Goal: Information Seeking & Learning: Learn about a topic

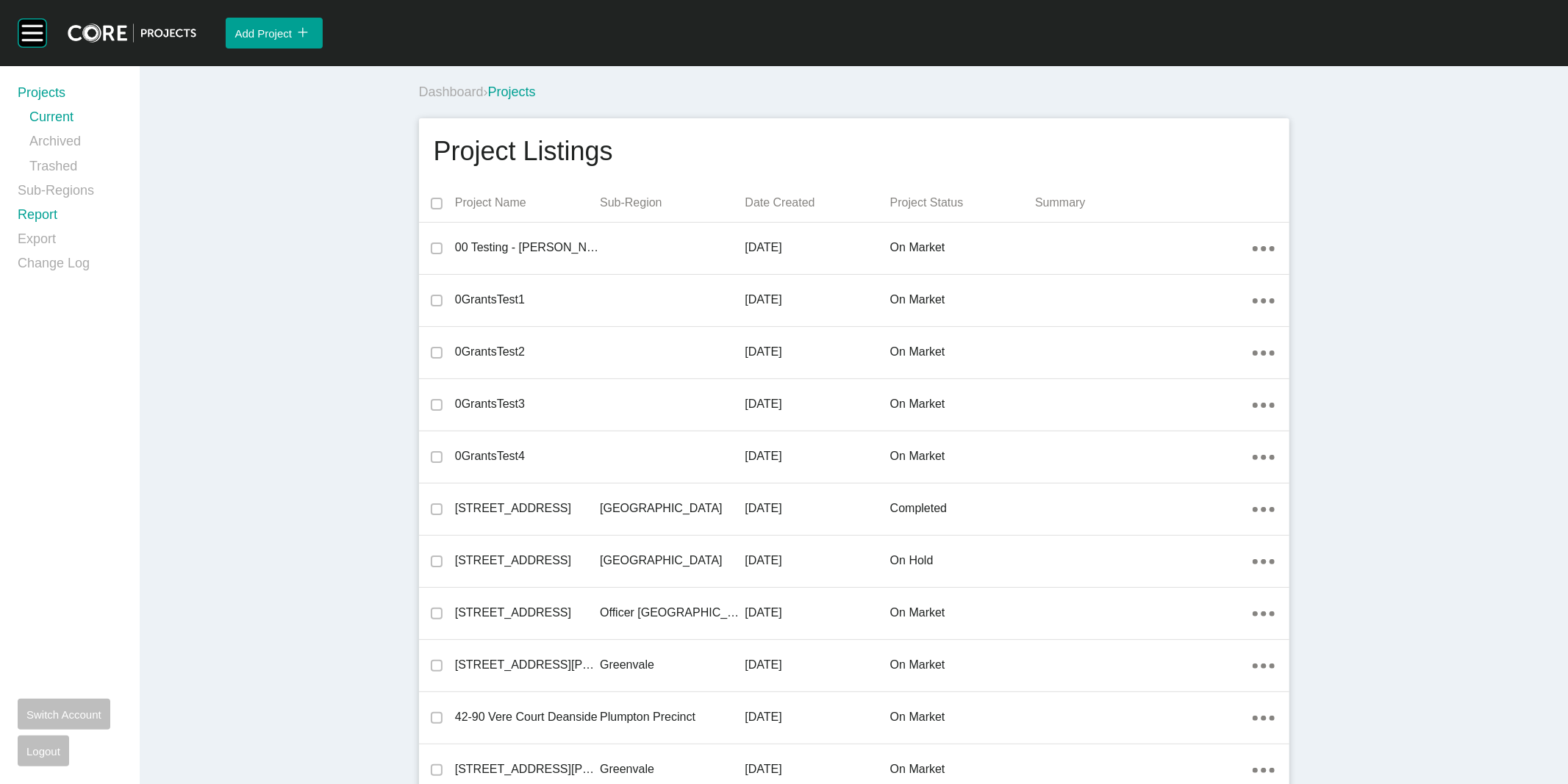
click at [32, 214] on link "Report" at bounding box center [70, 218] width 105 height 24
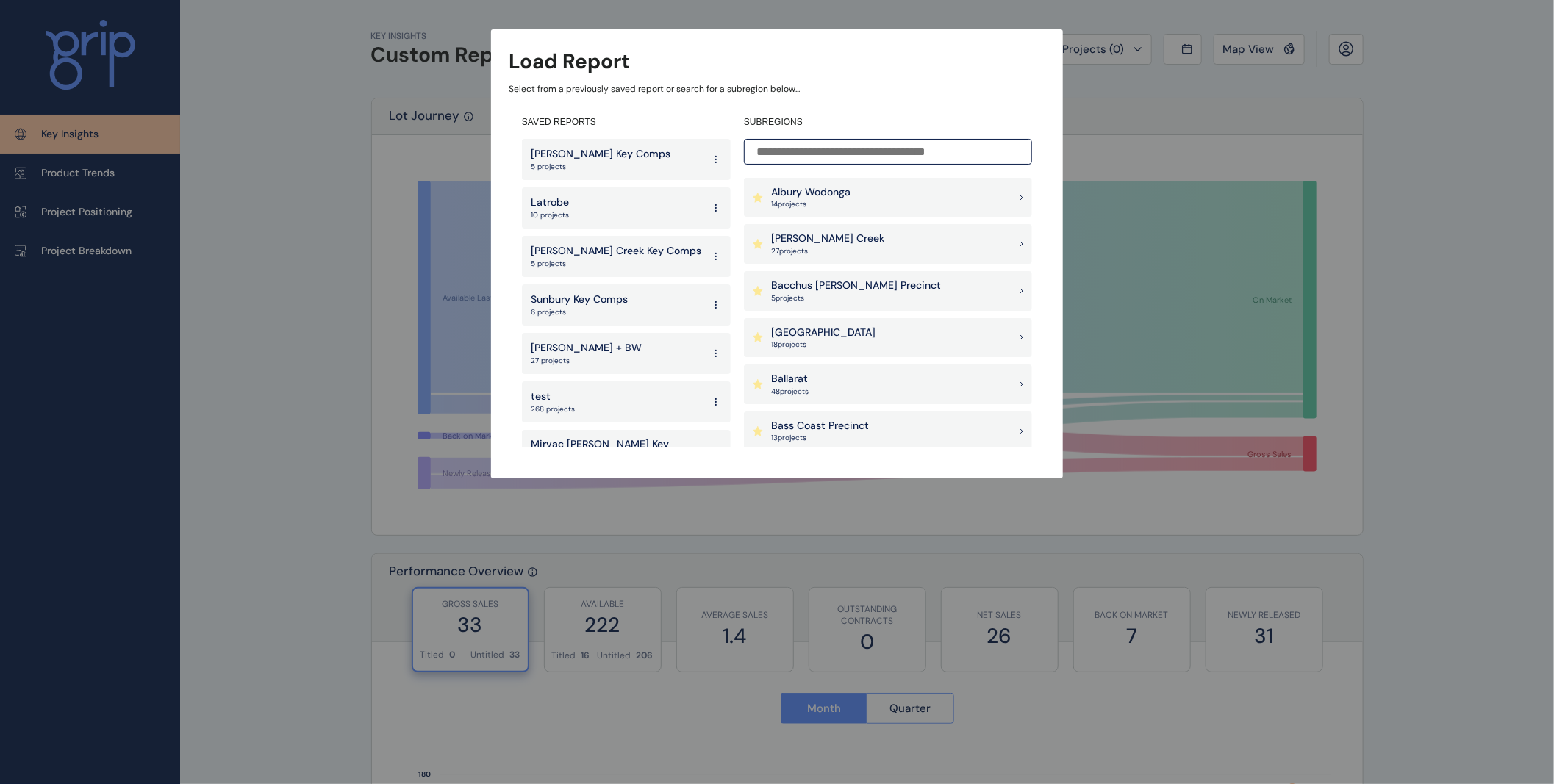
click at [884, 244] on div "[PERSON_NAME] Creek 27 project s" at bounding box center [888, 244] width 288 height 39
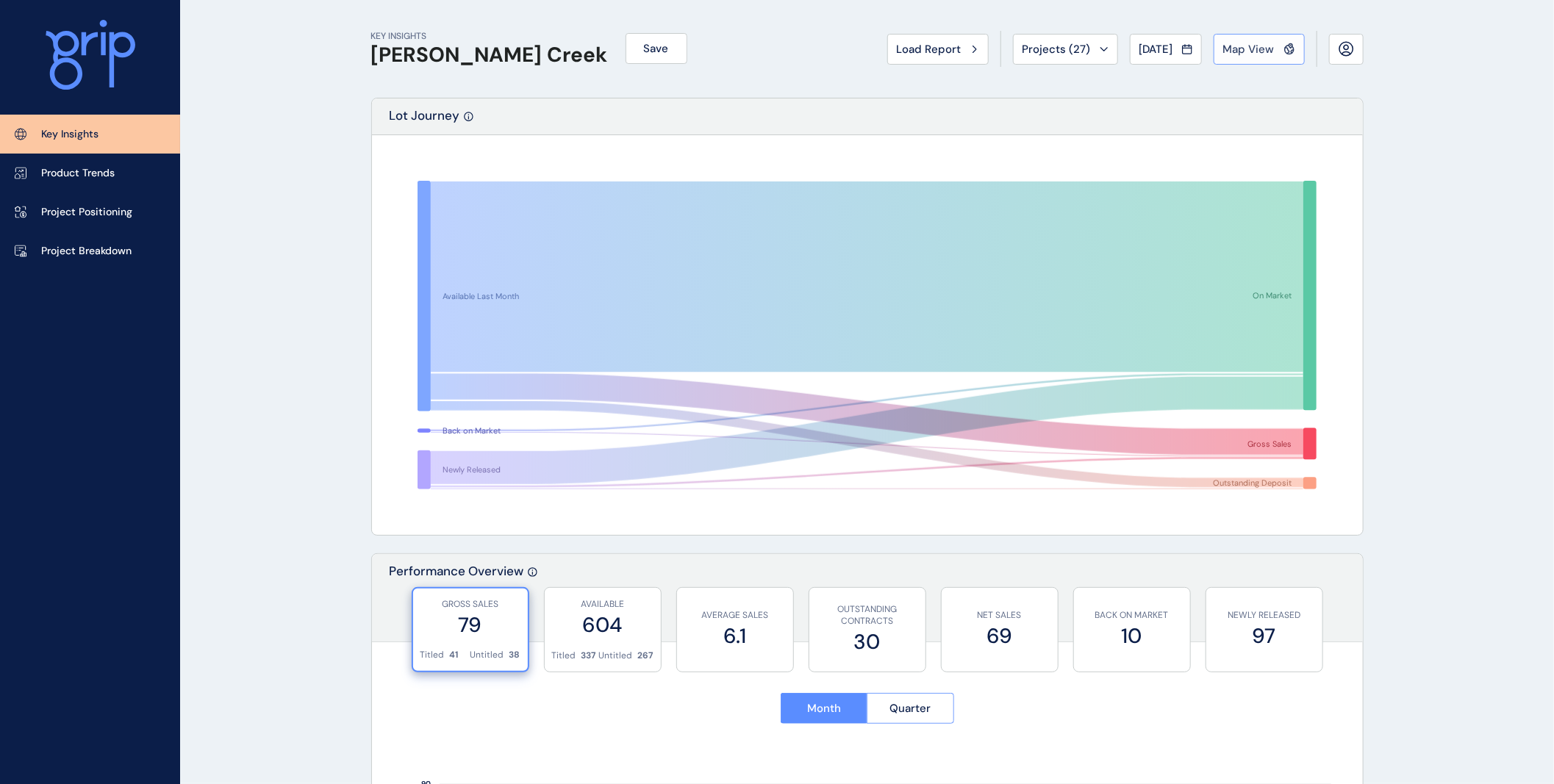
click at [1267, 43] on span "Map View" at bounding box center [1249, 49] width 51 height 15
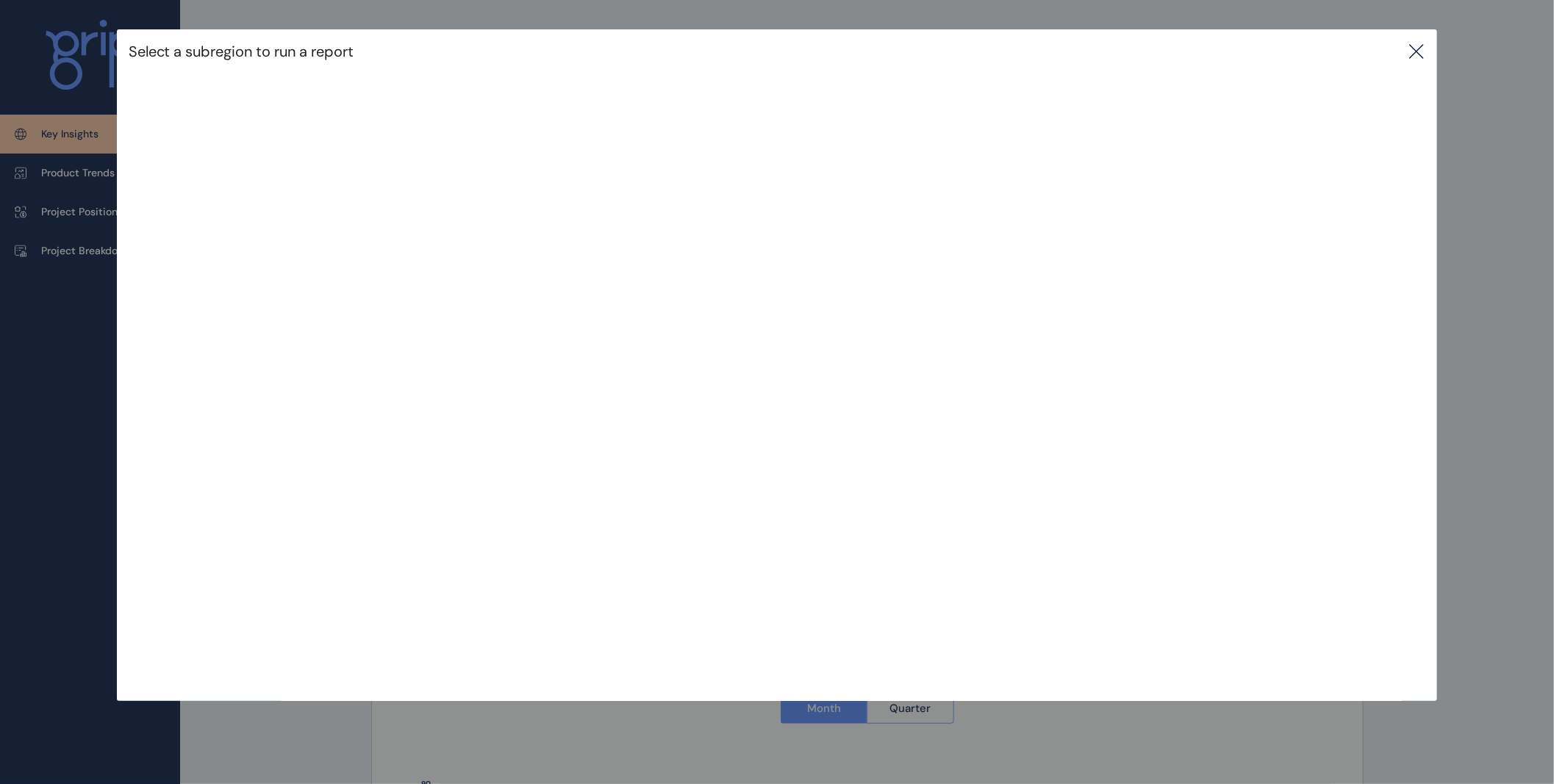
click at [1423, 49] on icon at bounding box center [1416, 51] width 13 height 13
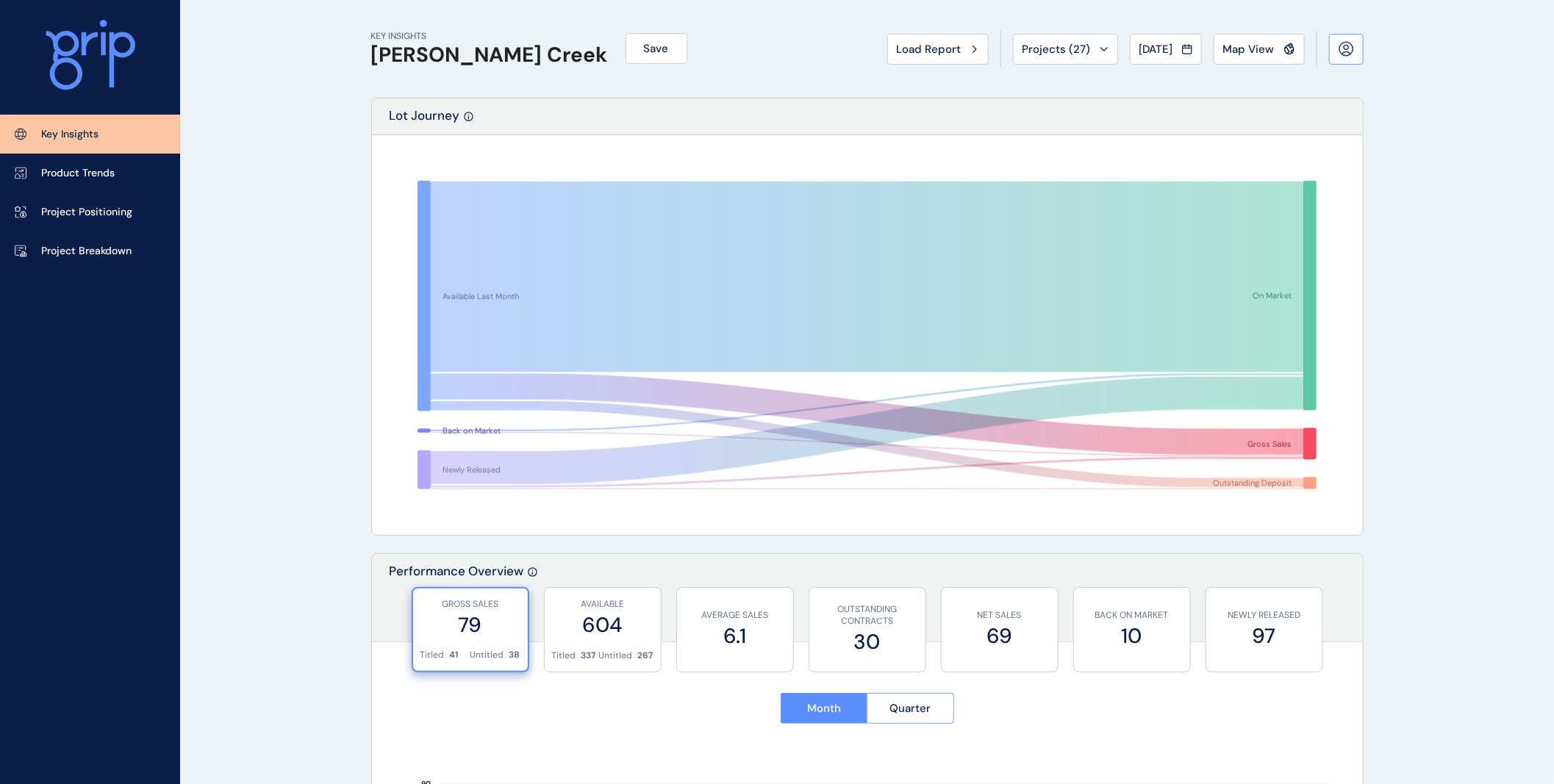
click at [1352, 45] on icon at bounding box center [1345, 48] width 13 height 13
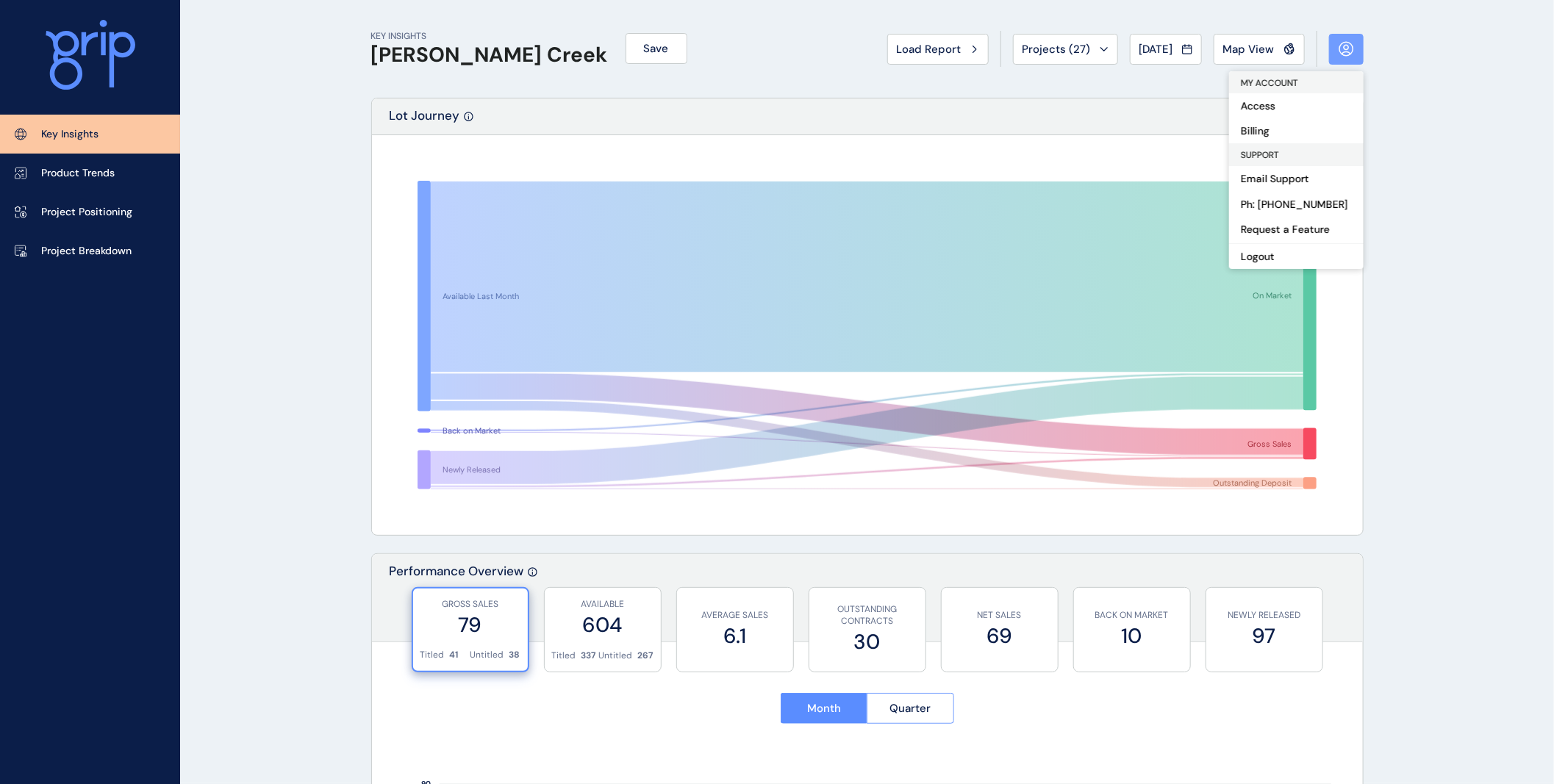
click at [1340, 48] on icon at bounding box center [1346, 49] width 15 height 15
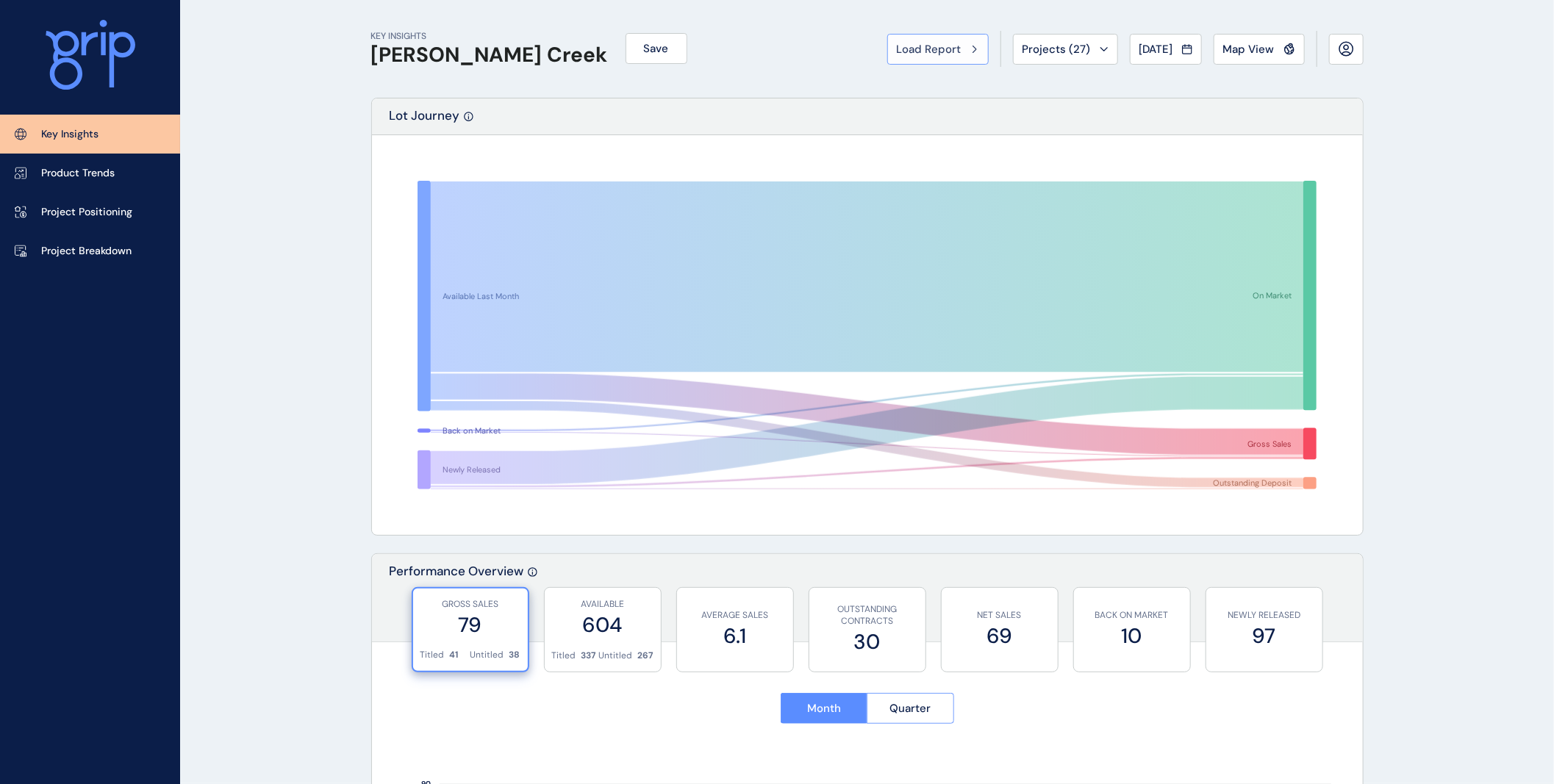
click at [953, 43] on div "Load Report" at bounding box center [938, 49] width 82 height 15
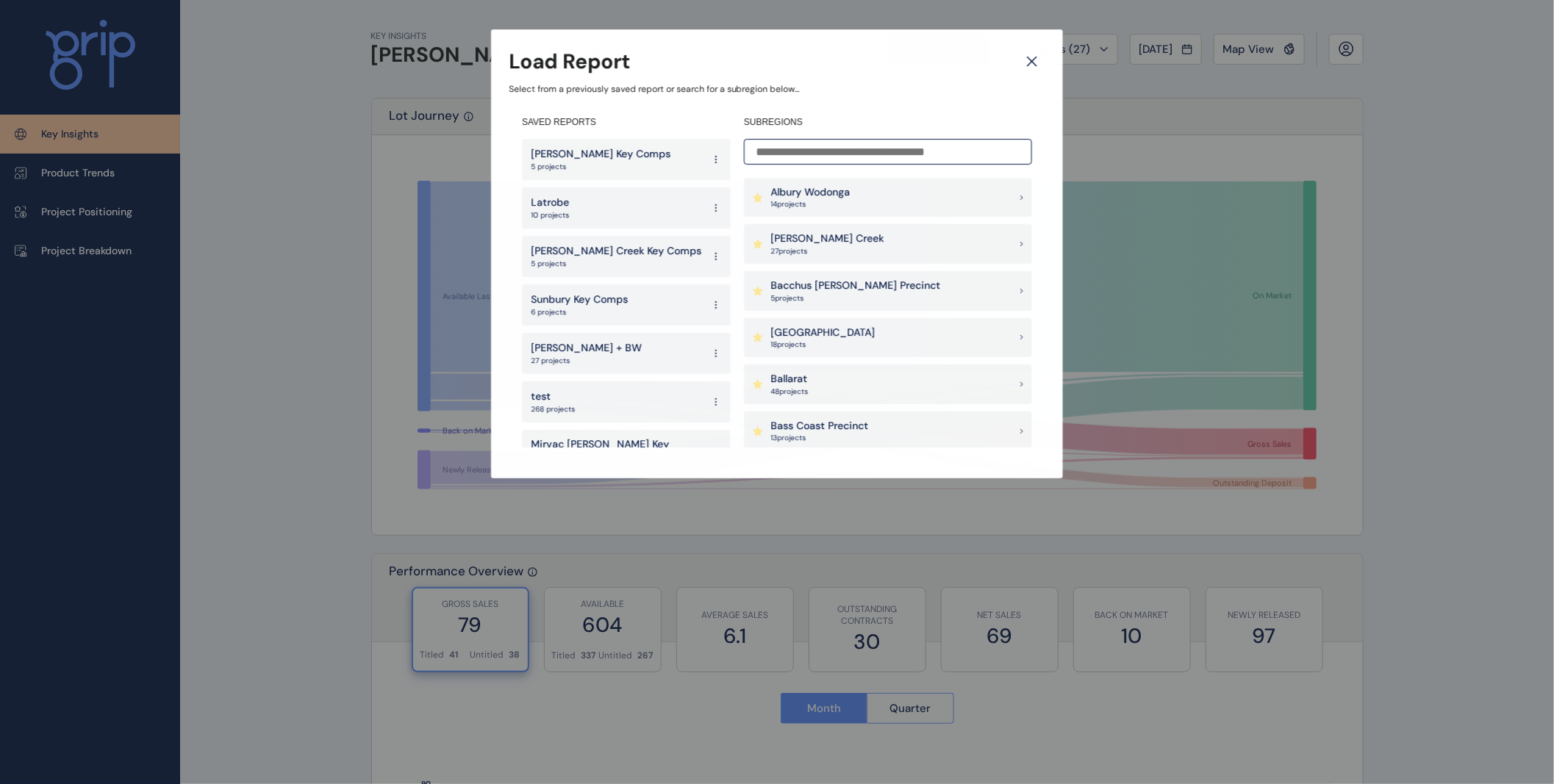
click at [799, 158] on input at bounding box center [888, 152] width 288 height 26
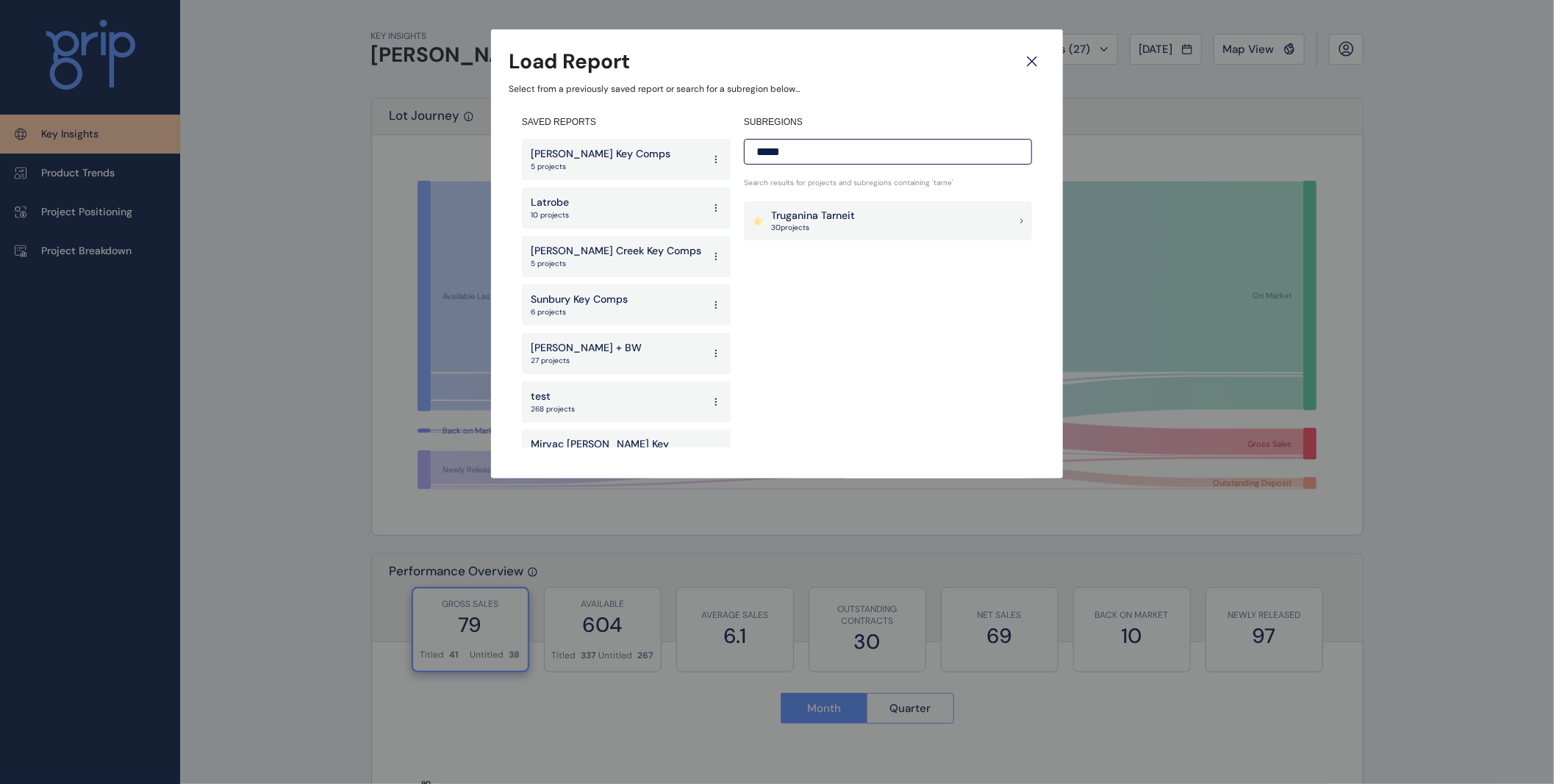
type input "****"
type input "*****"
click at [813, 226] on p "17 project s" at bounding box center [815, 228] width 89 height 10
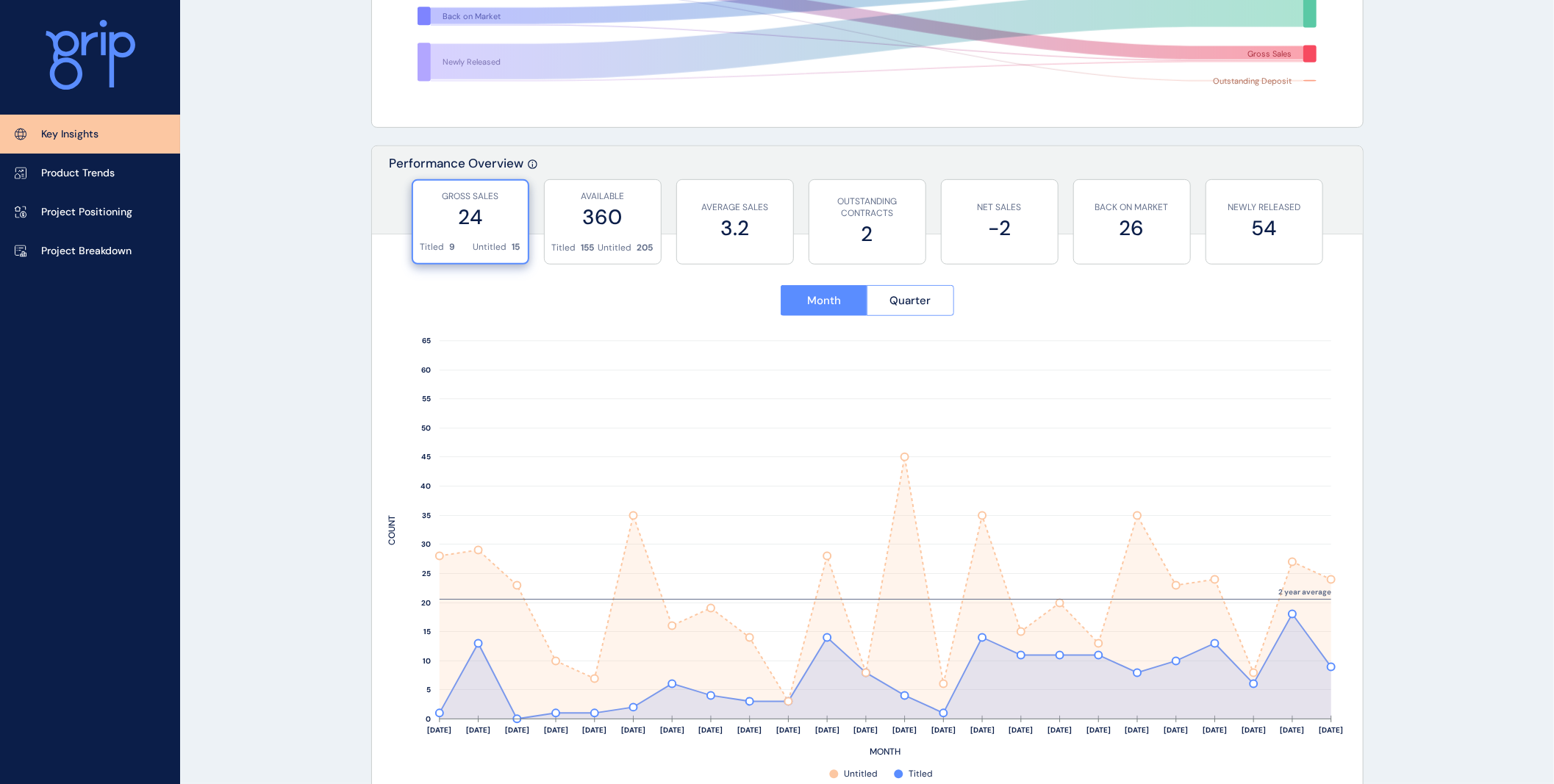
scroll to position [489, 0]
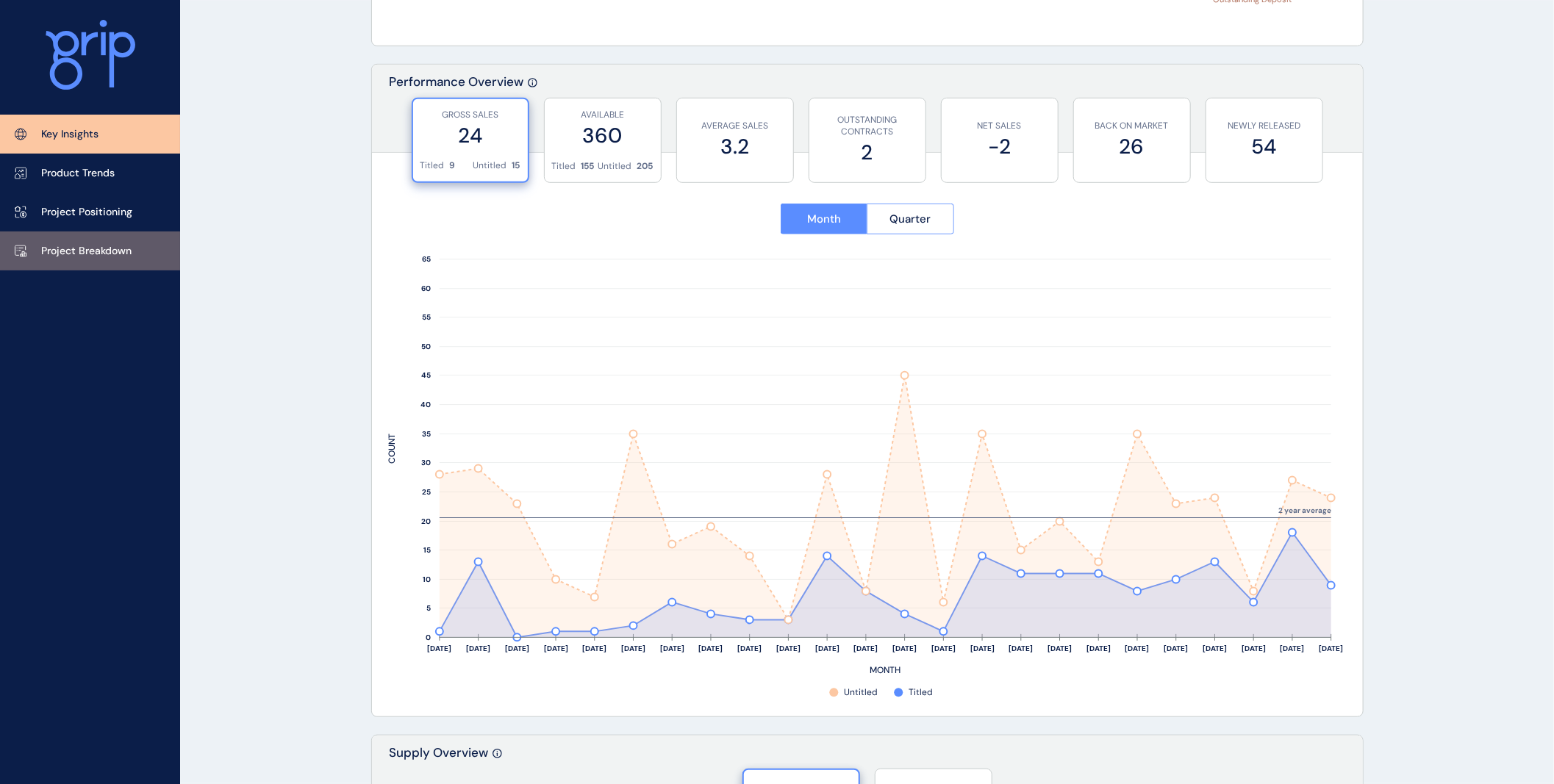
click at [79, 253] on p "Project Breakdown" at bounding box center [86, 250] width 90 height 15
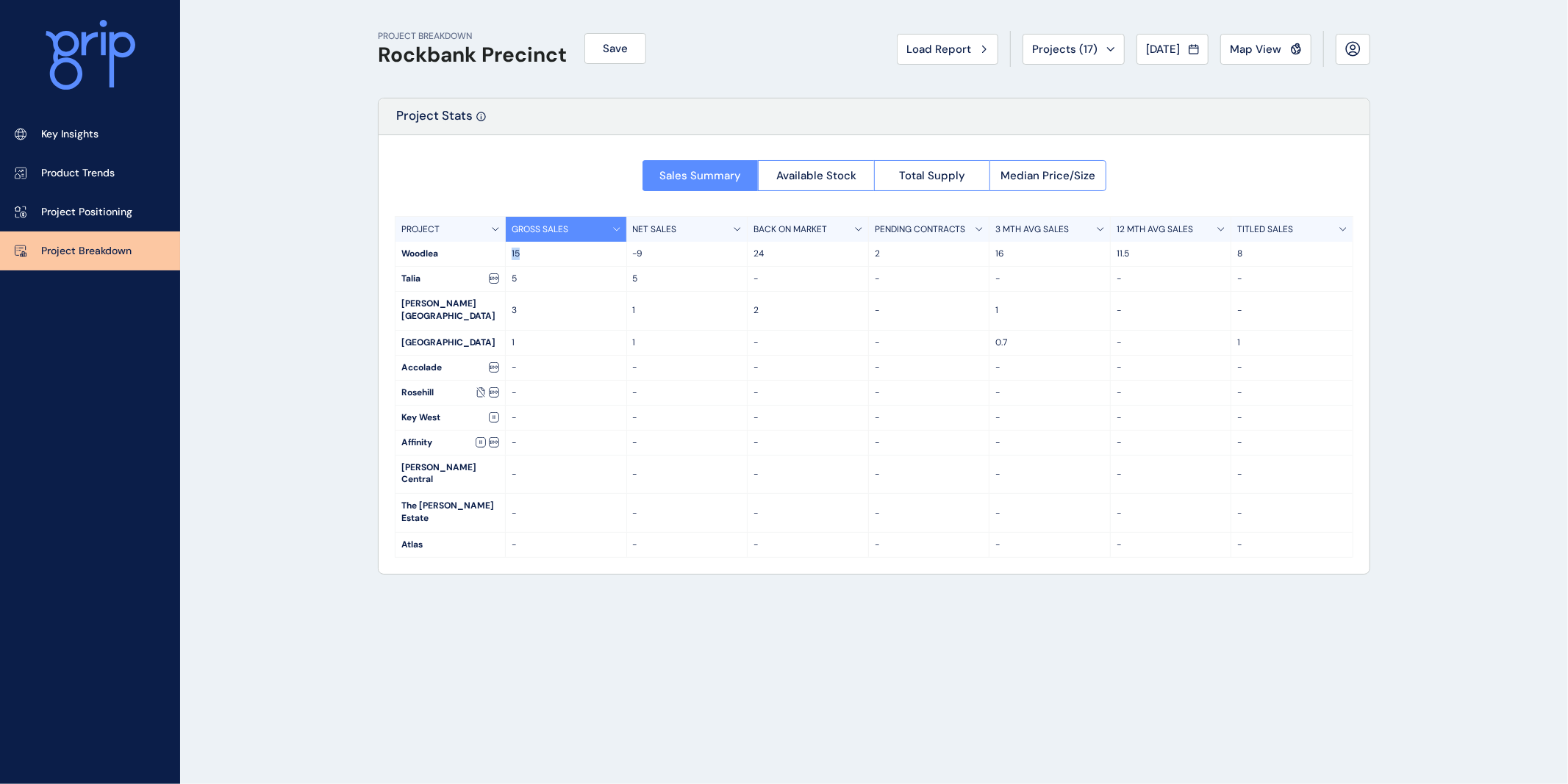
drag, startPoint x: 530, startPoint y: 255, endPoint x: 500, endPoint y: 254, distance: 30.0
click at [502, 254] on div "Woodlea 15 -9 24 2 16 11.5 8" at bounding box center [874, 254] width 957 height 25
click at [84, 127] on p "Key Insights" at bounding box center [70, 134] width 58 height 15
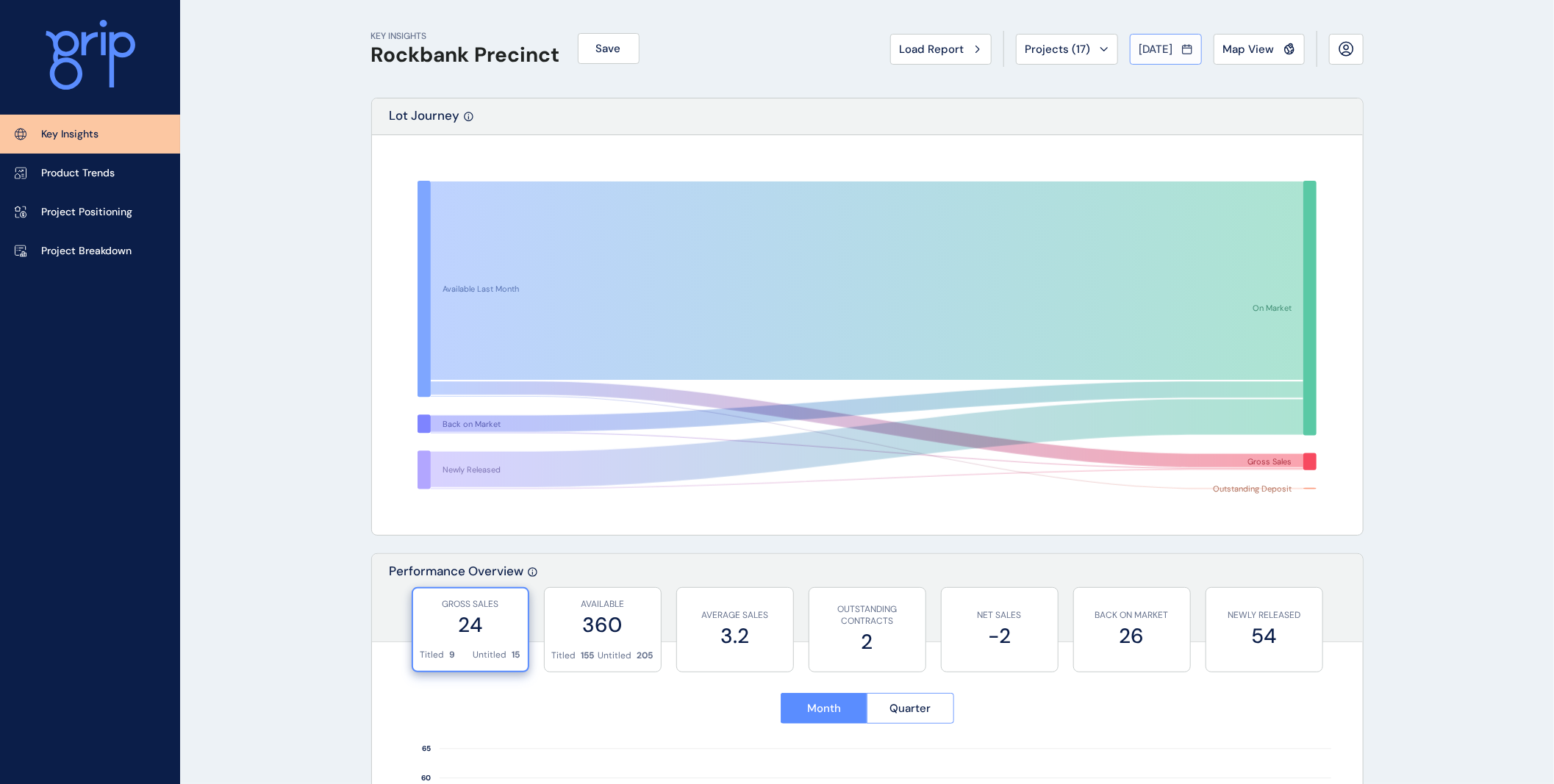
click at [1193, 40] on button "[DATE]" at bounding box center [1165, 49] width 72 height 31
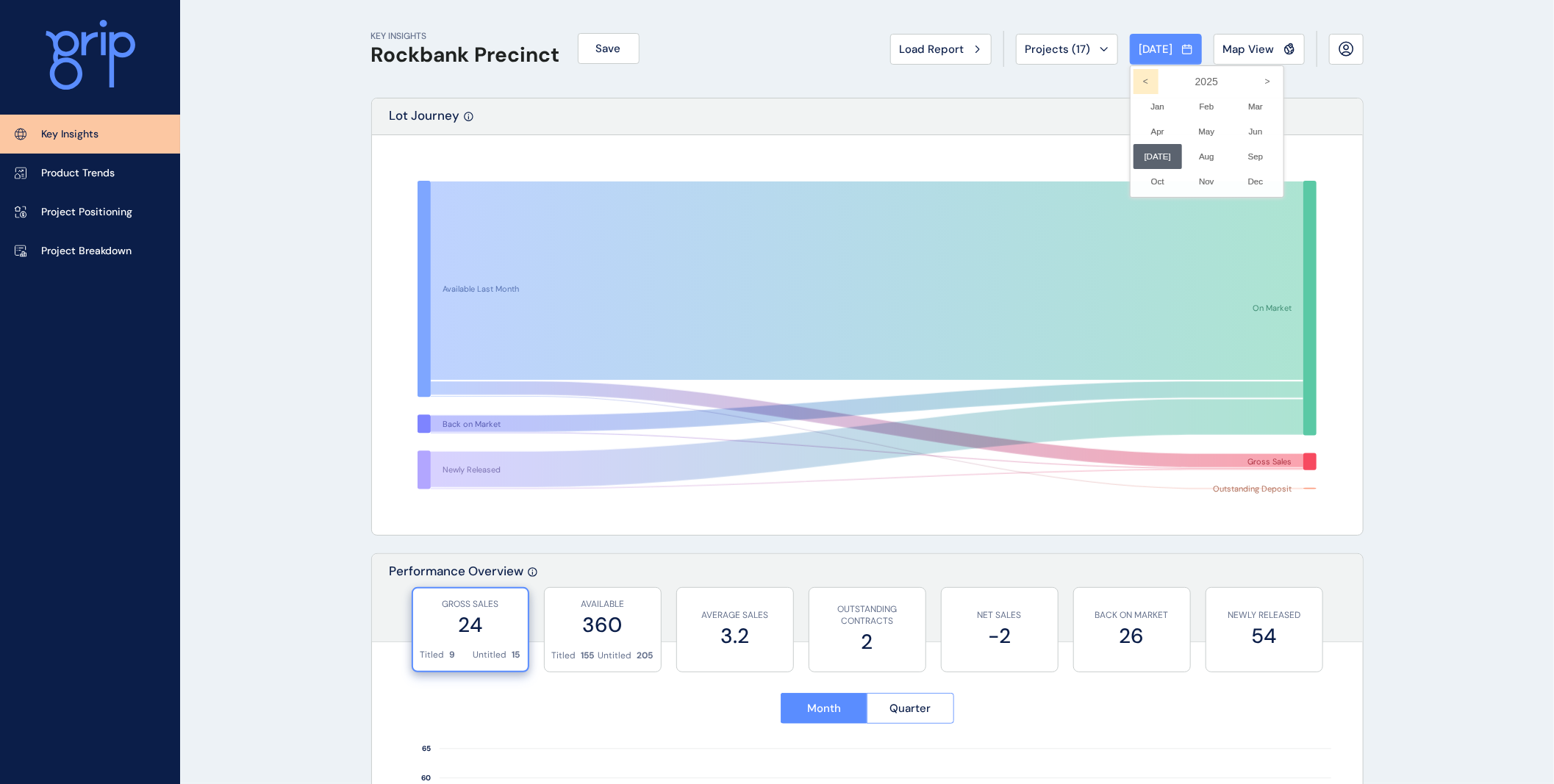
click at [1135, 79] on icon "<" at bounding box center [1146, 81] width 25 height 25
click at [1255, 83] on icon ">" at bounding box center [1267, 81] width 25 height 25
click at [1248, 181] on li "Dec No report is available for this period. New months are usually published 5 …" at bounding box center [1255, 181] width 49 height 25
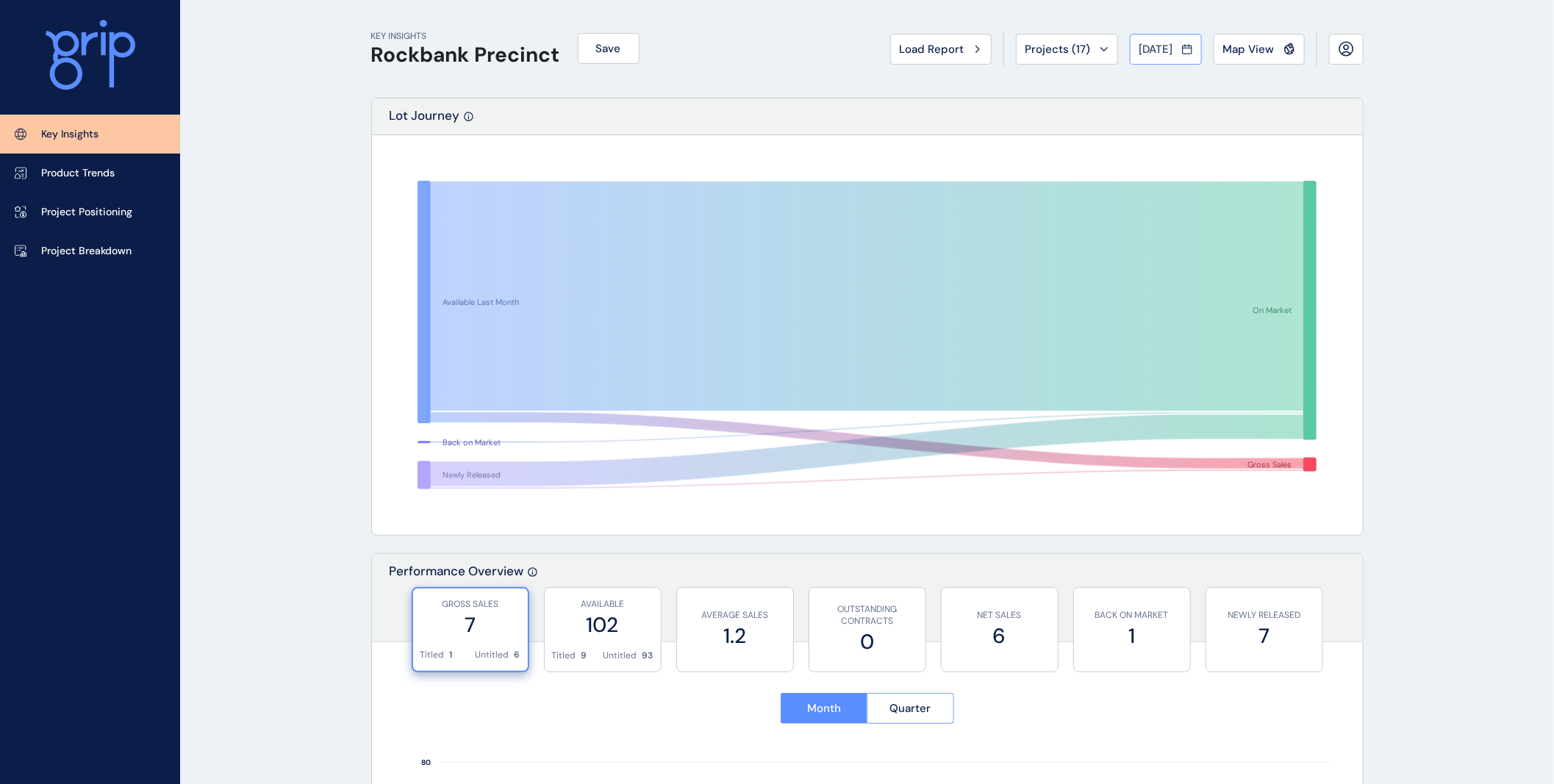
click at [1188, 49] on icon at bounding box center [1187, 49] width 10 height 15
click at [1134, 84] on icon "<" at bounding box center [1146, 81] width 25 height 25
click at [1243, 178] on li "Dec No report is available for this period. New months are usually published 5 …" at bounding box center [1255, 181] width 49 height 25
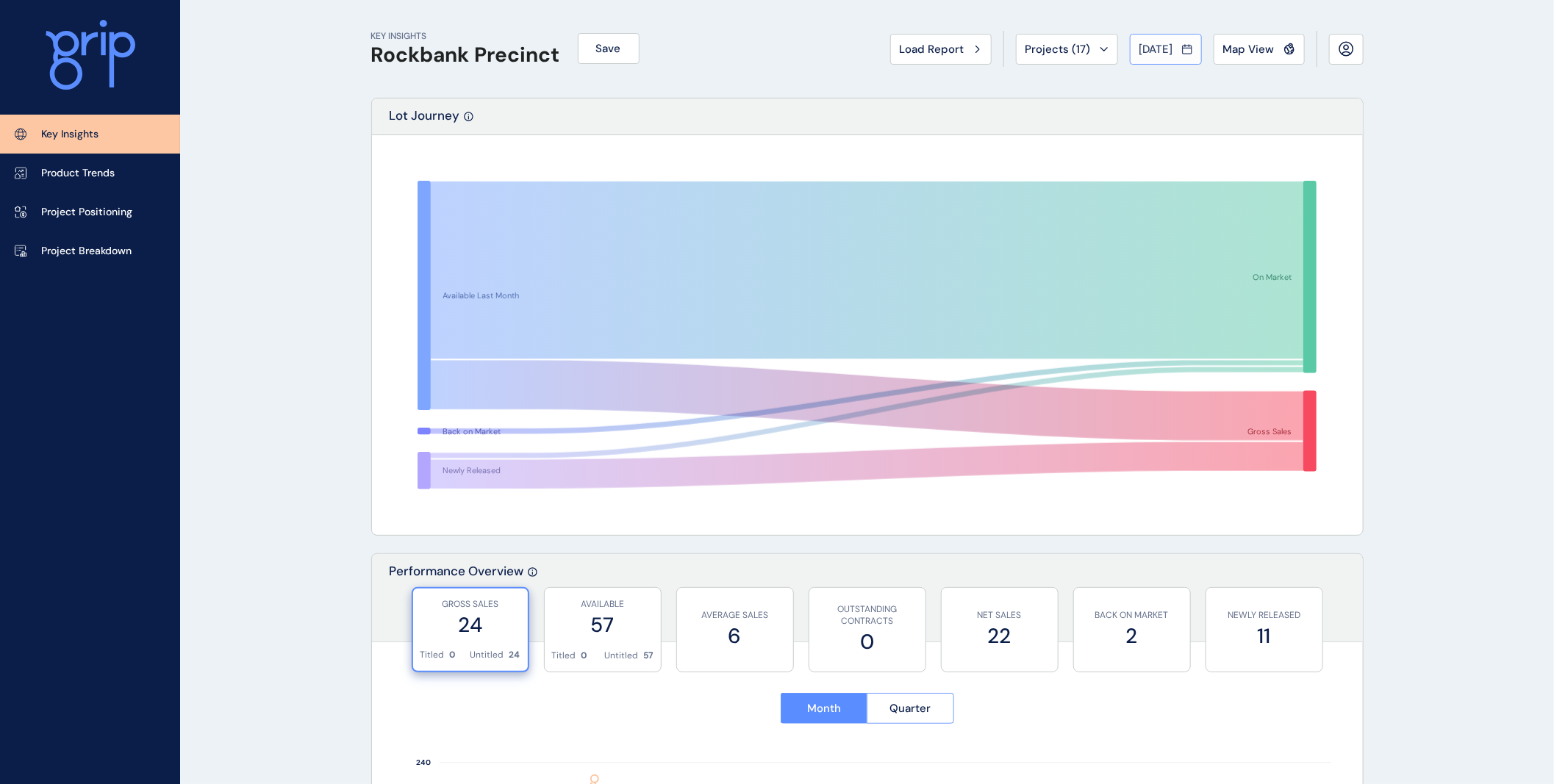
click at [1187, 48] on icon at bounding box center [1187, 49] width 10 height 15
click at [1255, 77] on icon ">" at bounding box center [1267, 81] width 25 height 25
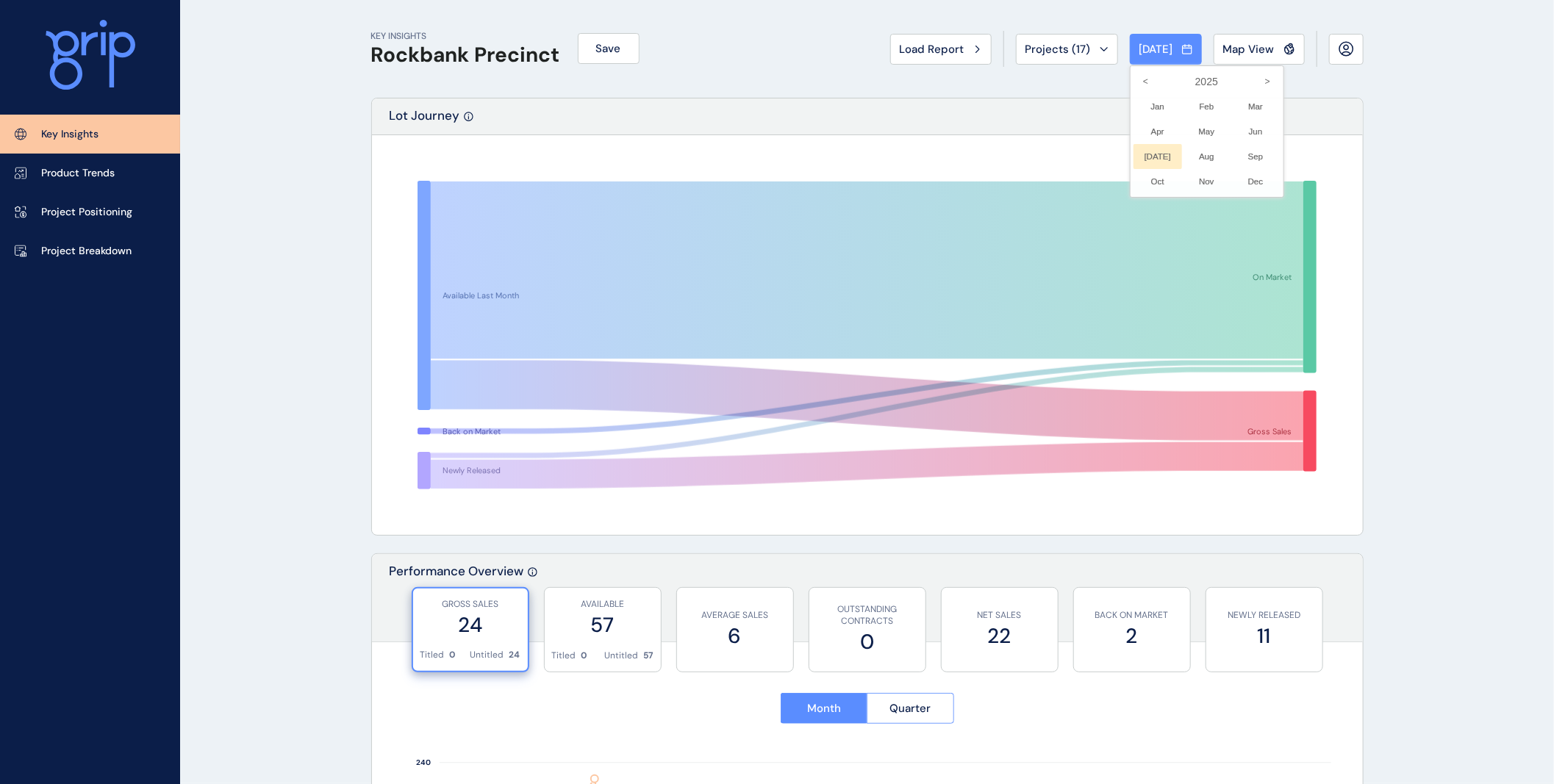
click at [1143, 156] on li "[DATE] No report is available for this period. New months are usually published…" at bounding box center [1158, 156] width 49 height 25
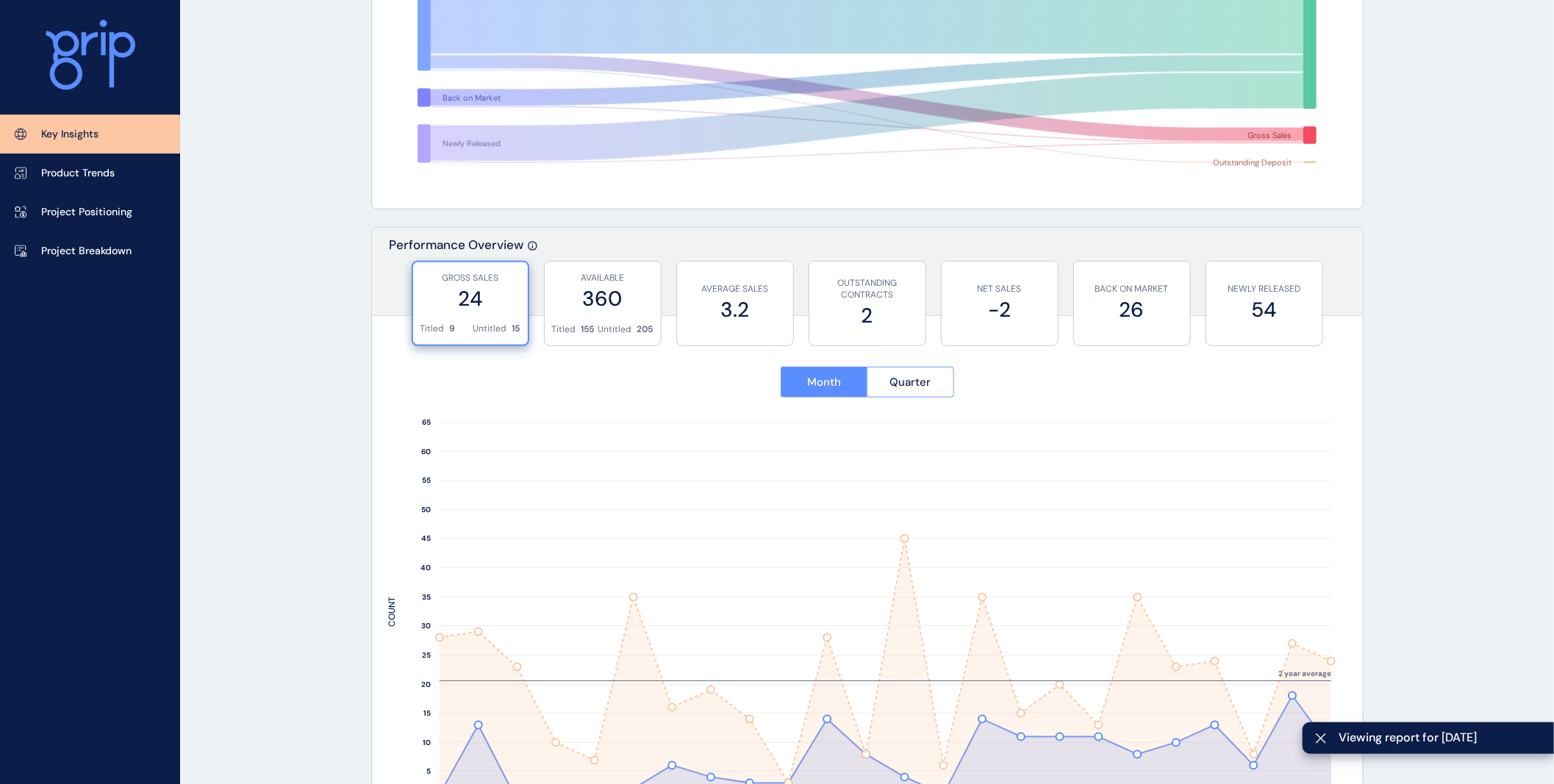
scroll to position [407, 0]
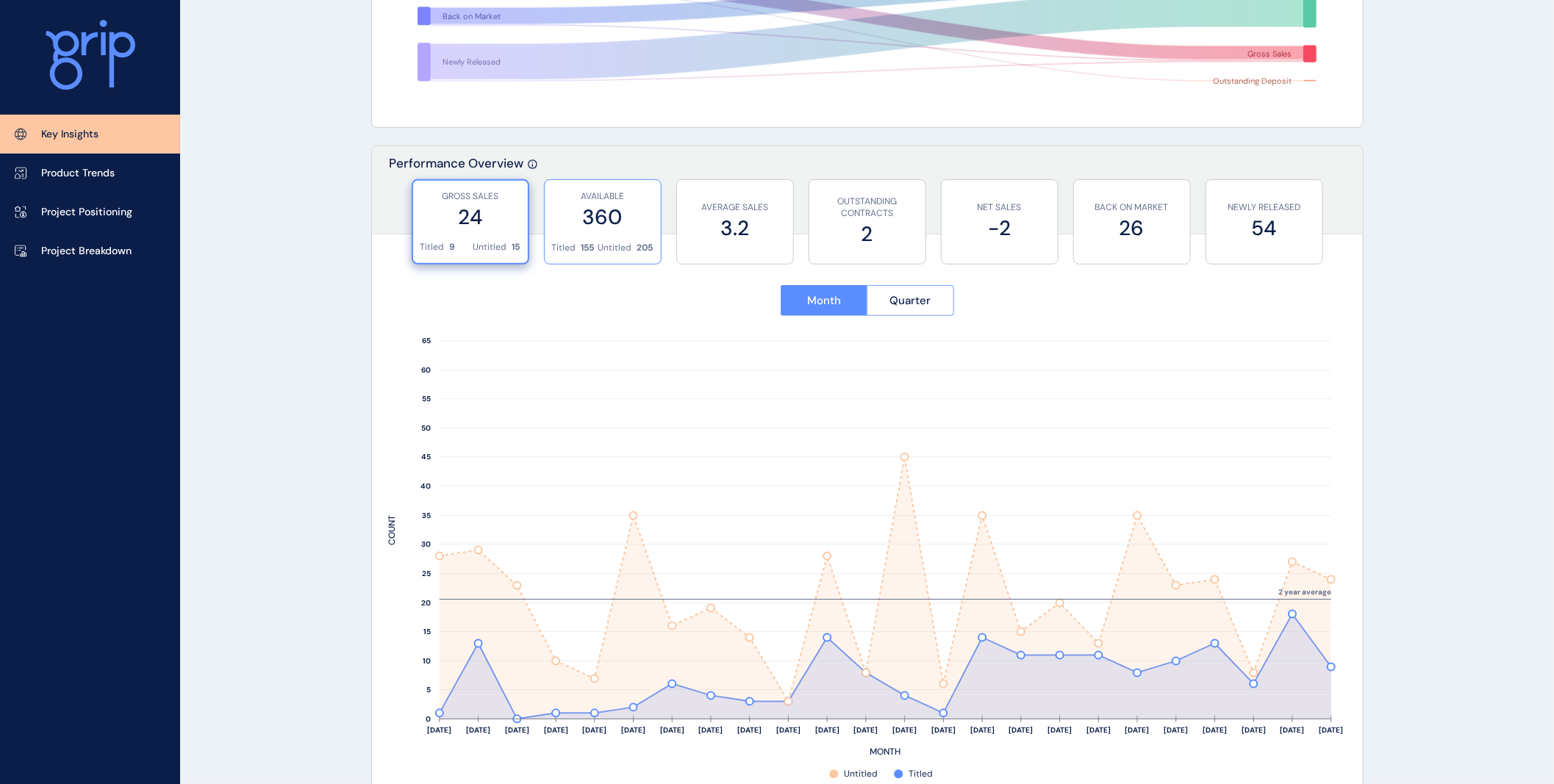
click at [610, 228] on label "360" at bounding box center [602, 216] width 101 height 28
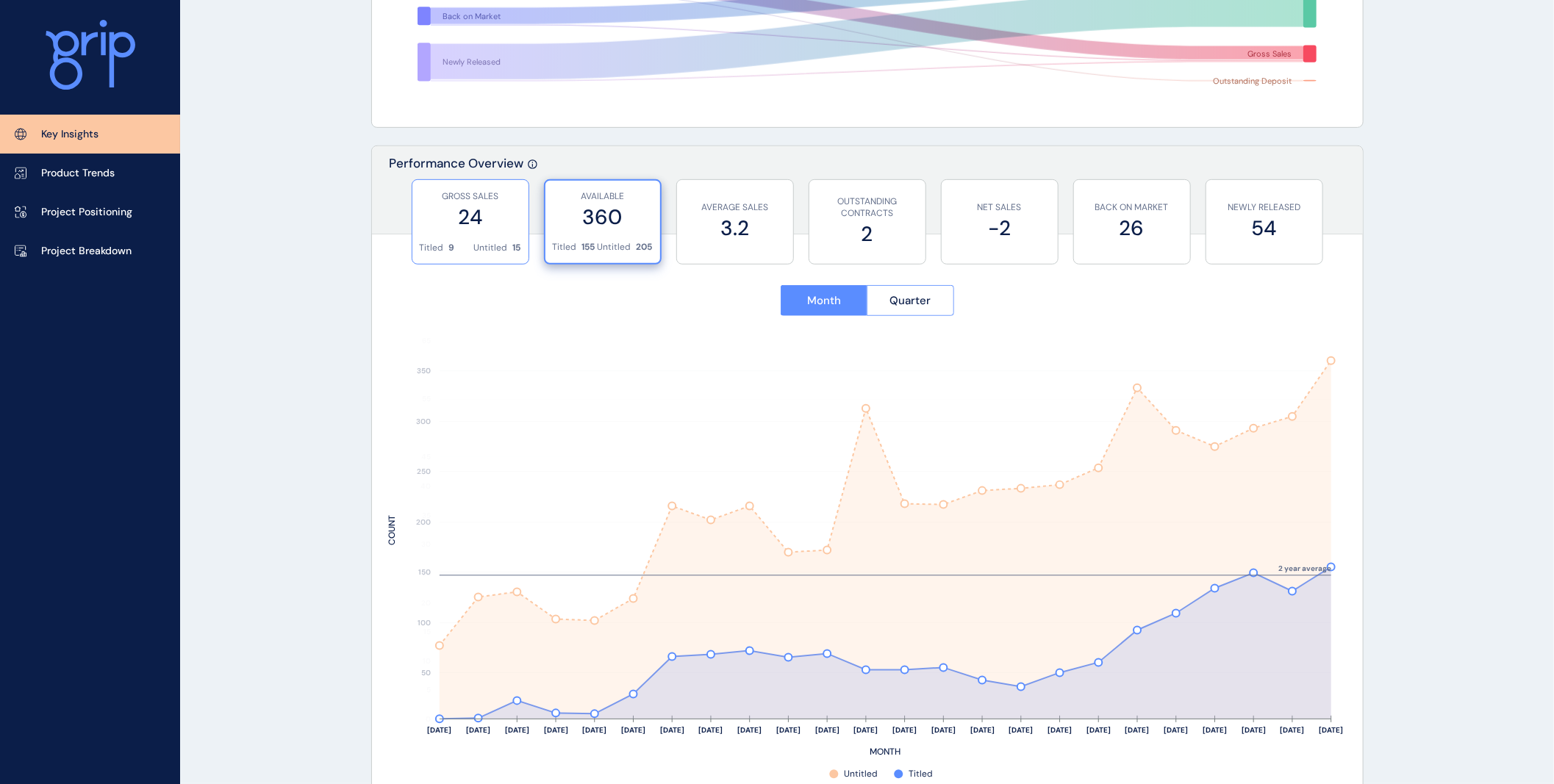
click at [490, 226] on label "24" at bounding box center [470, 216] width 101 height 28
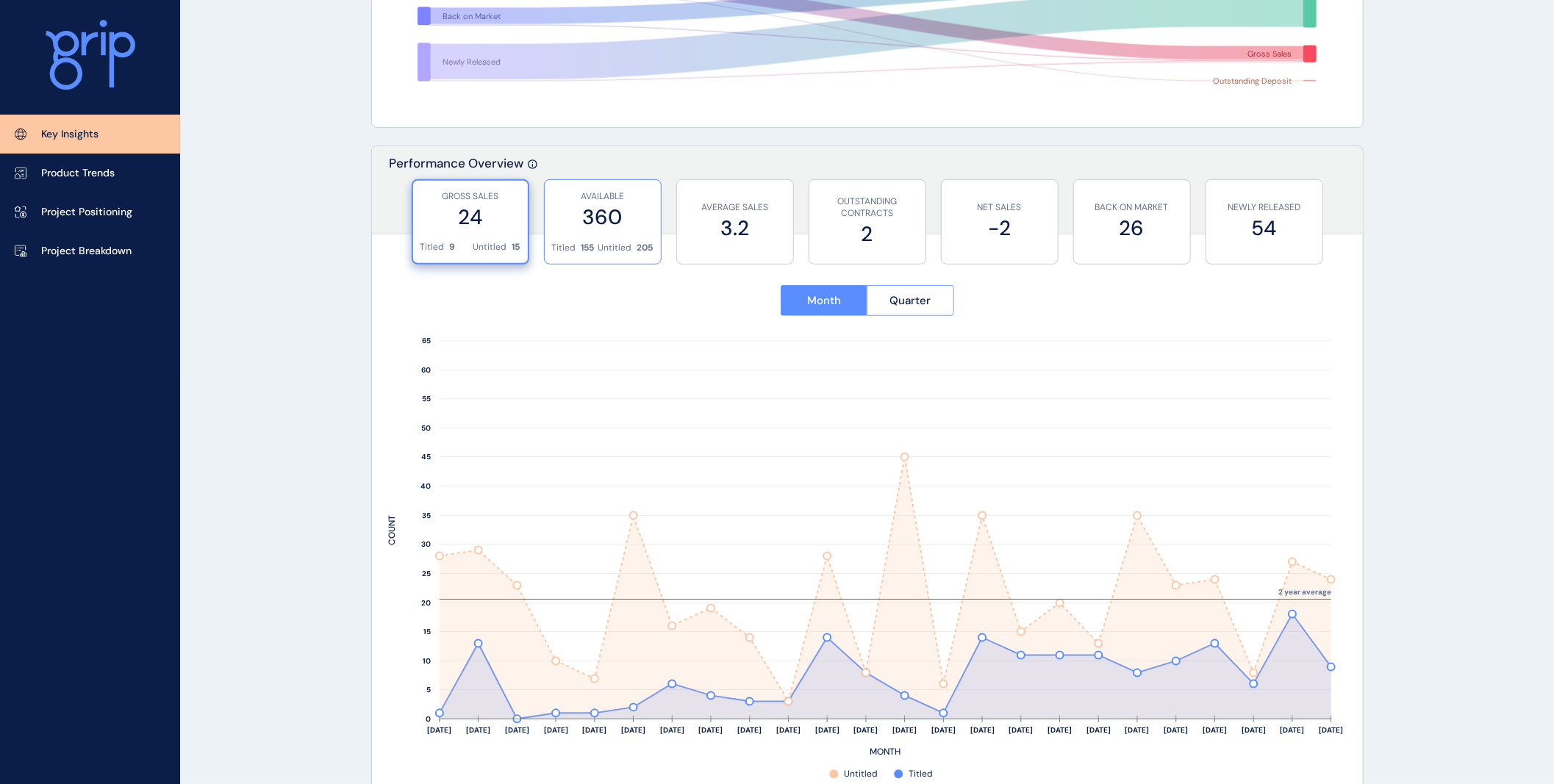
click at [573, 218] on label "360" at bounding box center [602, 216] width 101 height 28
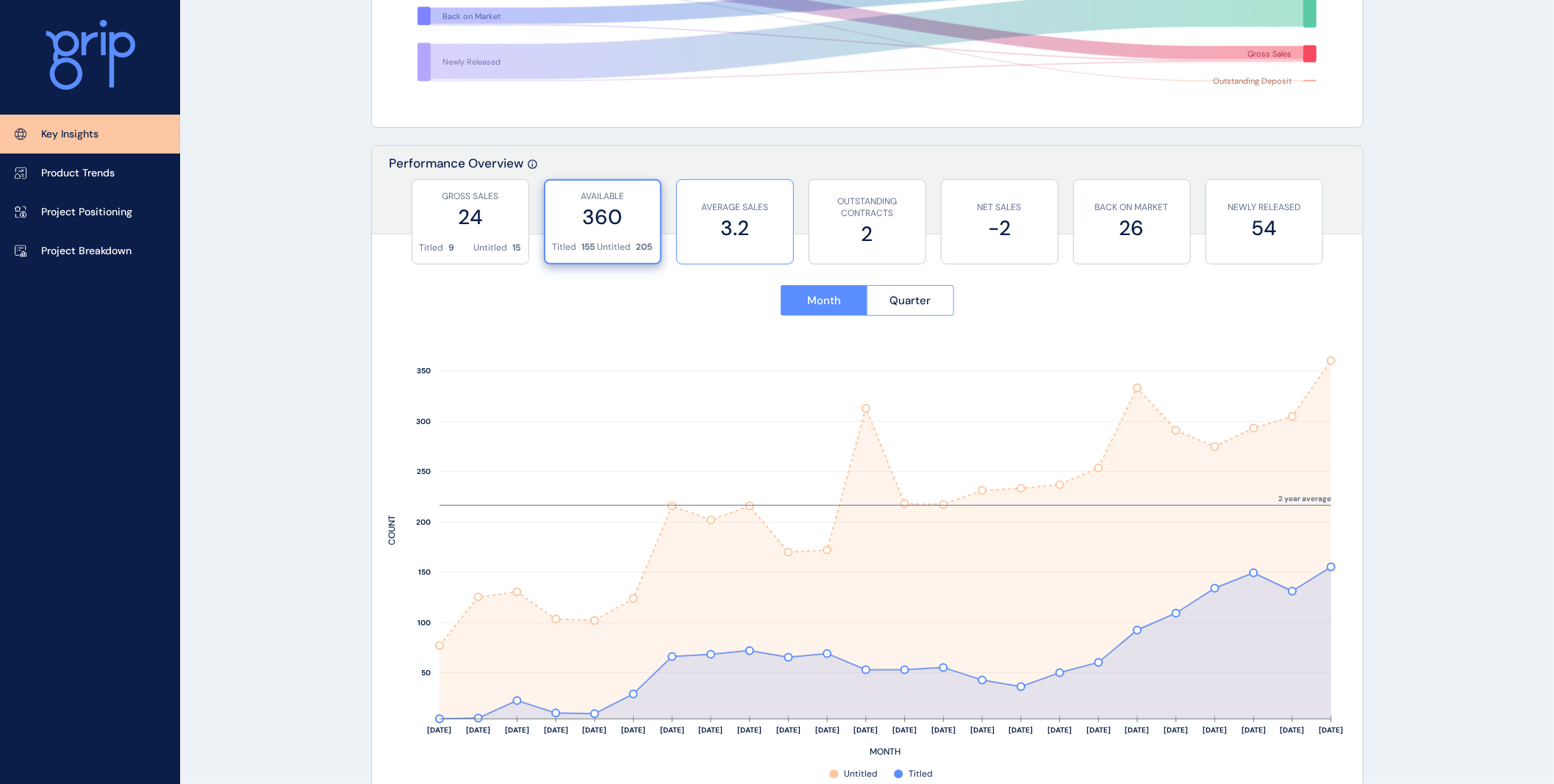
click at [702, 212] on p "AVERAGE SALES" at bounding box center [735, 208] width 101 height 13
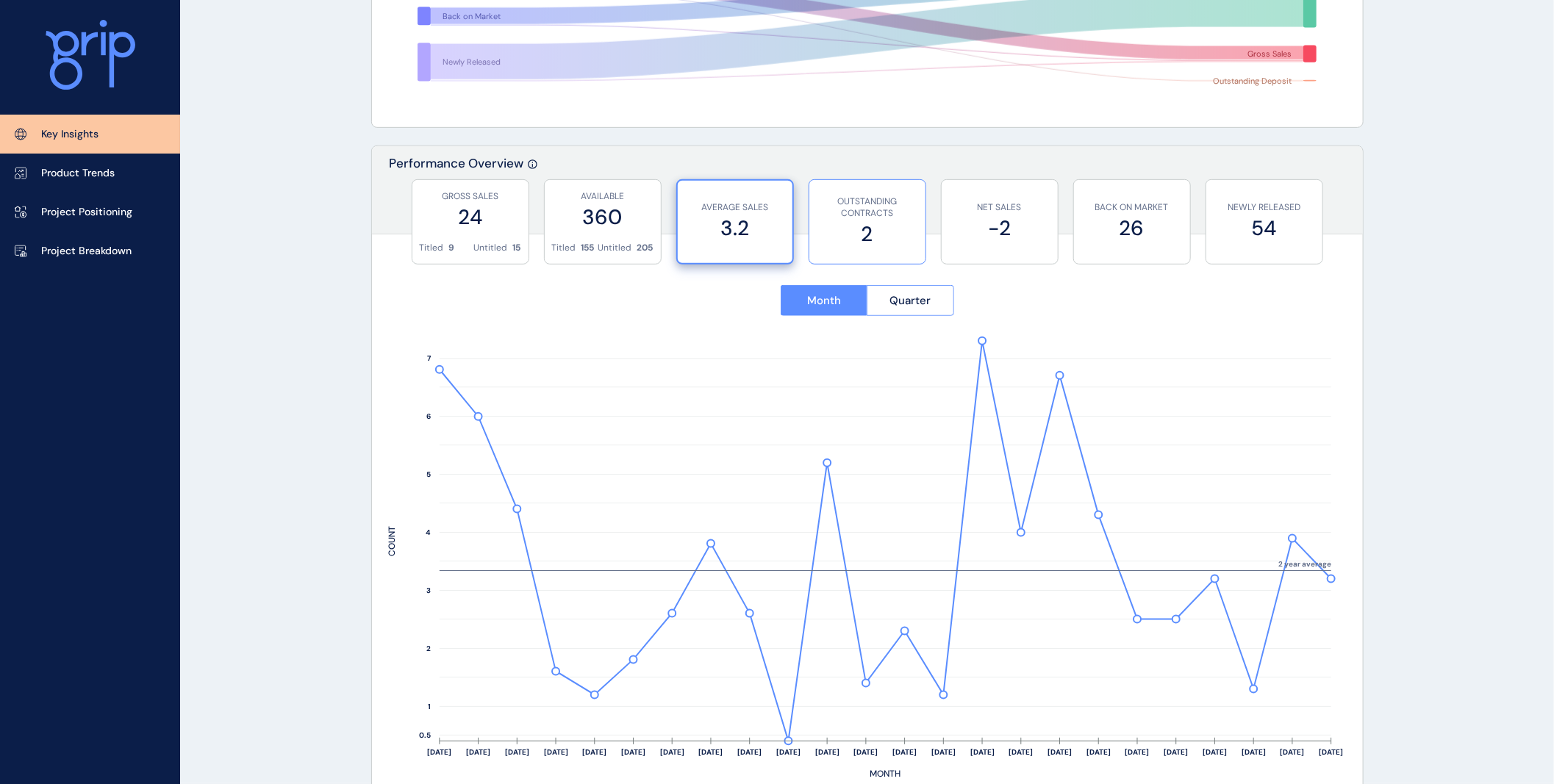
click at [877, 223] on label "2" at bounding box center [868, 233] width 101 height 28
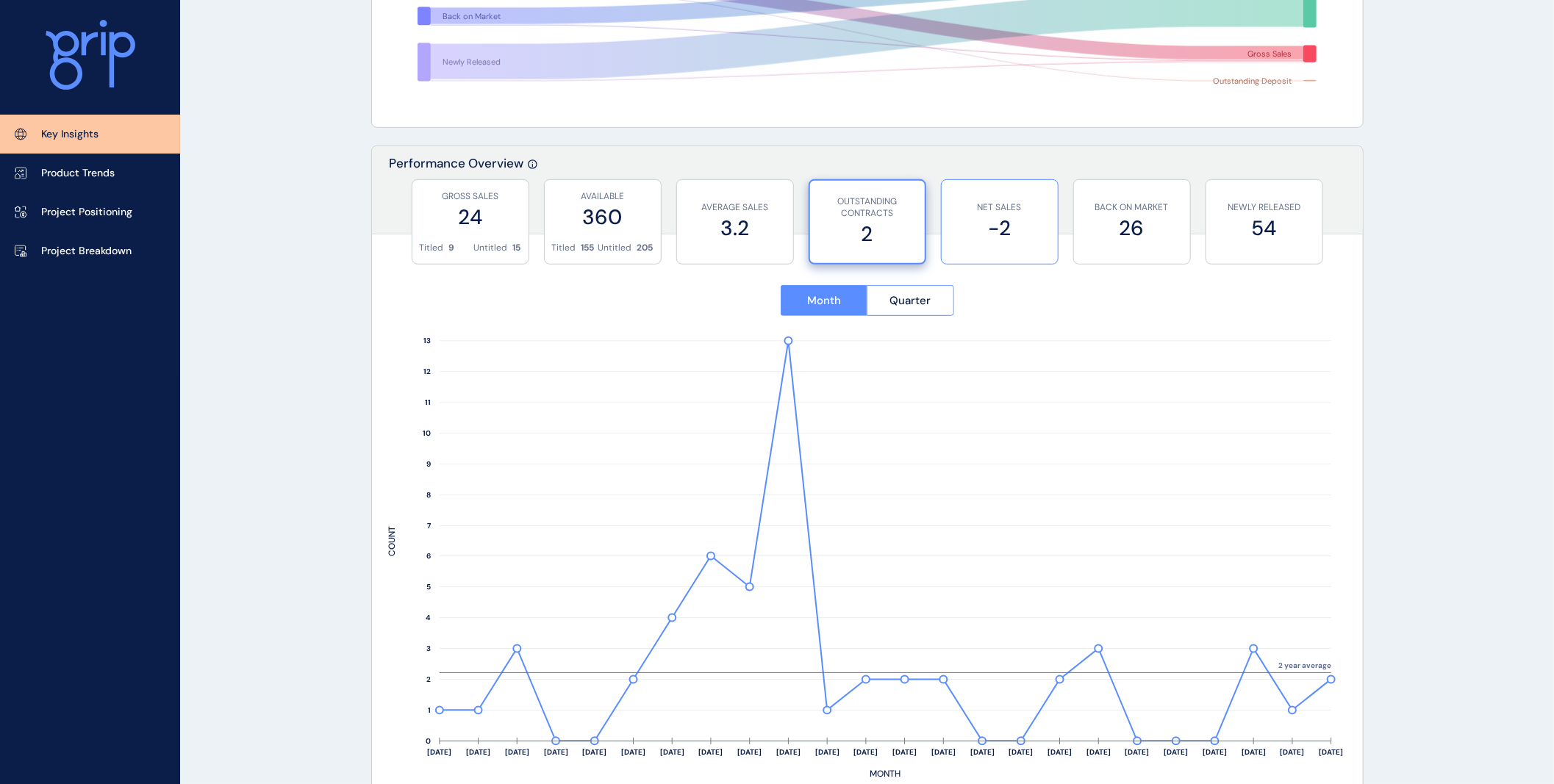
click at [1000, 232] on label "-2" at bounding box center [1000, 227] width 101 height 28
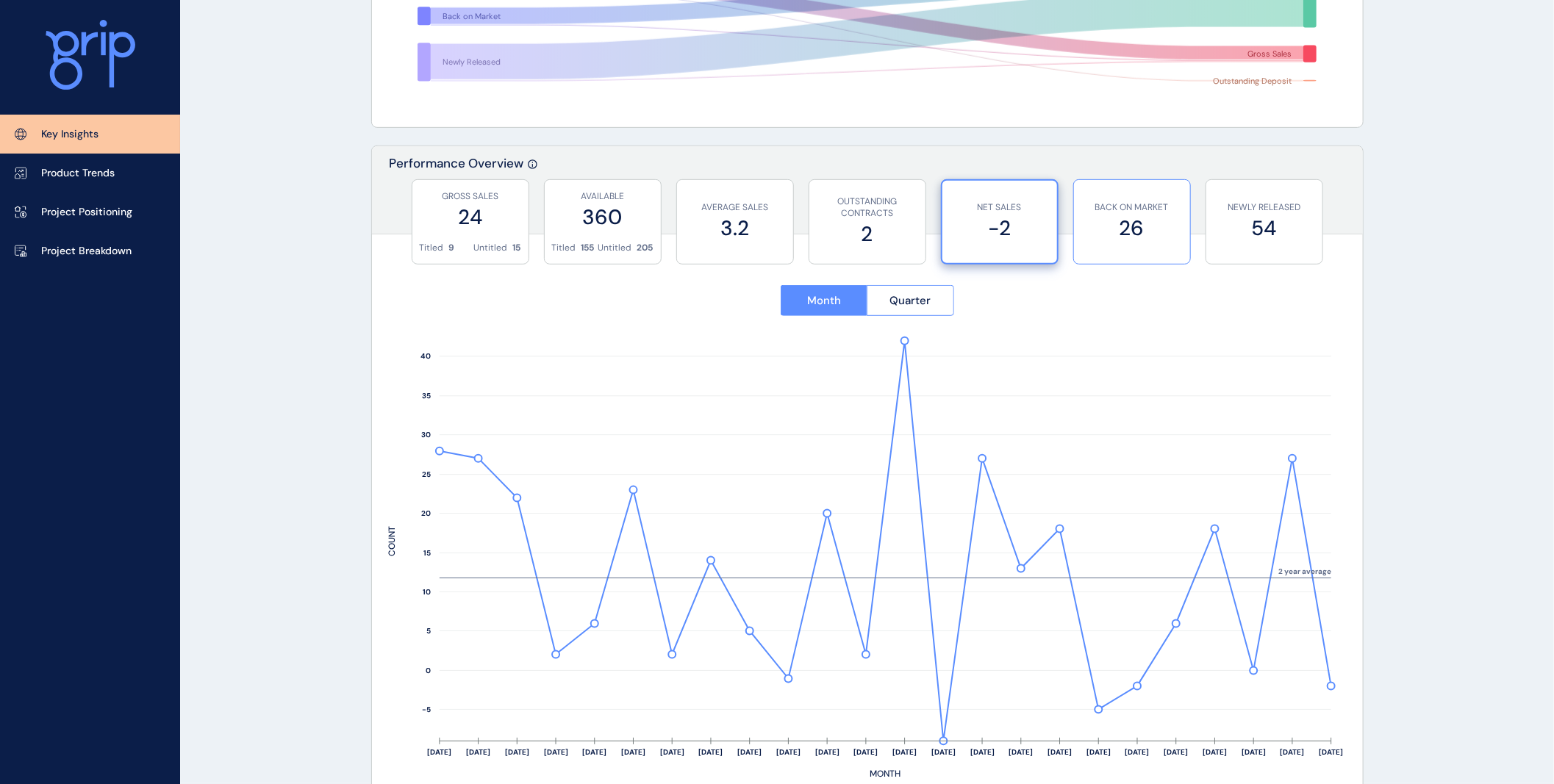
click at [1110, 218] on label "26" at bounding box center [1132, 227] width 101 height 28
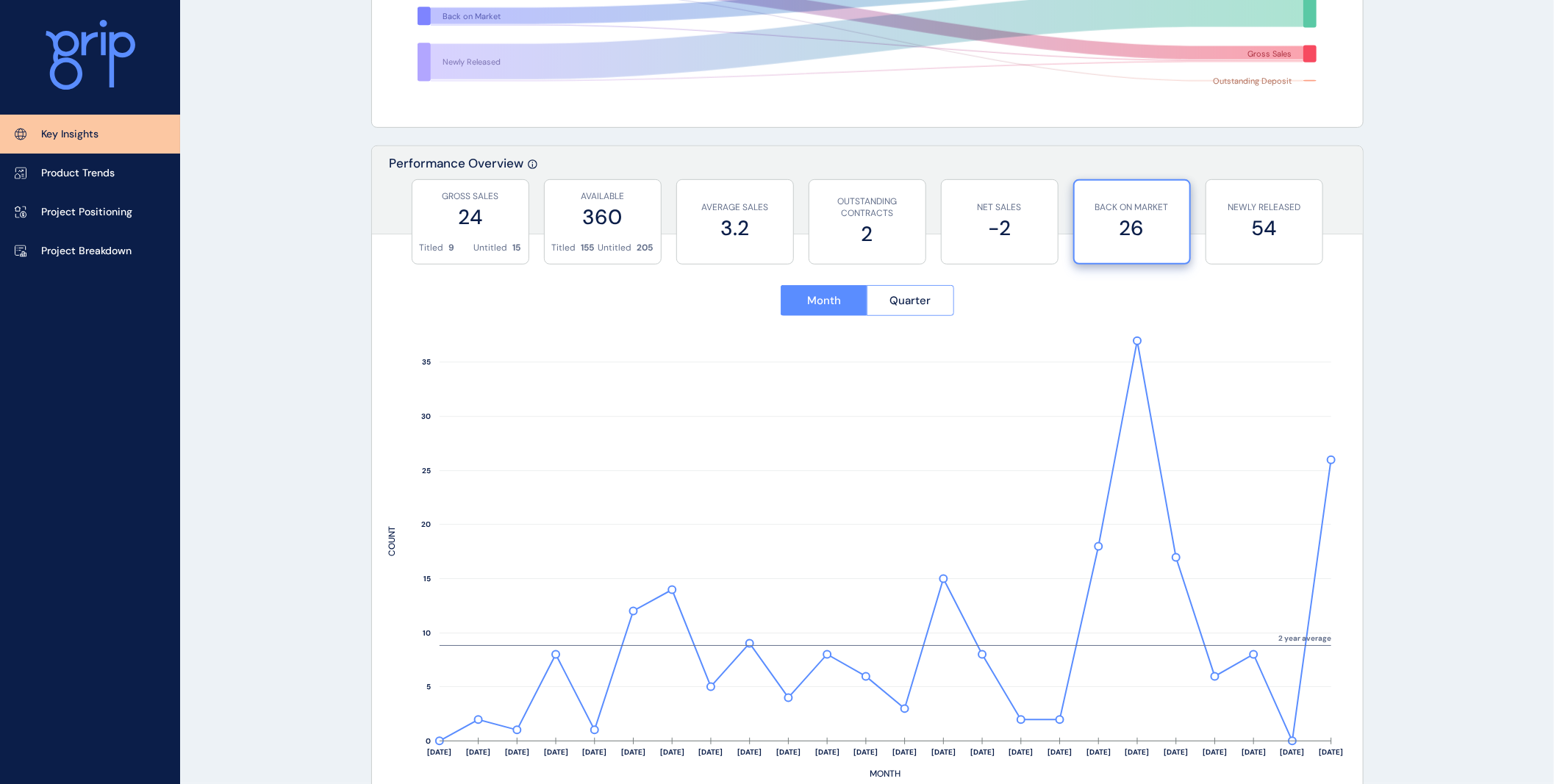
click at [1248, 253] on div "Month Quarter [DATE] Sep ’[DATE] Nov ’[DATE] Jan ’[DATE] Mar ’[DATE] May ’[DATE…" at bounding box center [867, 526] width 991 height 546
click at [1248, 236] on label "54" at bounding box center [1264, 227] width 101 height 28
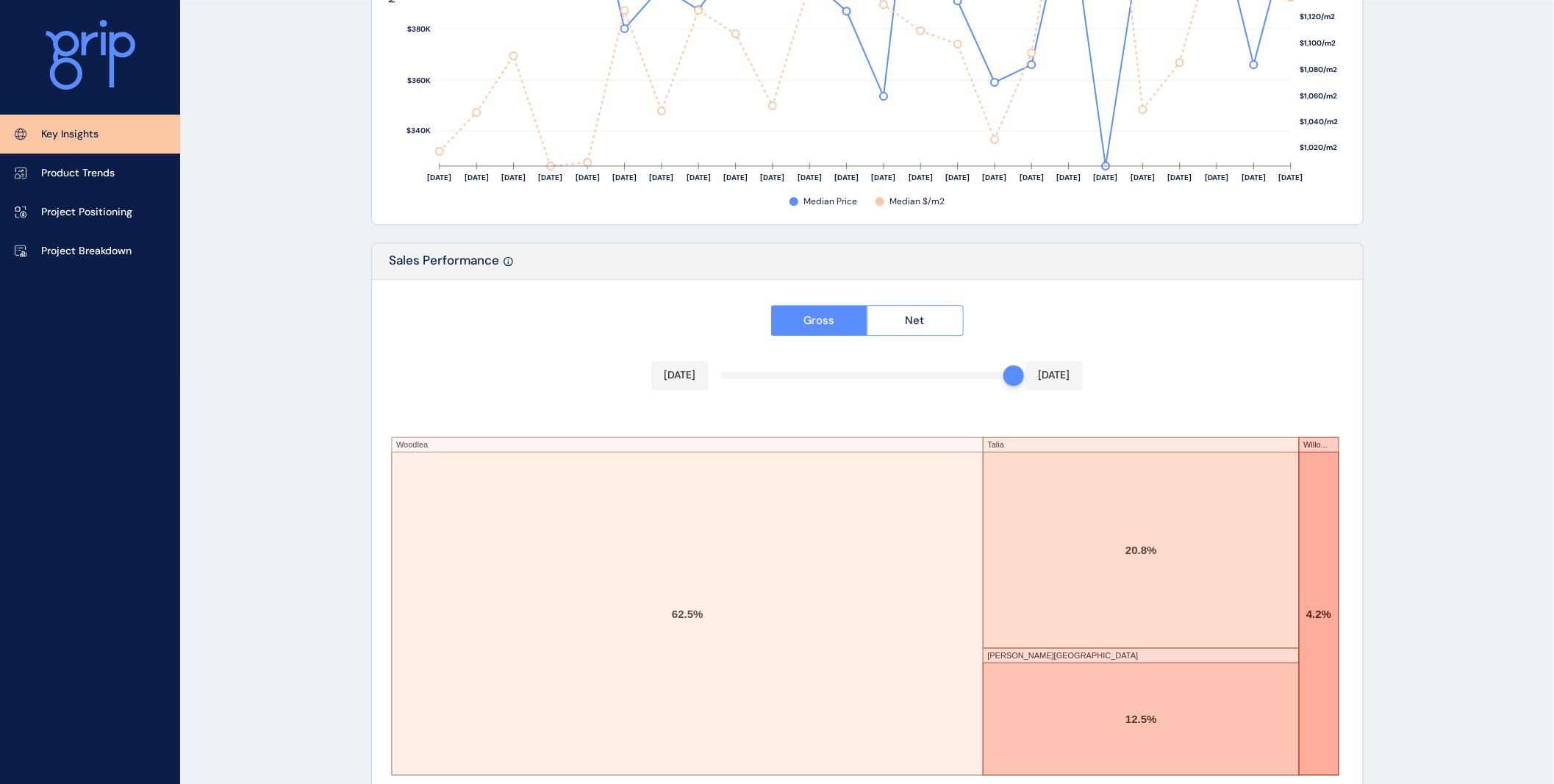
scroll to position [2309, 0]
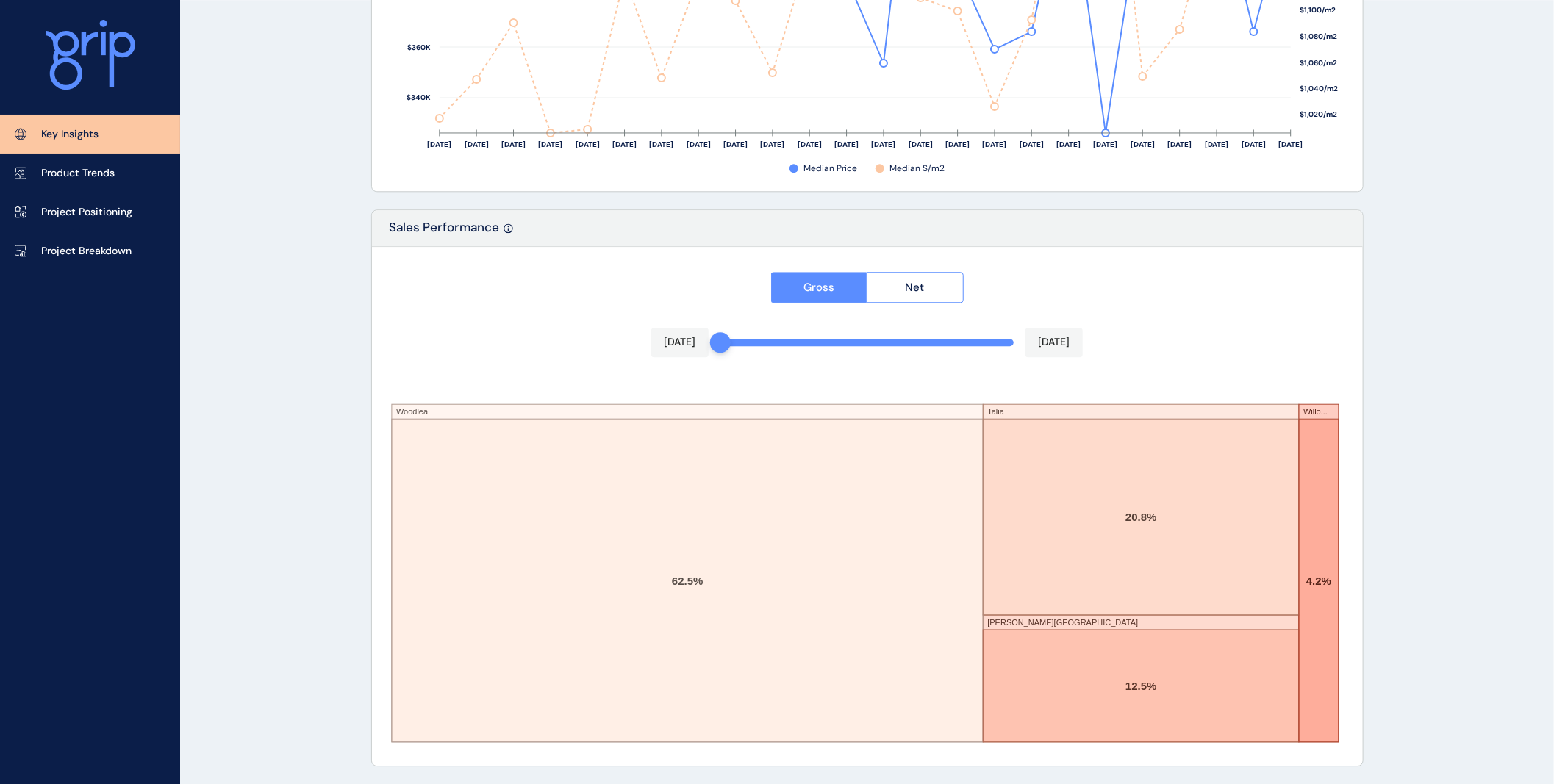
drag, startPoint x: 1011, startPoint y: 344, endPoint x: 695, endPoint y: 340, distance: 316.0
click at [695, 340] on div "Gross Net [DATE] [DATE] [GEOGRAPHIC_DATA] [GEOGRAPHIC_DATA][PERSON_NAME][GEOGRA…" at bounding box center [867, 506] width 991 height 519
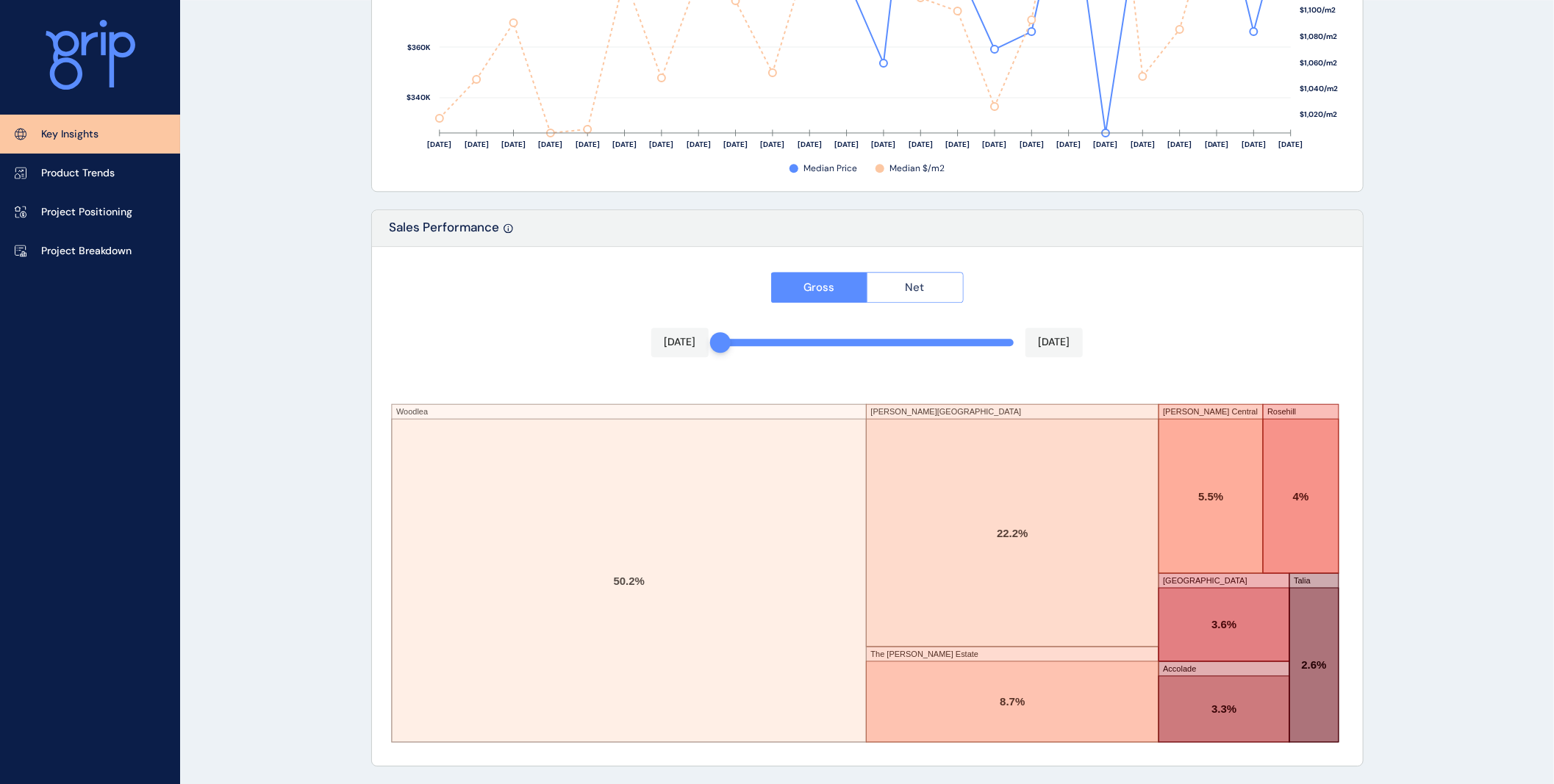
click at [892, 289] on button "Net" at bounding box center [915, 287] width 97 height 31
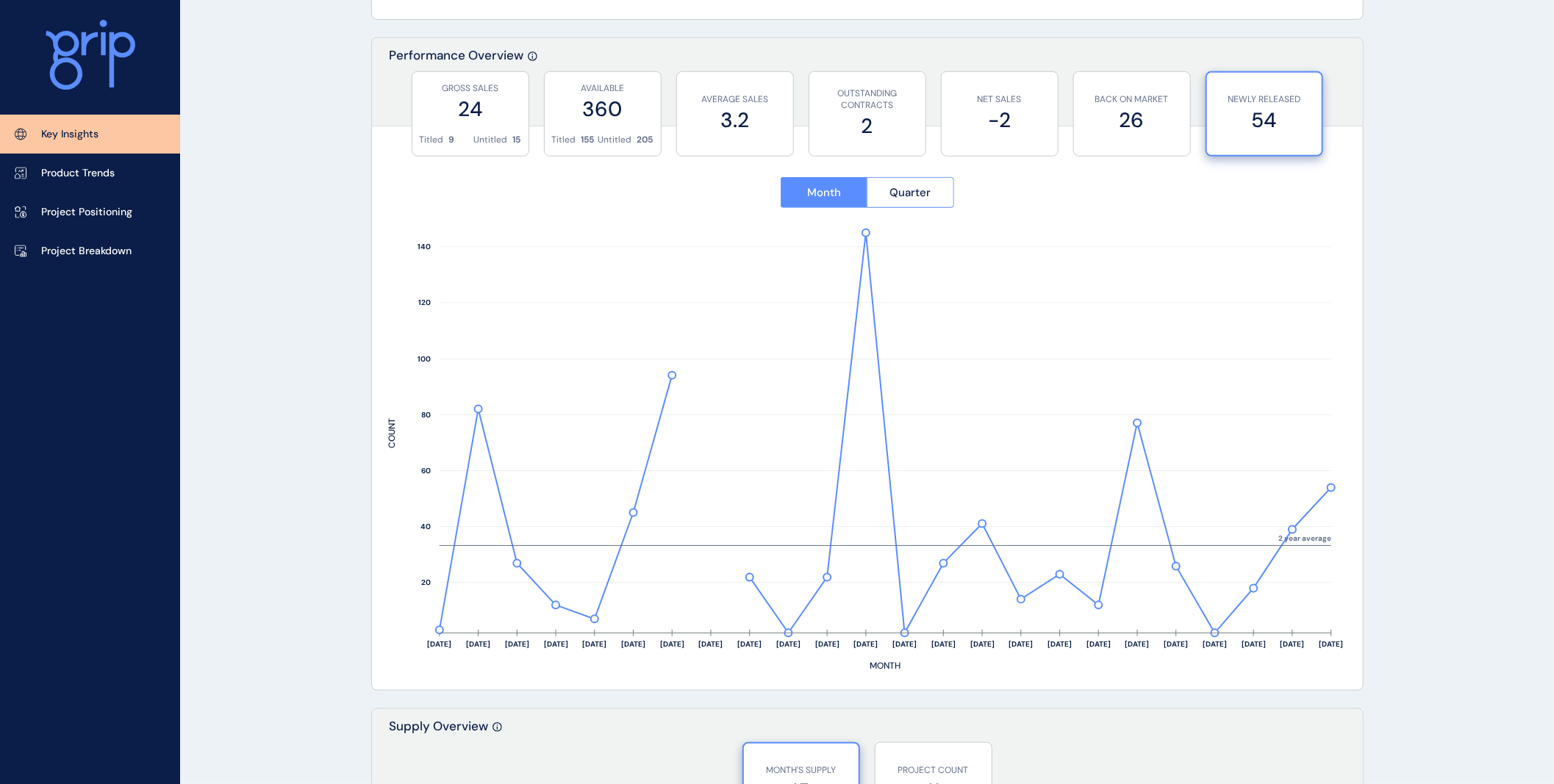
scroll to position [187, 0]
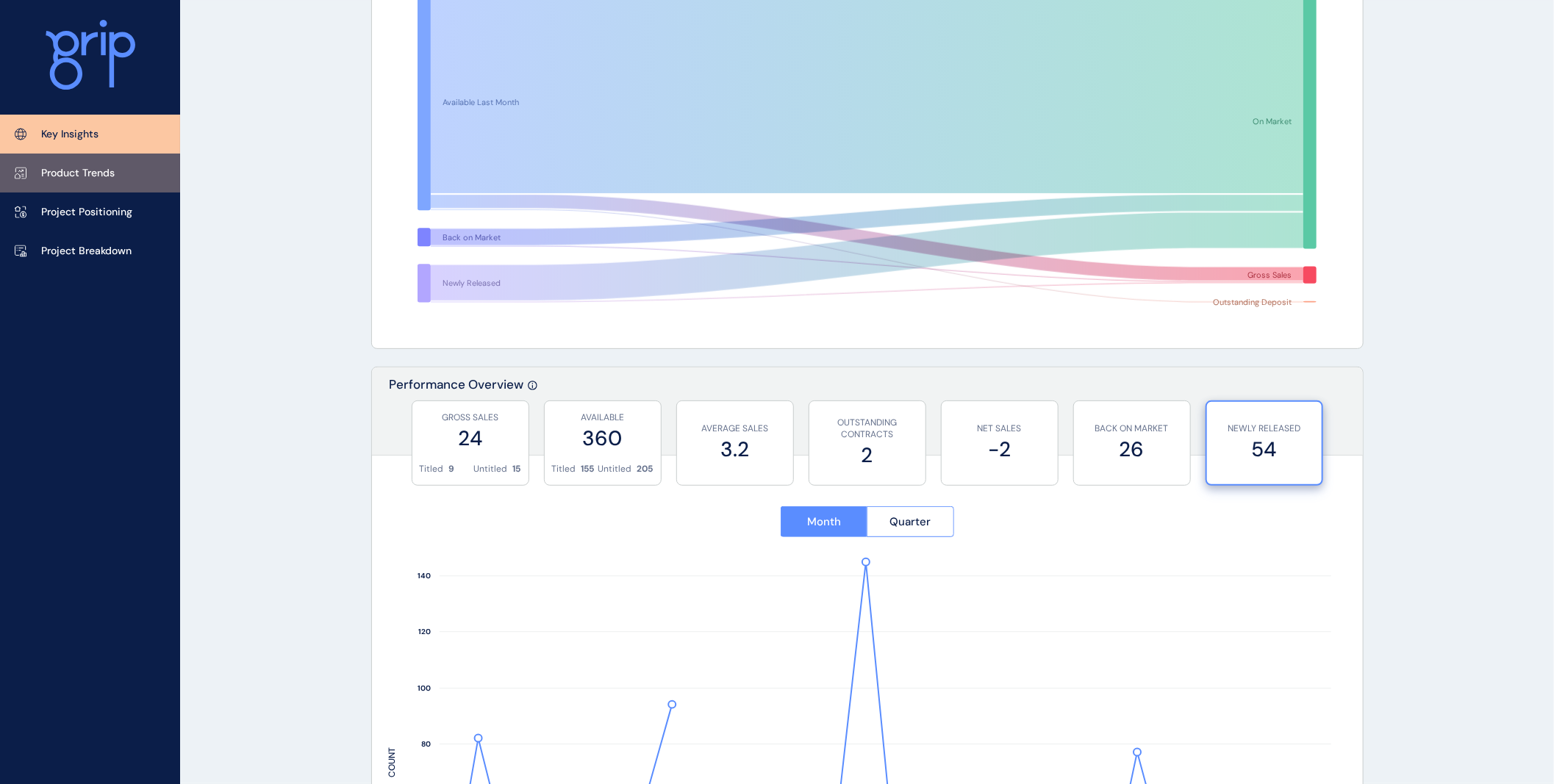
click at [69, 164] on link "Product Trends" at bounding box center [90, 172] width 180 height 39
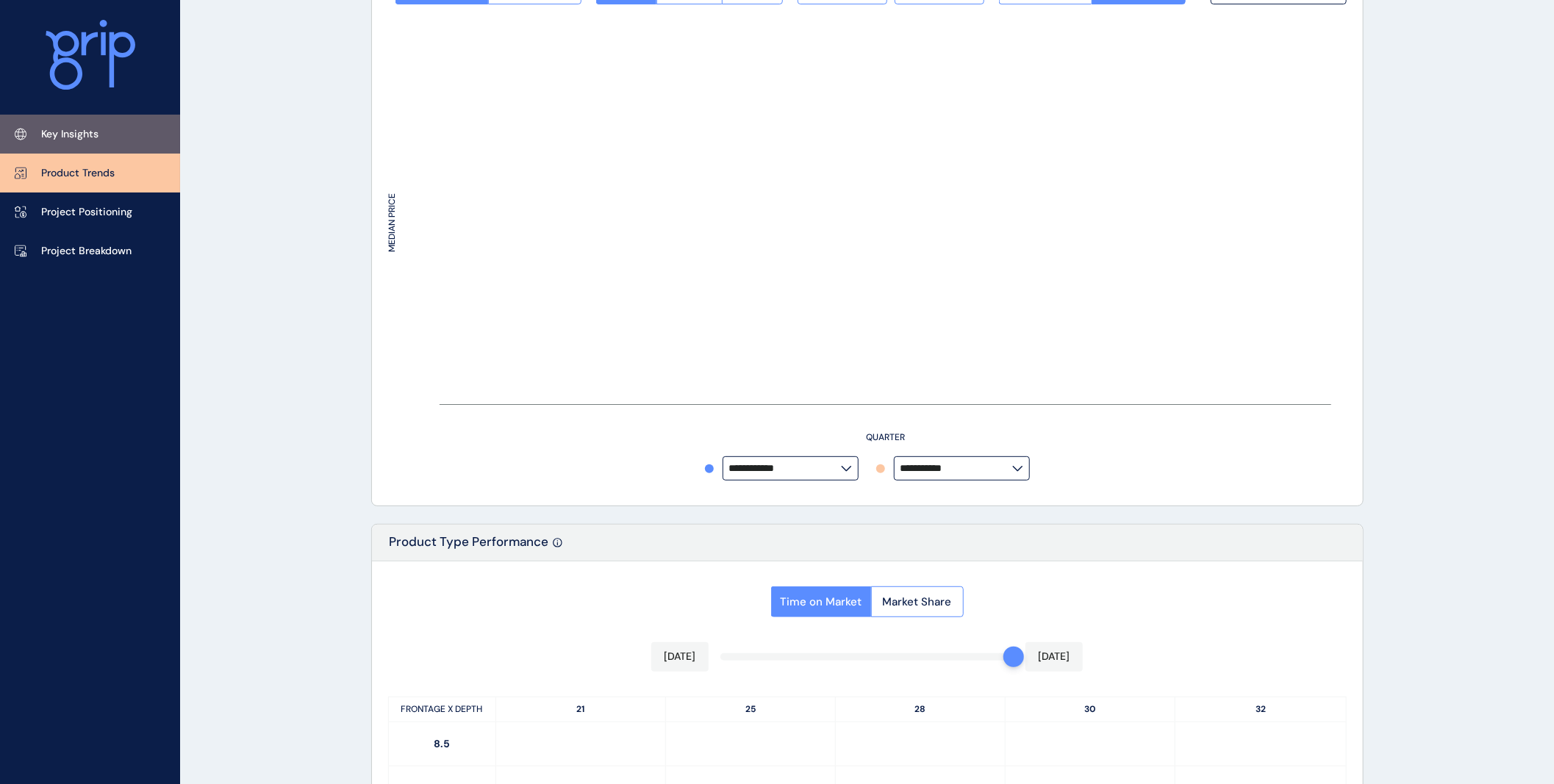
type input "**********"
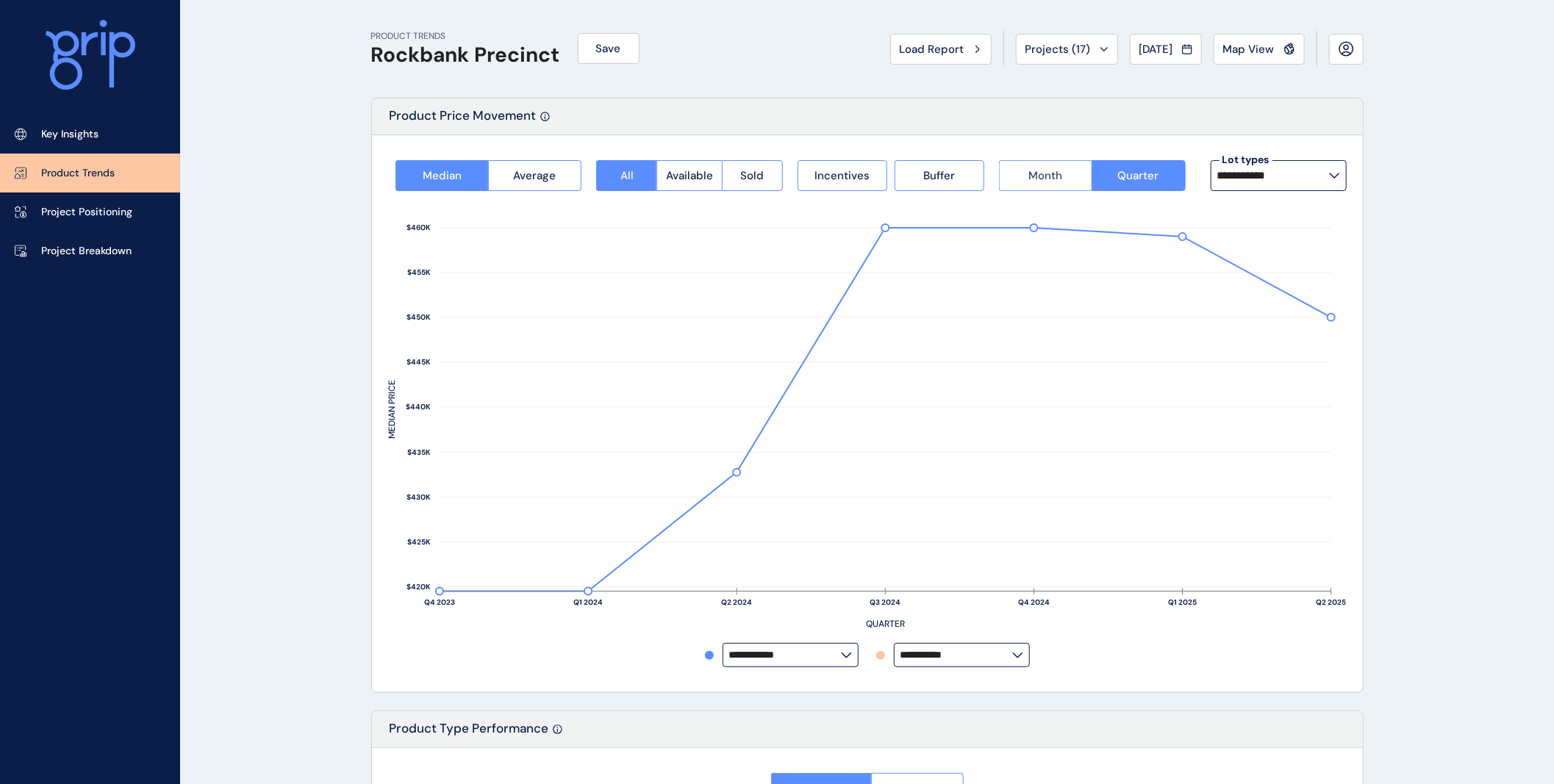
click at [1061, 181] on span "Month" at bounding box center [1044, 175] width 33 height 15
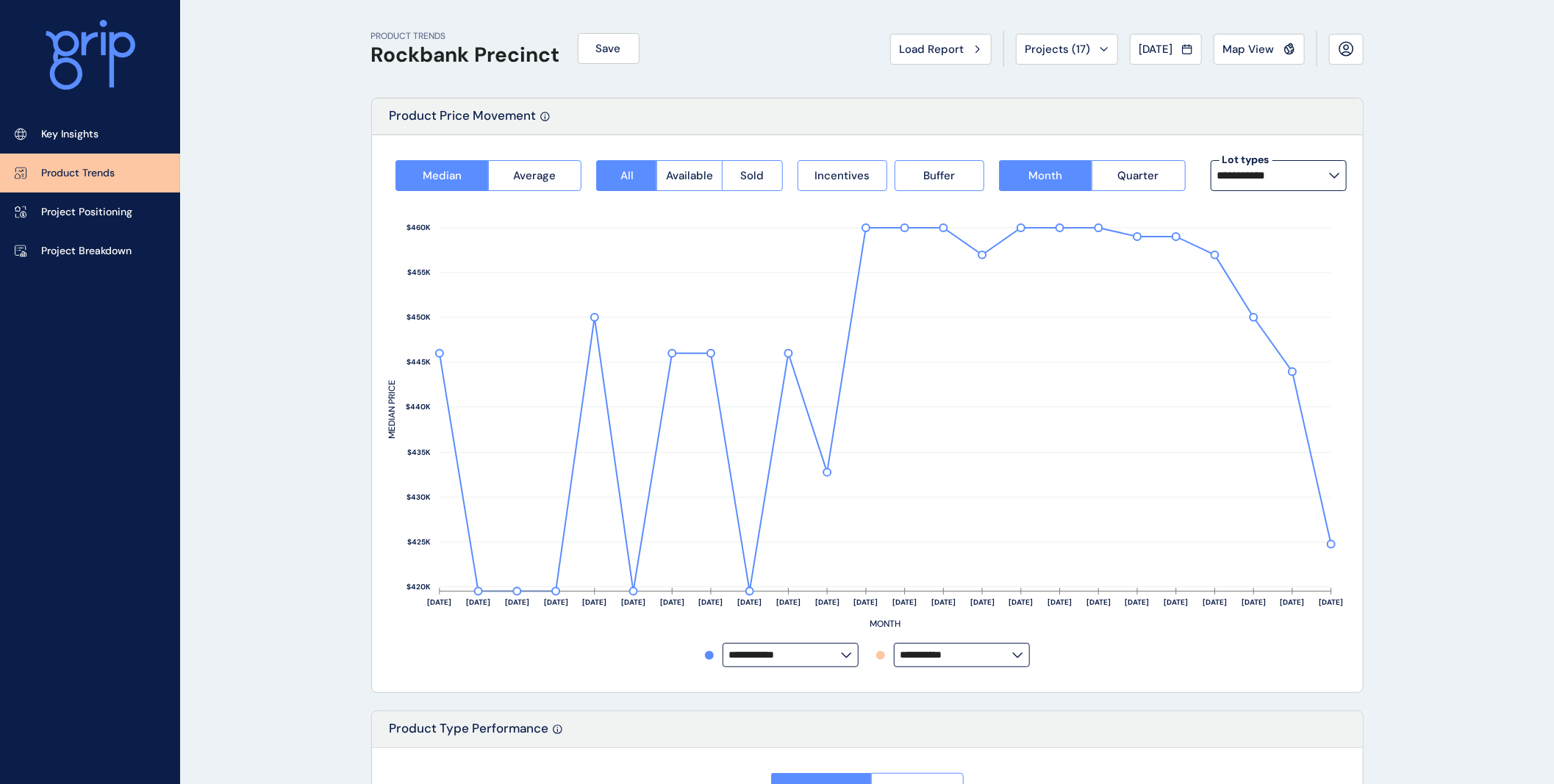
click at [943, 52] on span "Load Report" at bounding box center [931, 49] width 64 height 15
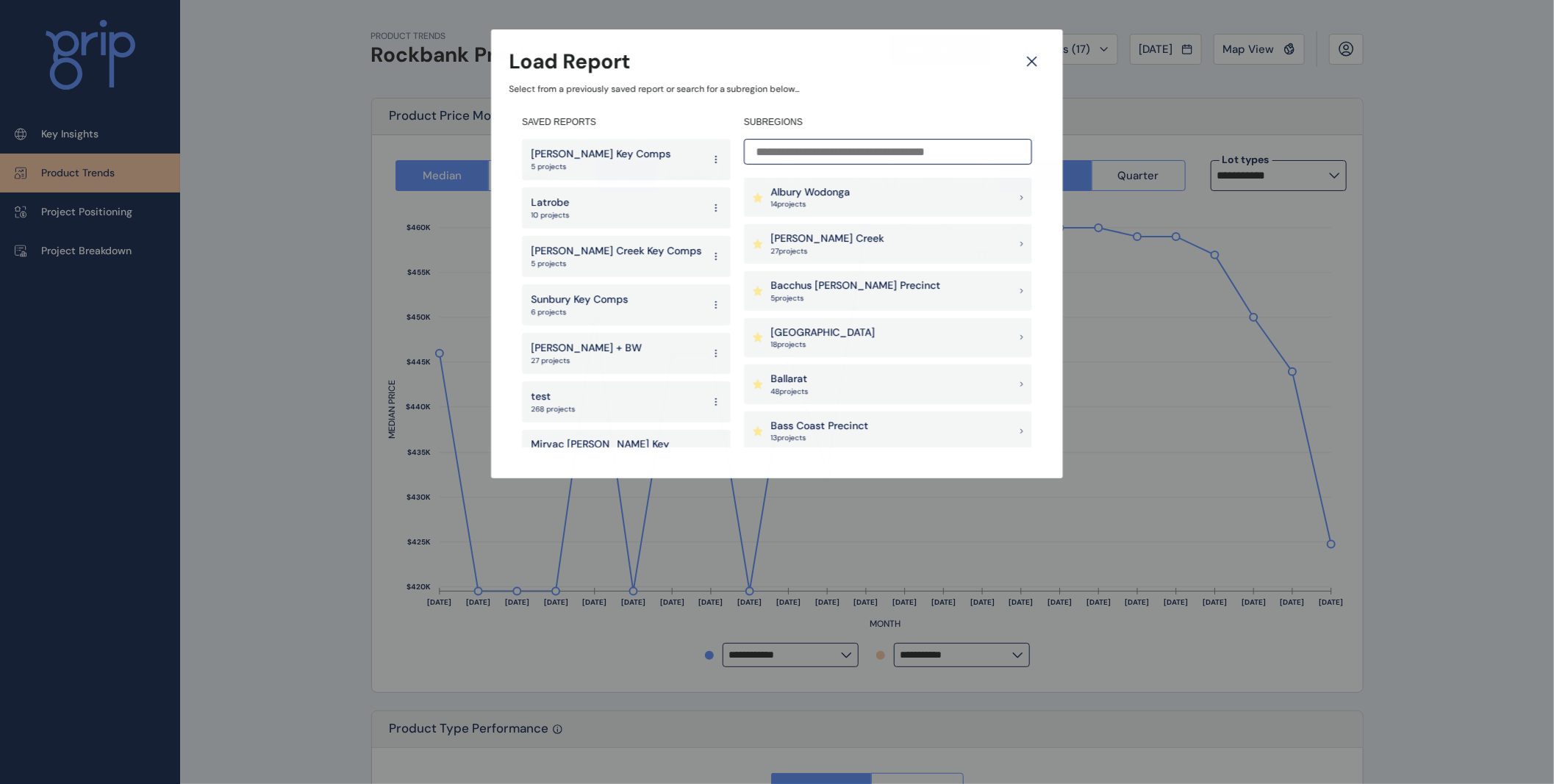
click at [899, 159] on input at bounding box center [888, 152] width 288 height 26
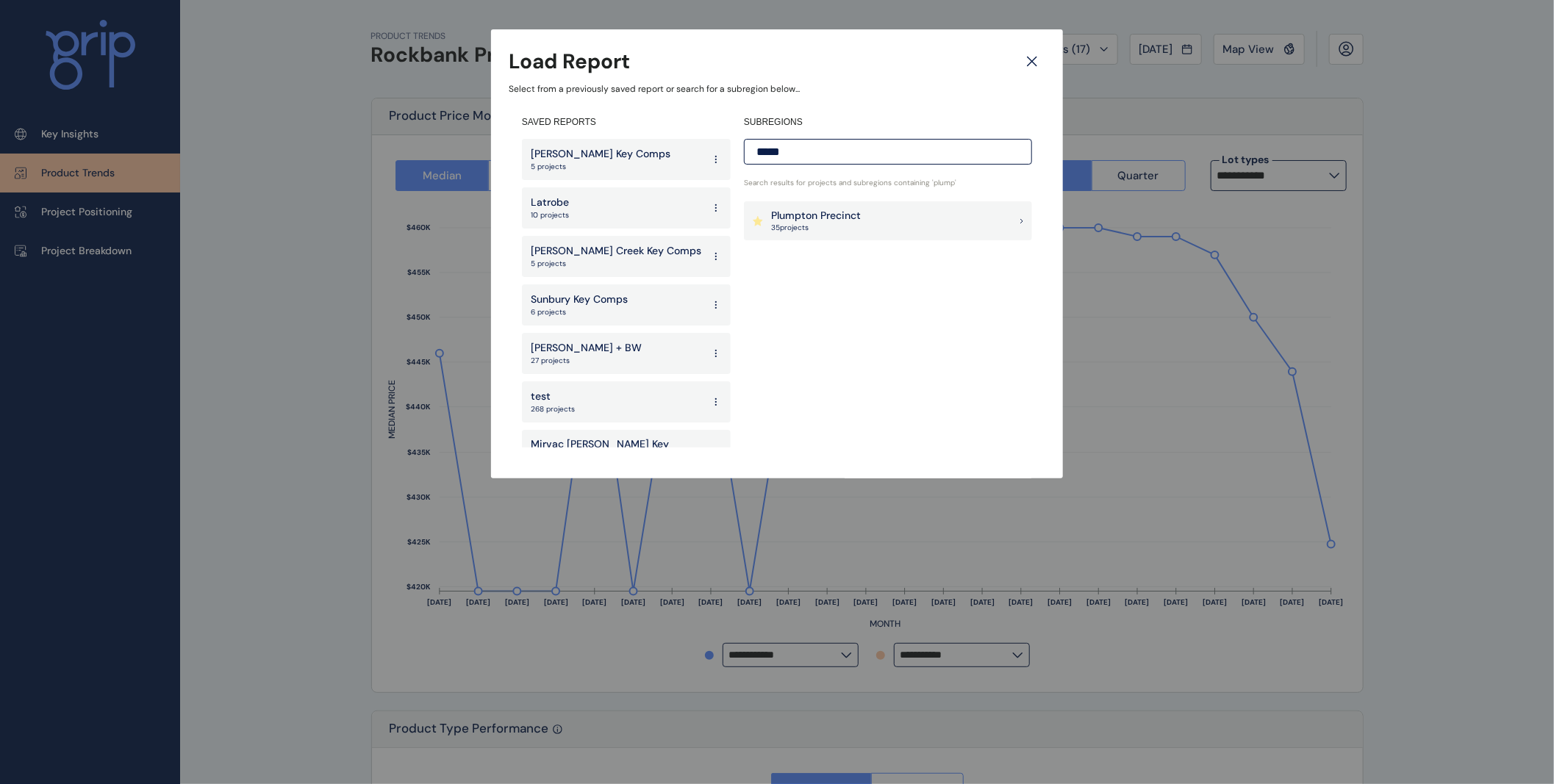
type input "*****"
click at [846, 208] on p "Plumpton Precinct" at bounding box center [815, 215] width 89 height 15
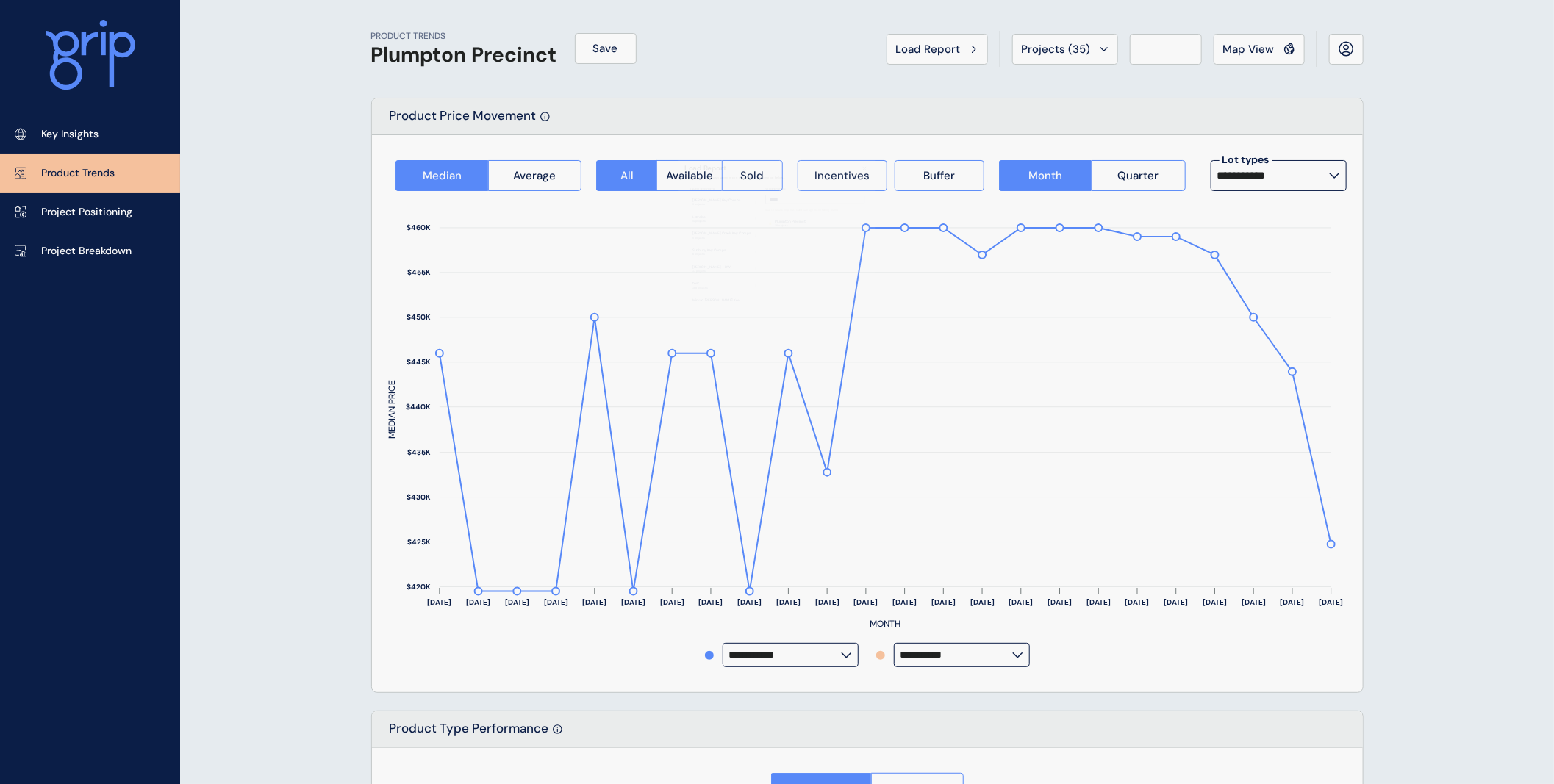
type input "**********"
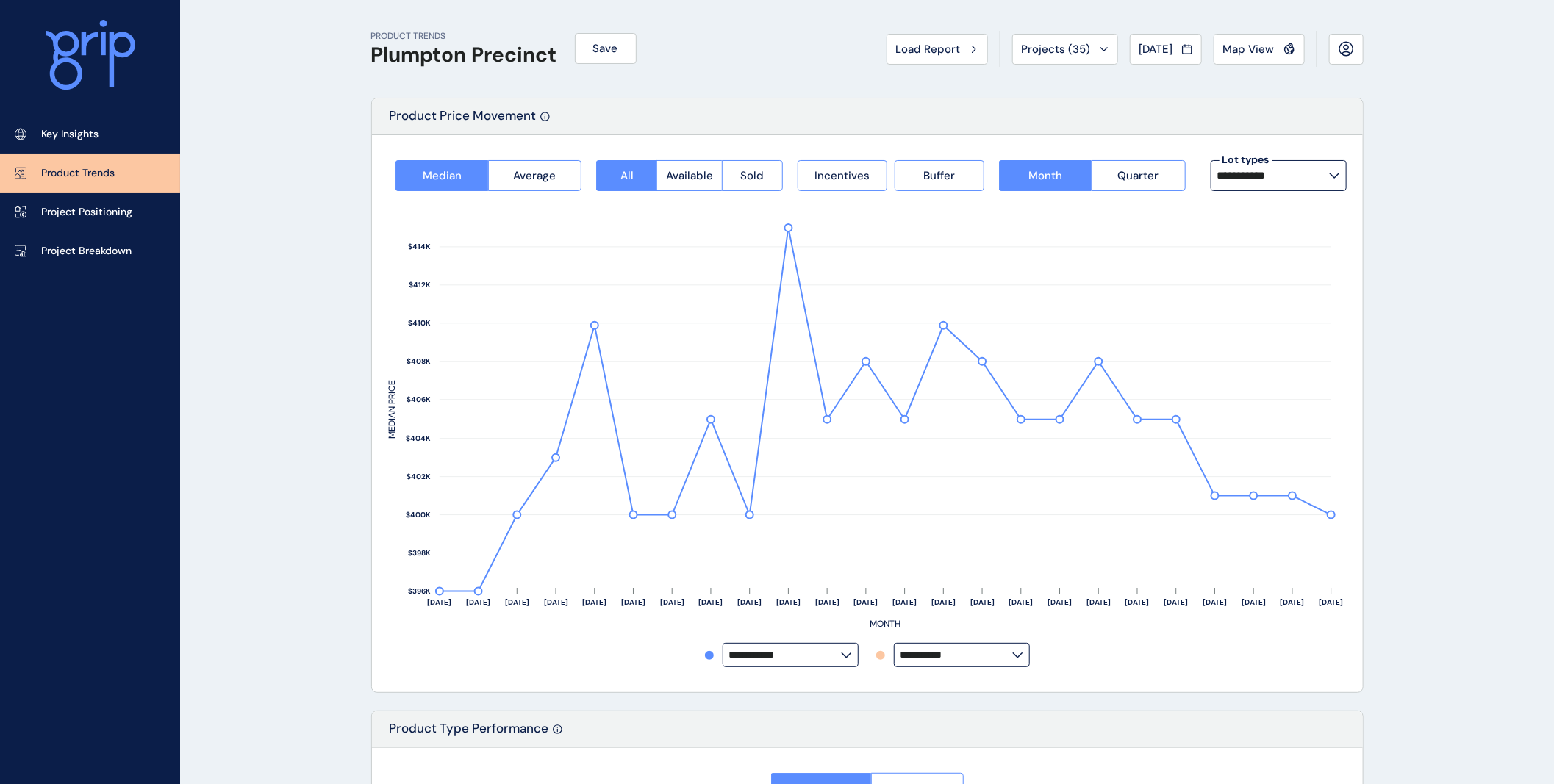
click at [1325, 172] on input "**********" at bounding box center [1273, 176] width 112 height 12
click at [1012, 643] on label "**********" at bounding box center [962, 654] width 136 height 24
click at [946, 618] on p "Deanside Central" at bounding box center [948, 625] width 84 height 15
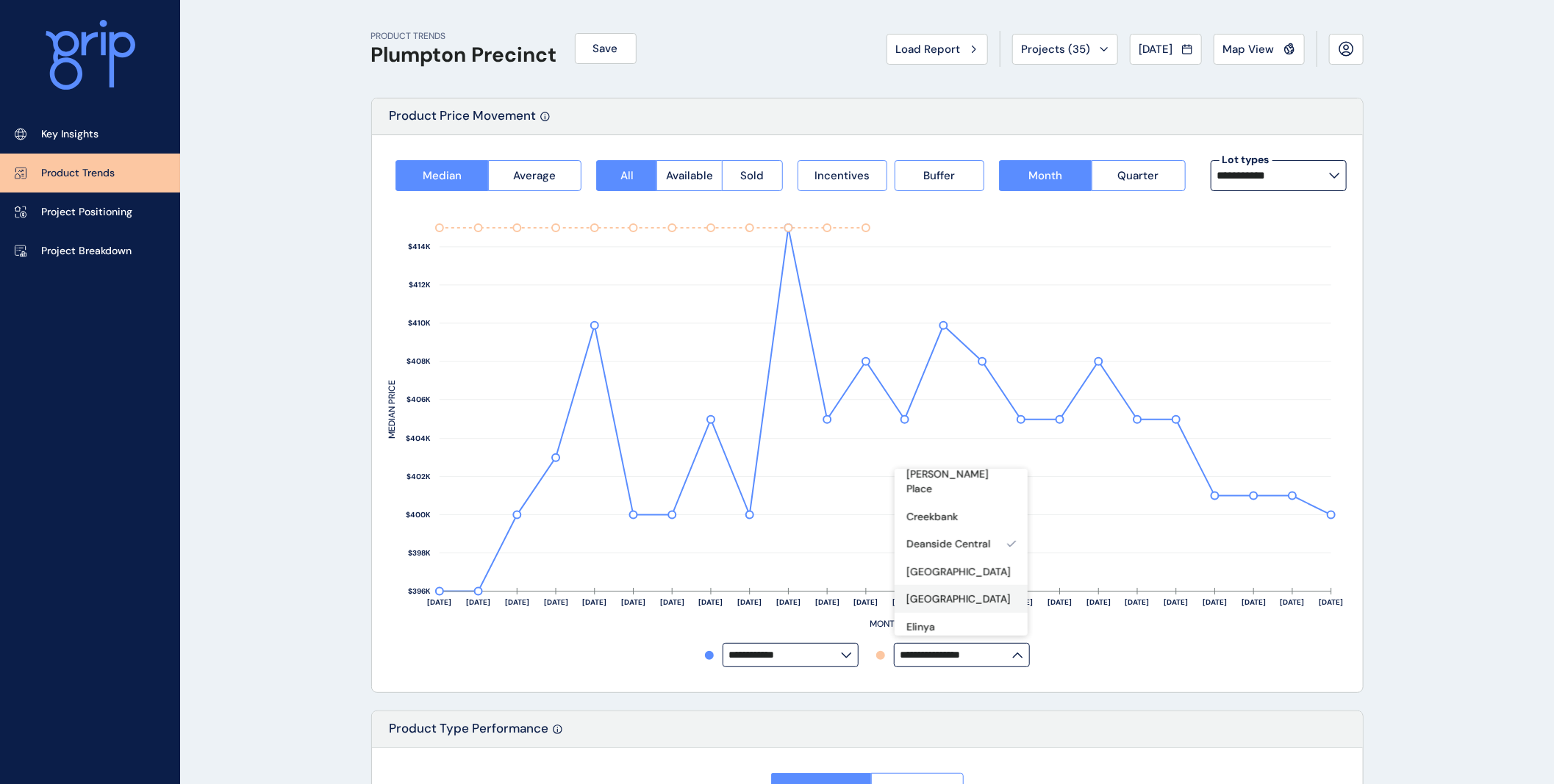
click at [934, 592] on p "[GEOGRAPHIC_DATA]" at bounding box center [958, 599] width 105 height 15
type input "**********"
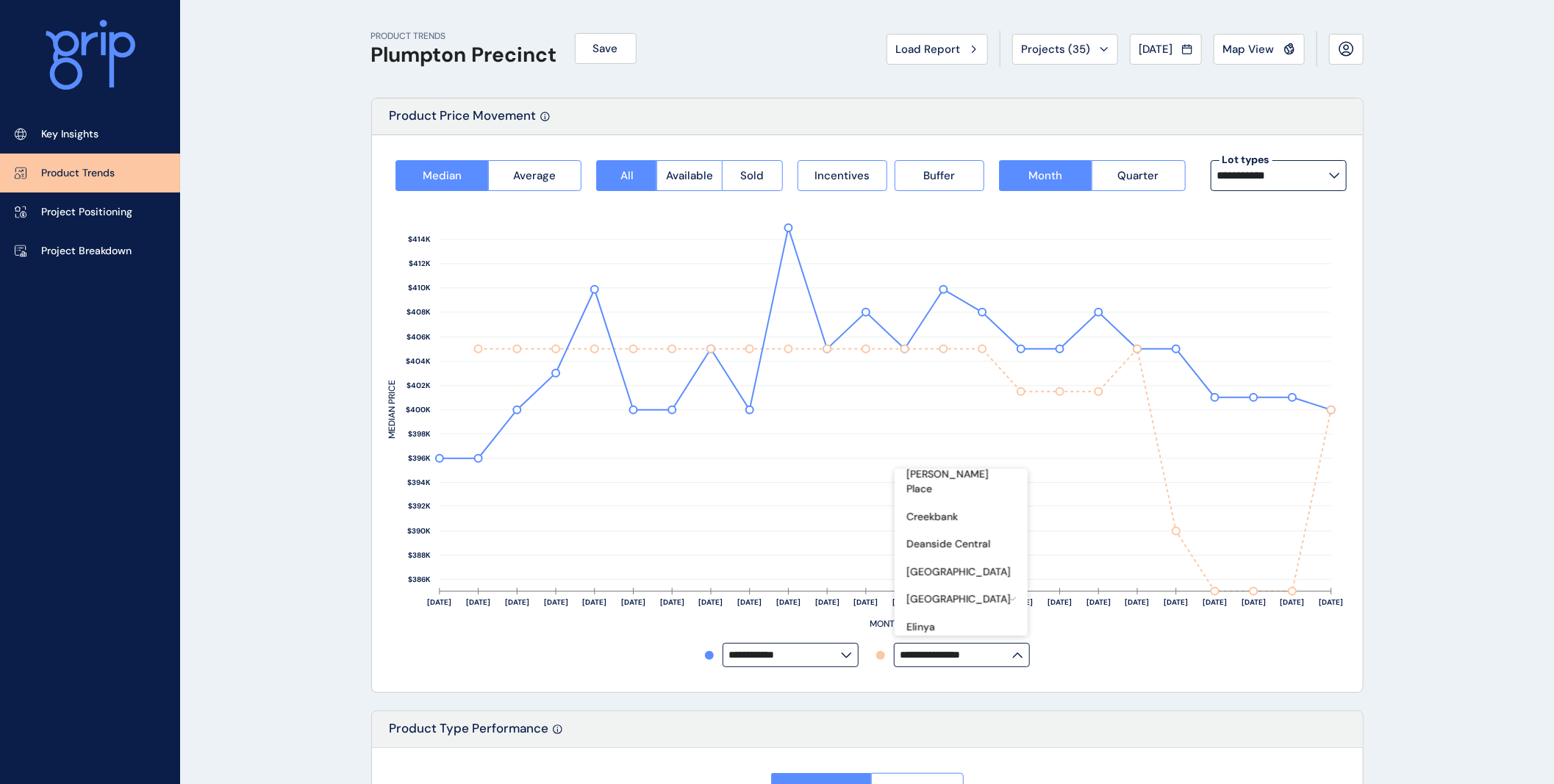
click at [1187, 648] on div "**********" at bounding box center [867, 654] width 958 height 24
click at [837, 173] on span "Incentives" at bounding box center [842, 175] width 55 height 15
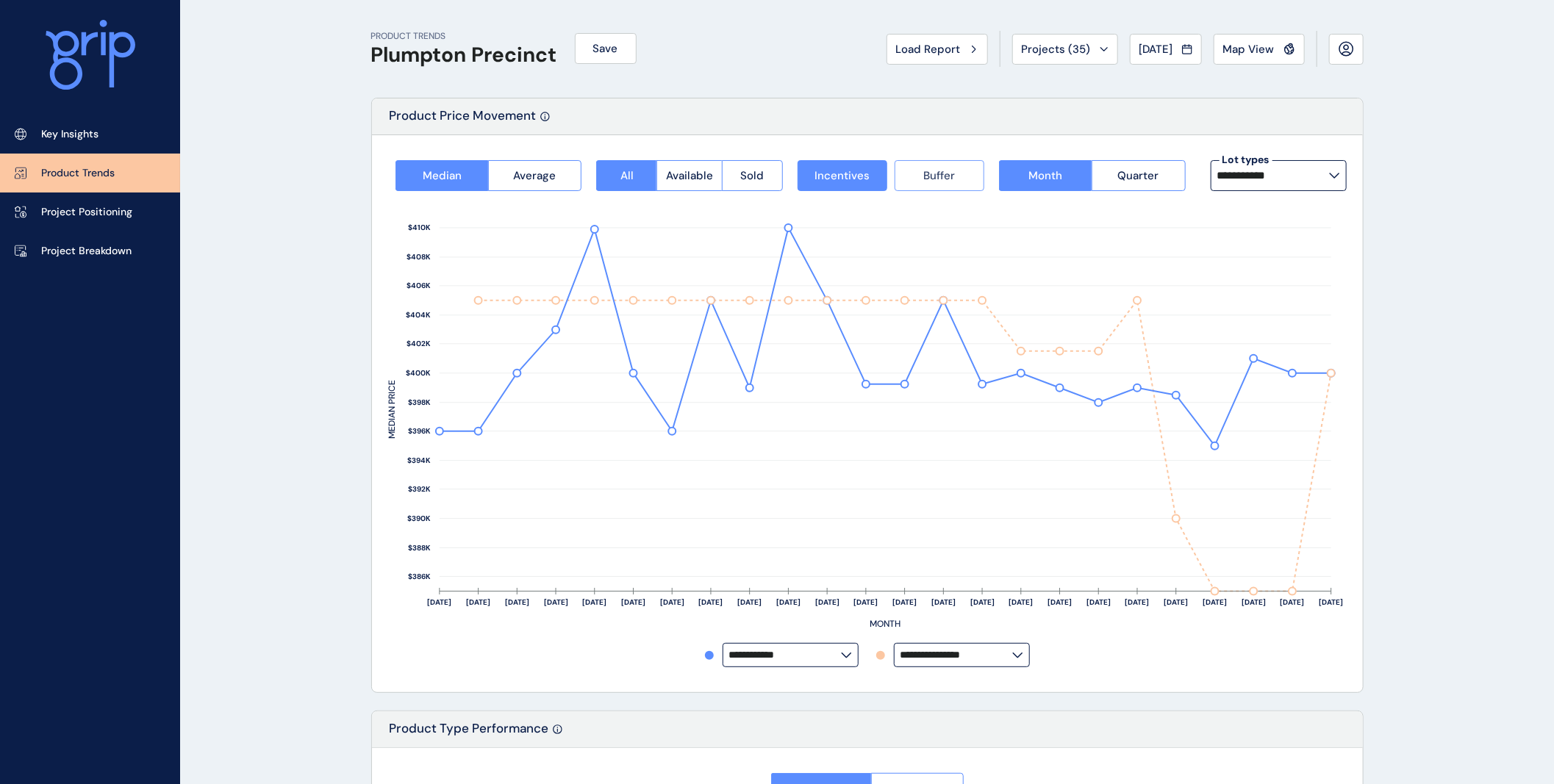
click at [915, 172] on button "Buffer" at bounding box center [939, 176] width 89 height 31
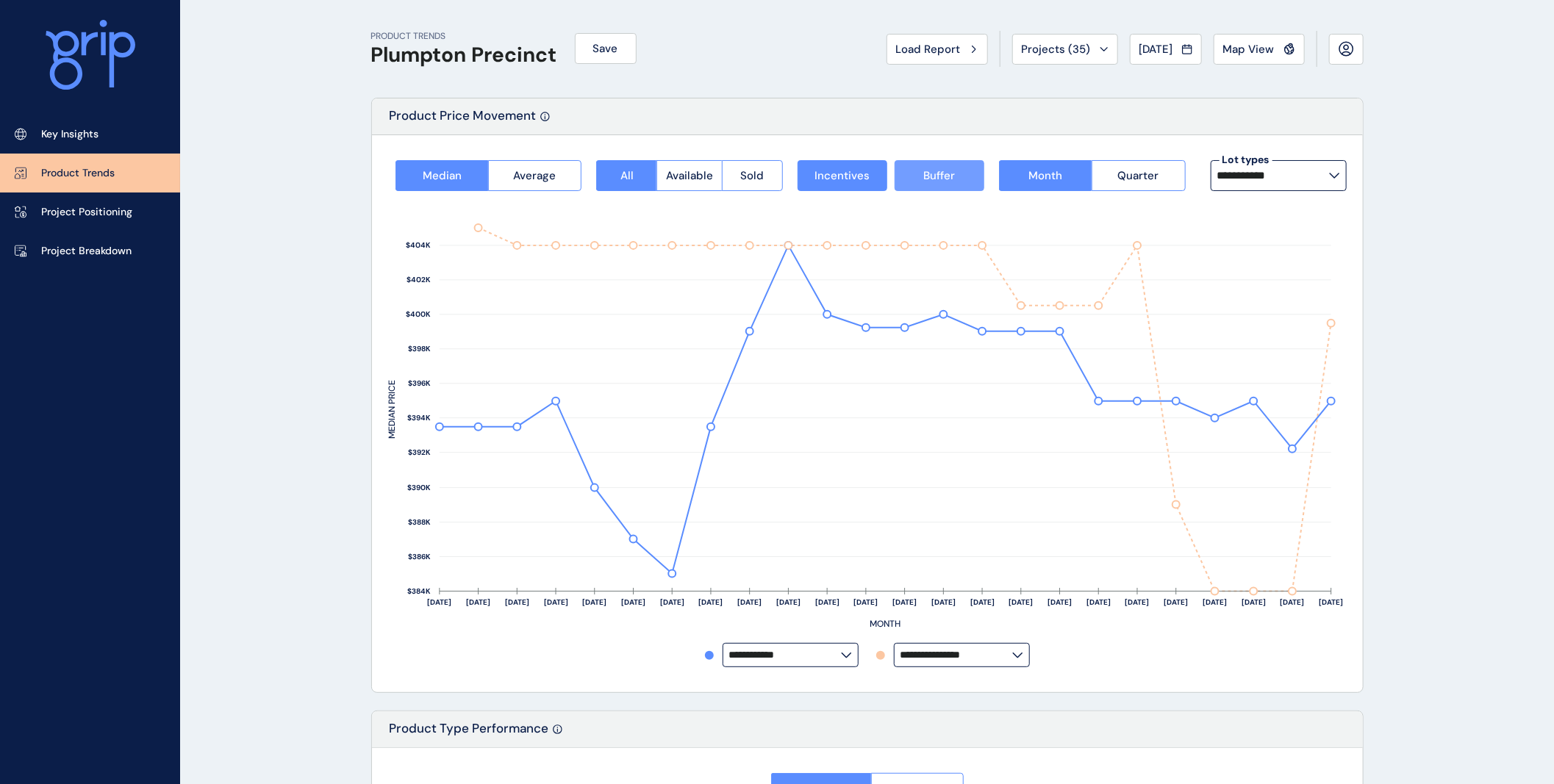
click at [910, 178] on button "Buffer" at bounding box center [939, 176] width 89 height 31
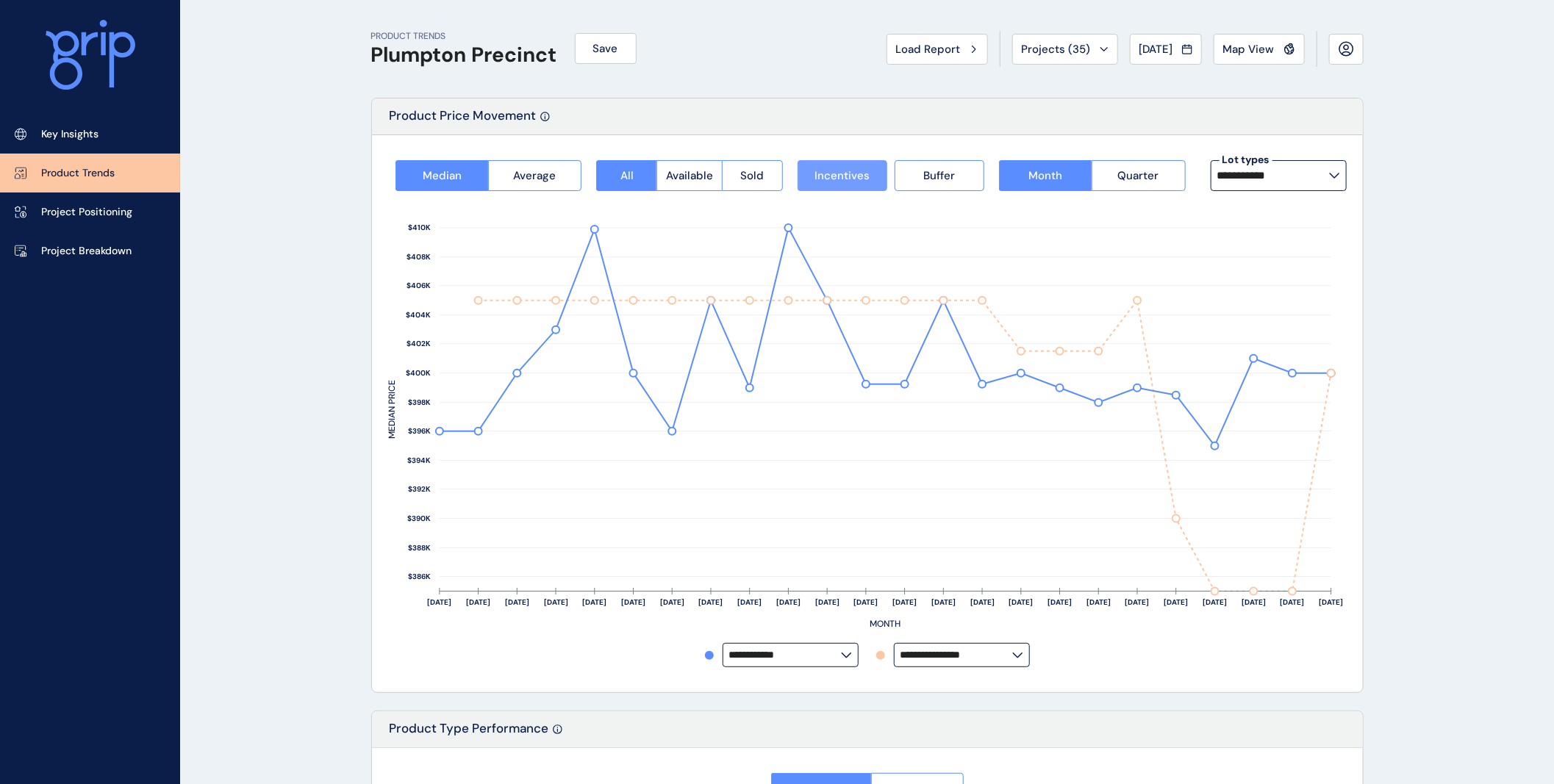
click at [824, 182] on span "Incentives" at bounding box center [842, 175] width 55 height 15
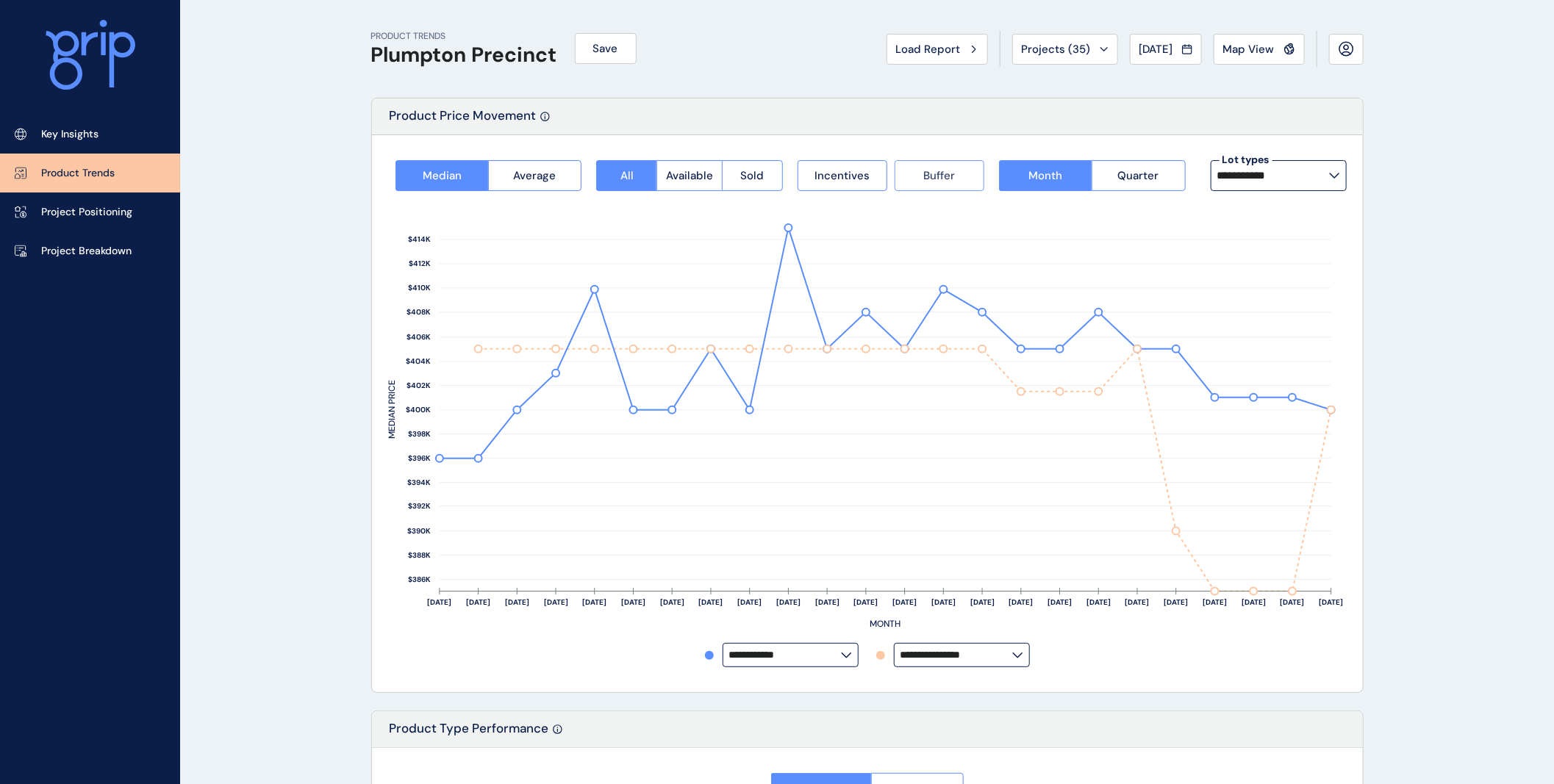
click at [912, 180] on button "Buffer" at bounding box center [939, 176] width 89 height 31
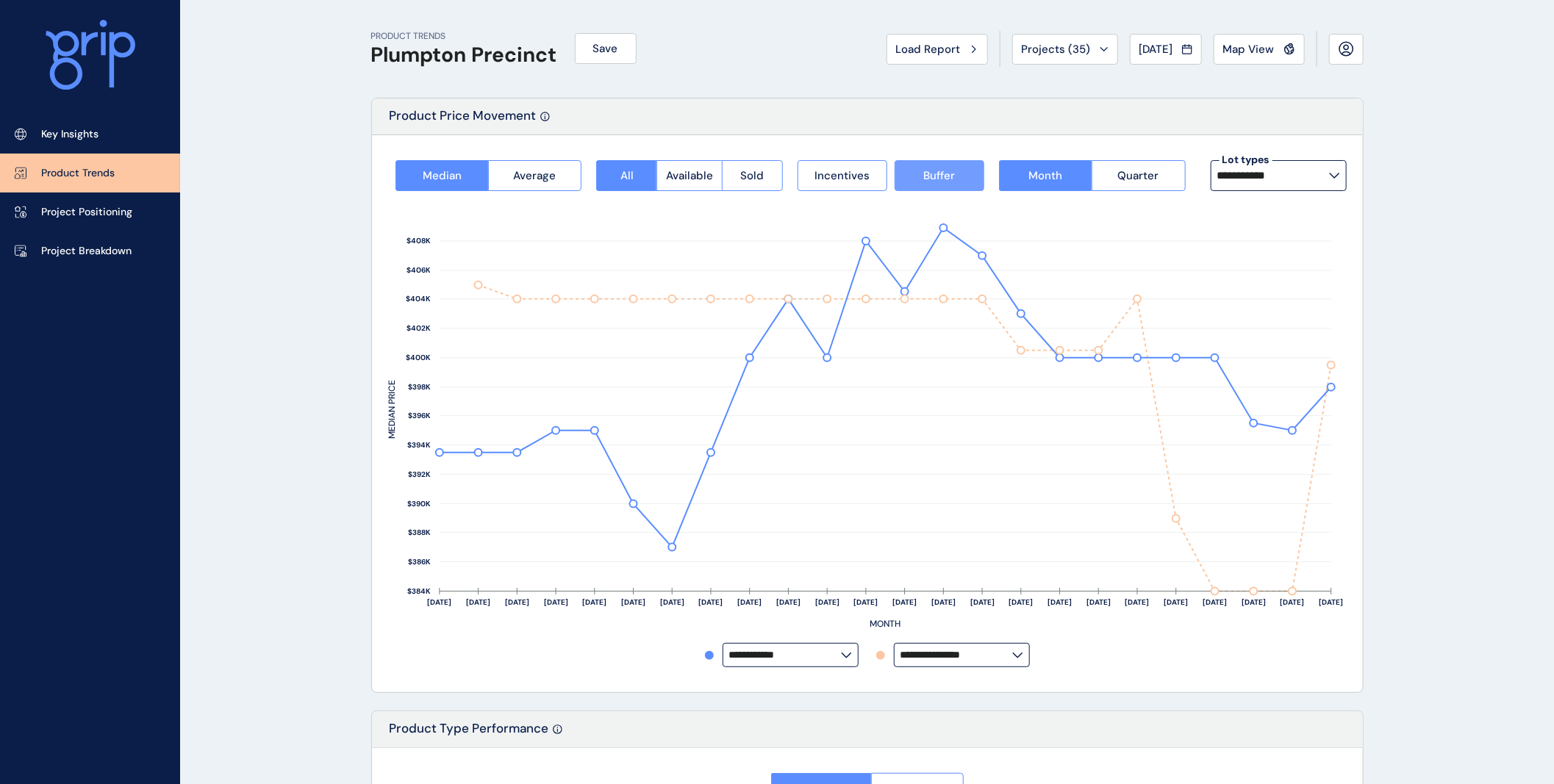
click at [912, 180] on button "Buffer" at bounding box center [939, 176] width 89 height 31
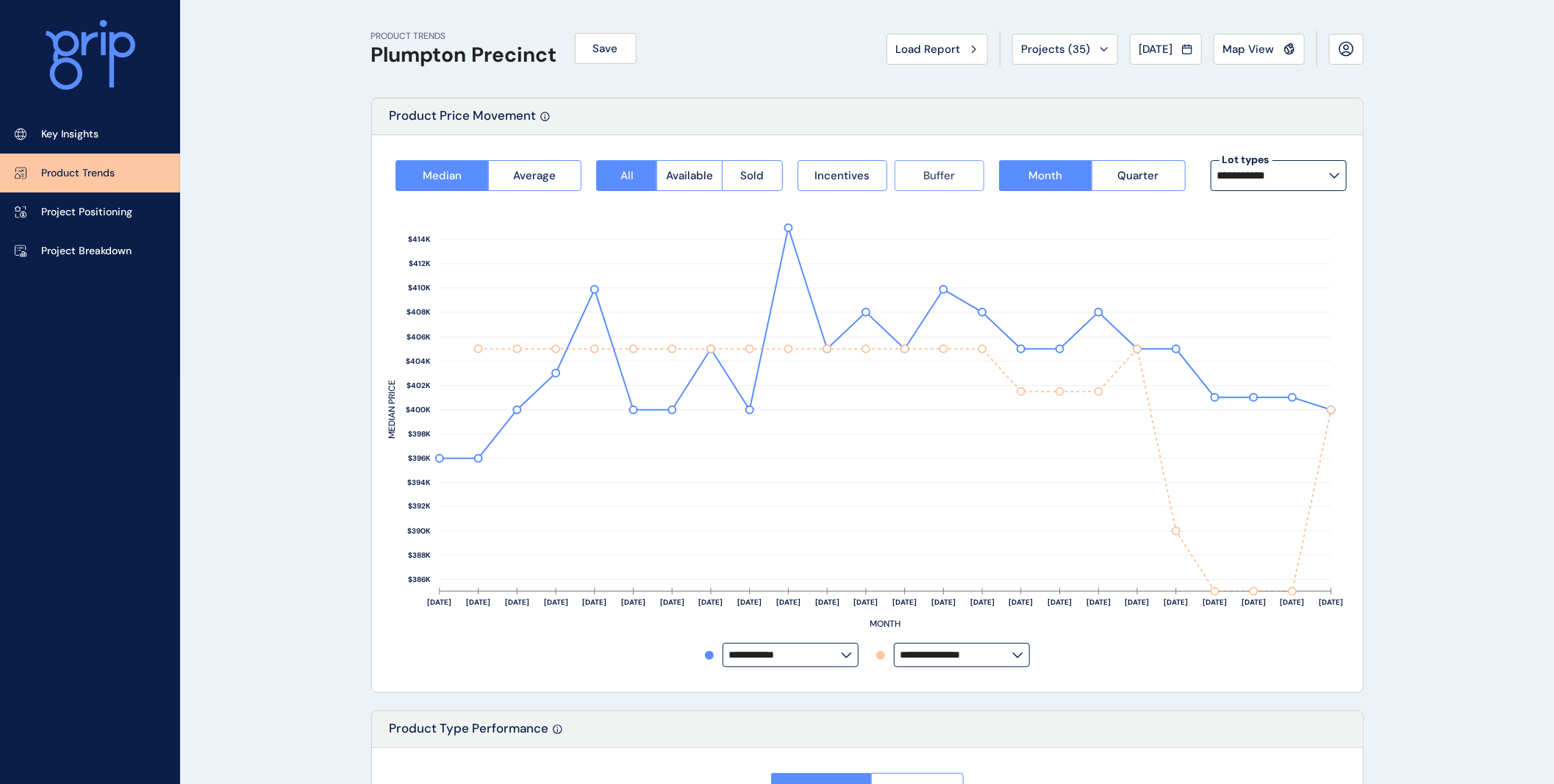
click at [913, 177] on button "Buffer" at bounding box center [939, 176] width 89 height 31
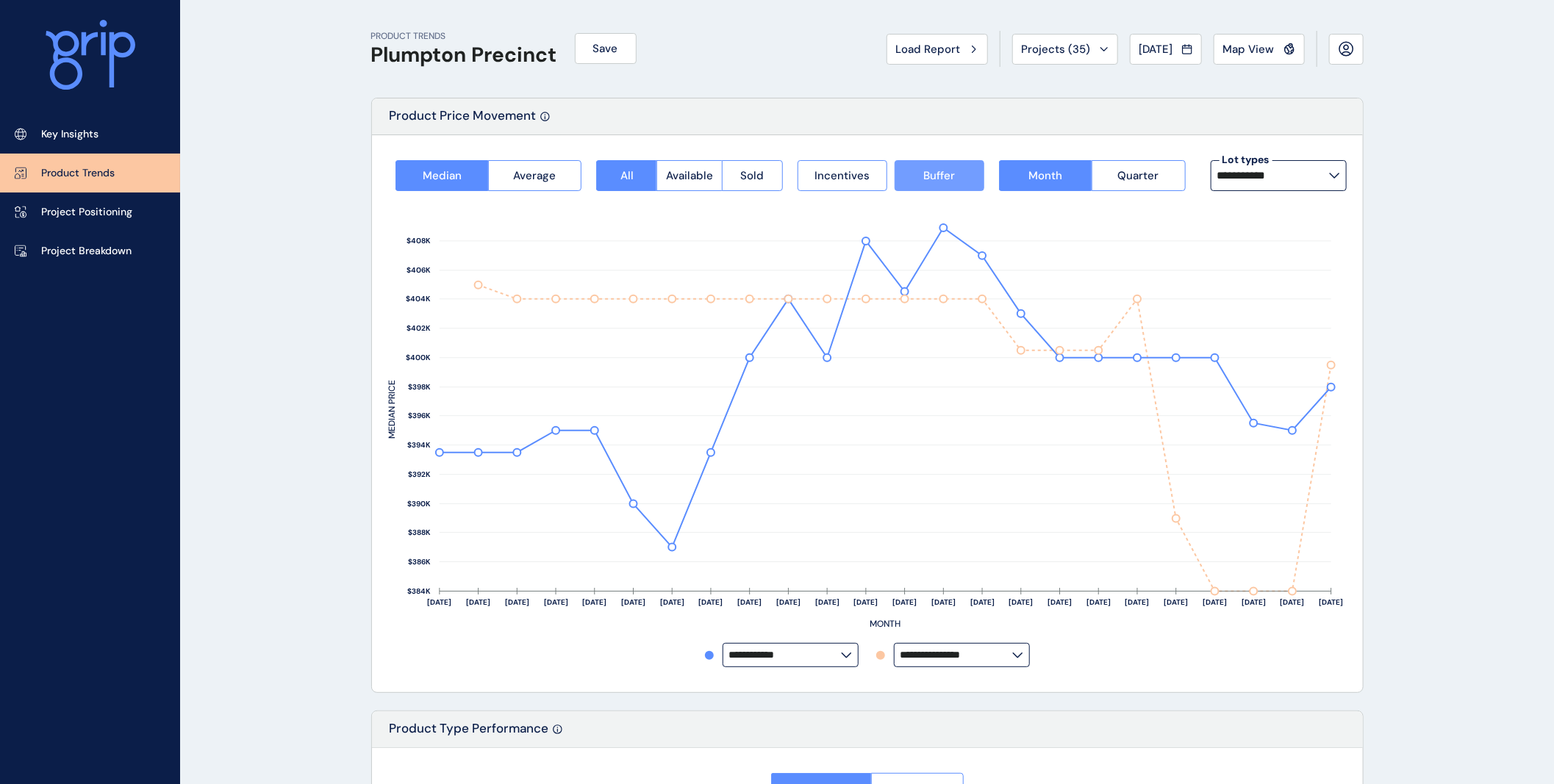
click at [924, 178] on span "Buffer" at bounding box center [939, 175] width 32 height 15
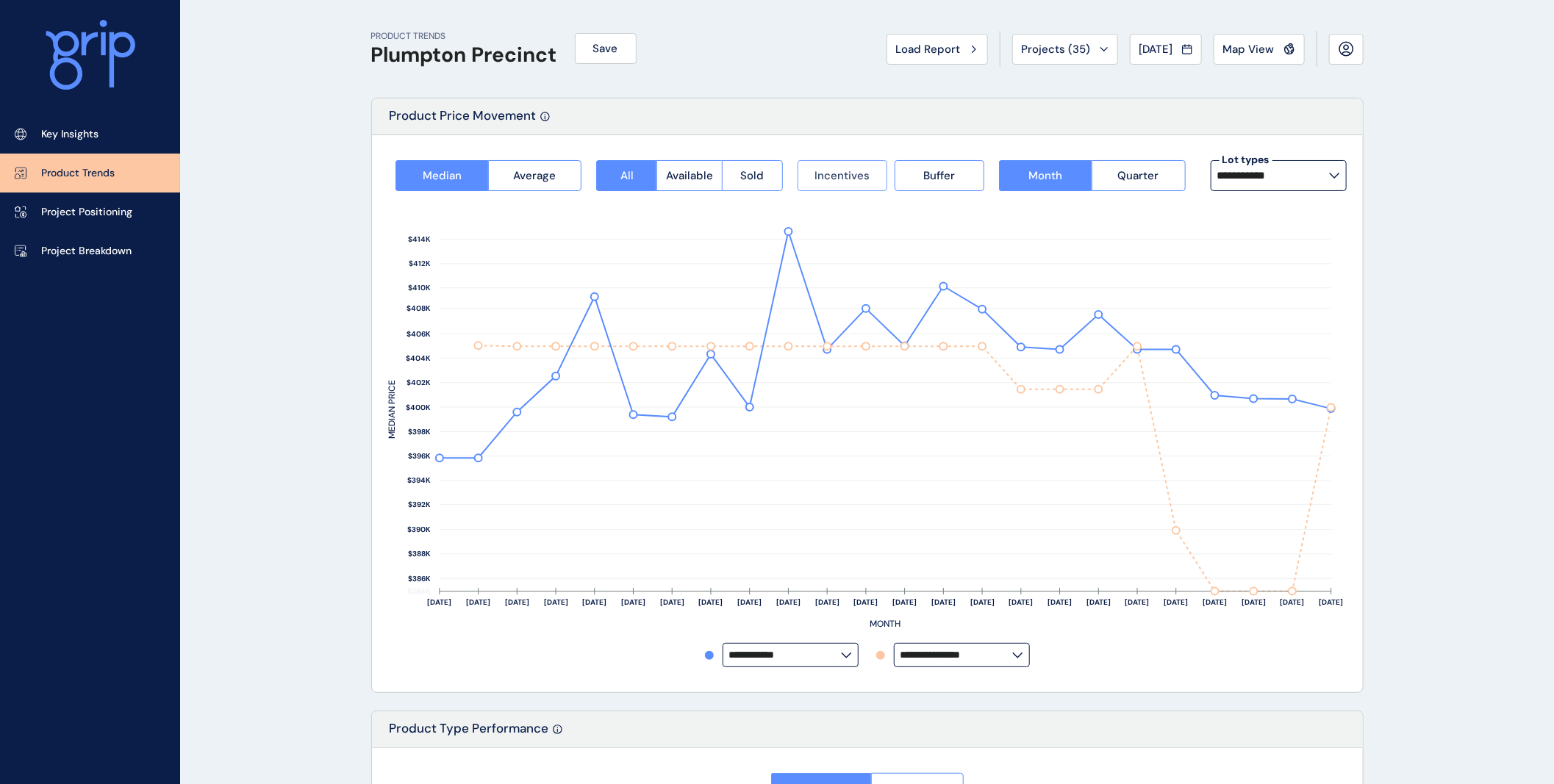
click at [839, 168] on span "Incentives" at bounding box center [842, 175] width 55 height 15
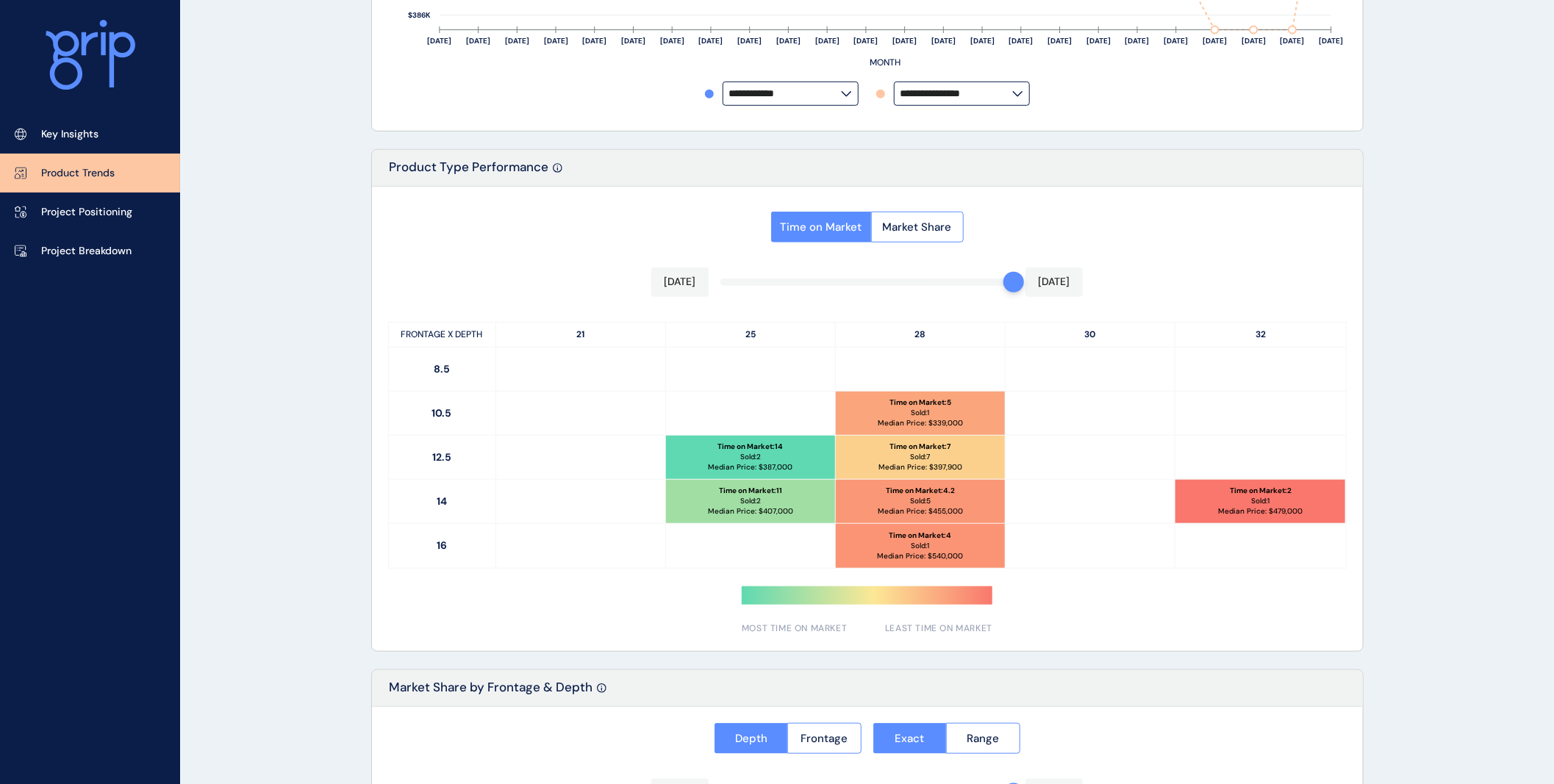
scroll to position [571, 0]
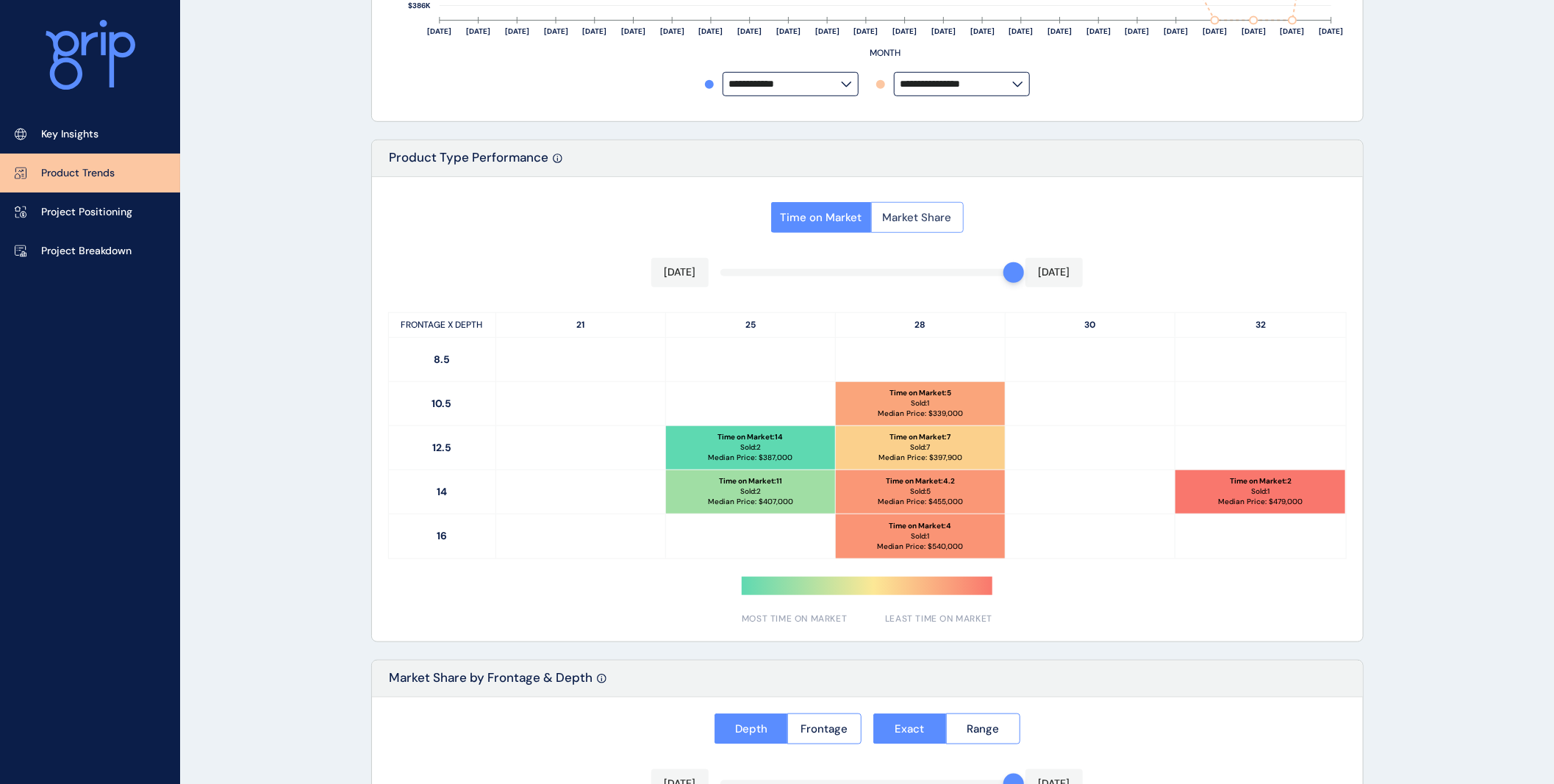
click at [936, 218] on span "Market Share" at bounding box center [917, 217] width 70 height 15
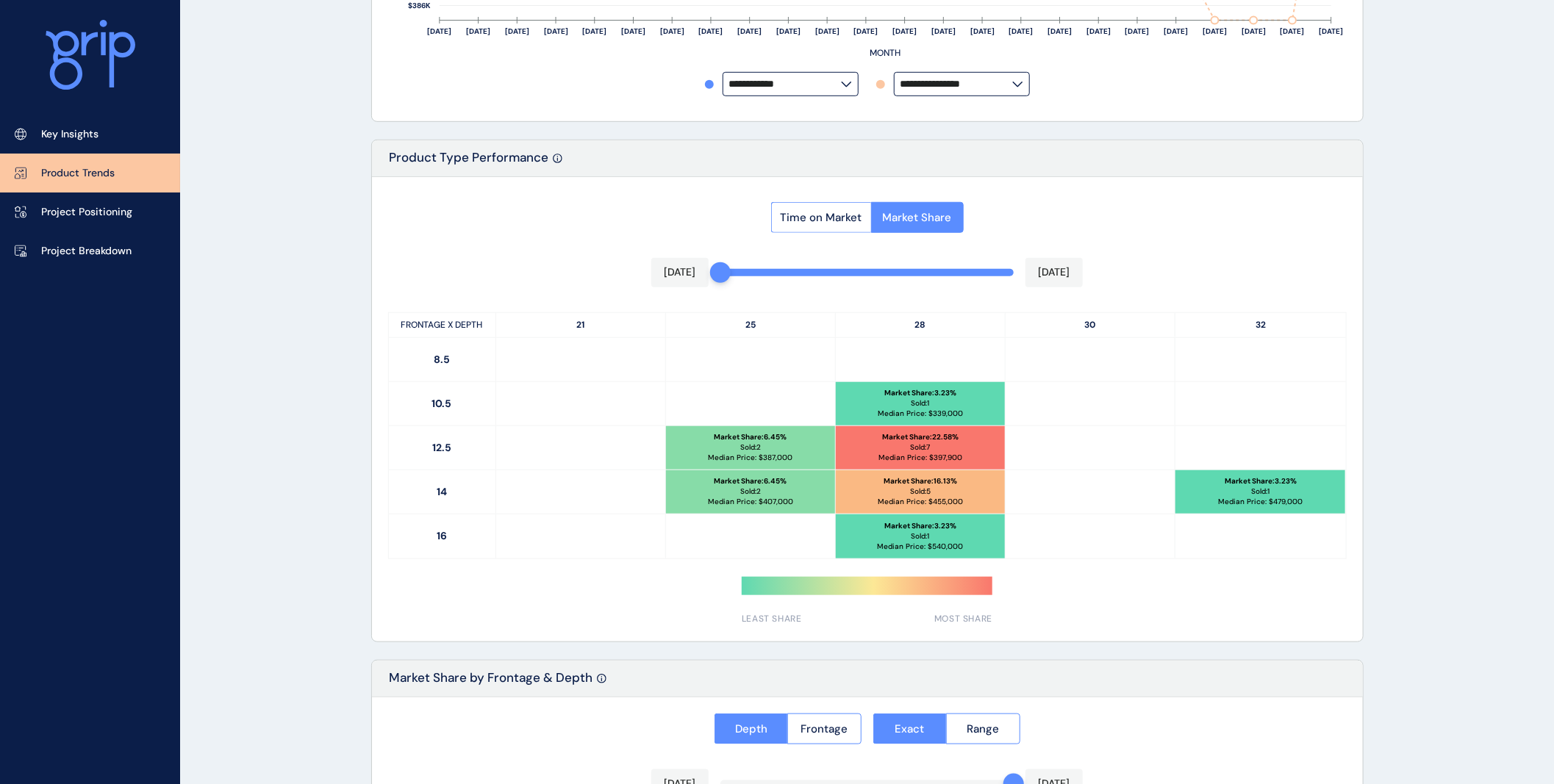
drag, startPoint x: 1013, startPoint y: 274, endPoint x: 680, endPoint y: 269, distance: 333.0
click at [680, 269] on div "Time on Market Market Share [DATE] [DATE] FRONTAGE X DEPTH 21 25 28 30 32 8.5 1…" at bounding box center [867, 408] width 991 height 464
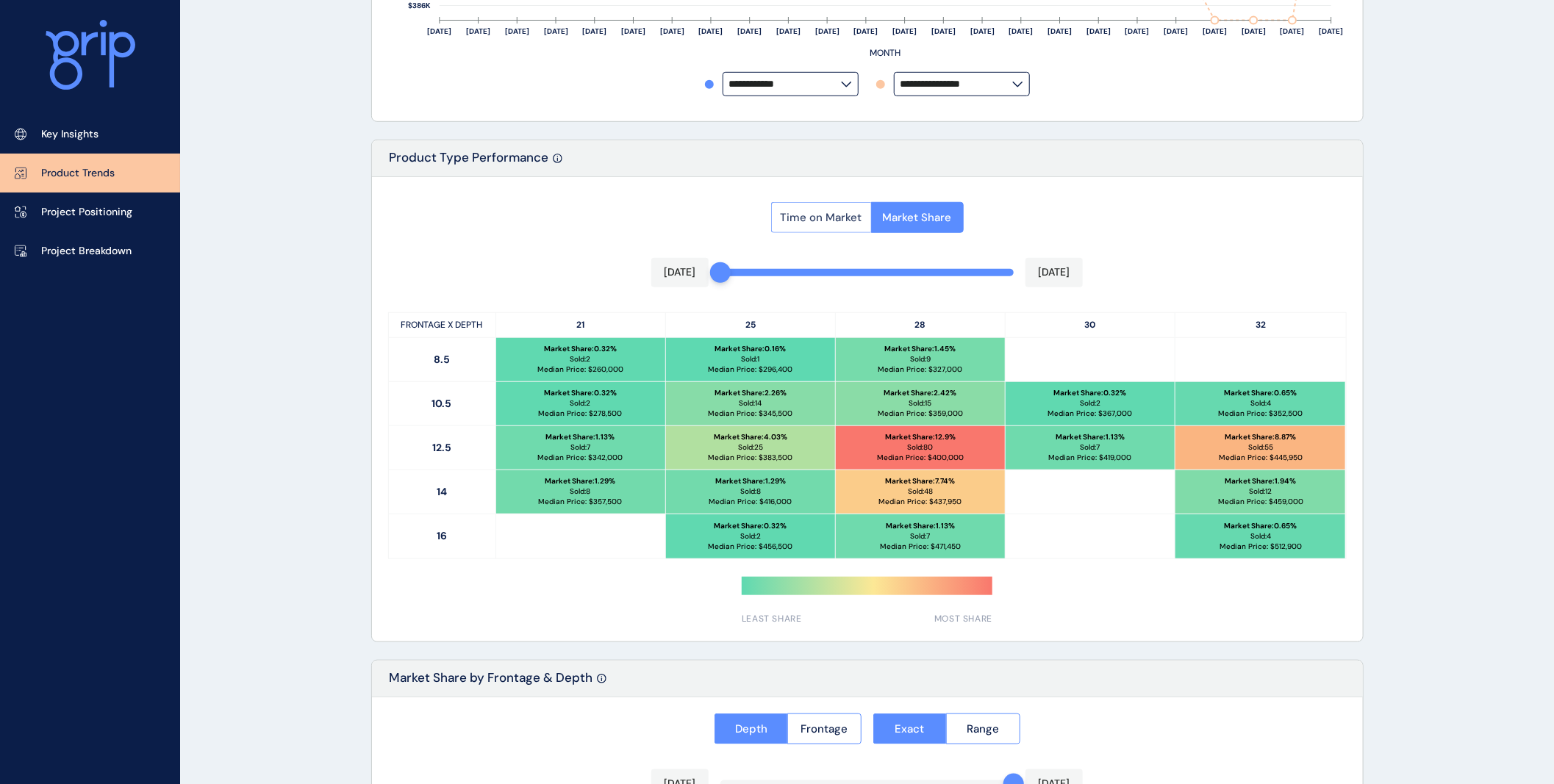
click at [807, 218] on span "Time on Market" at bounding box center [821, 217] width 82 height 15
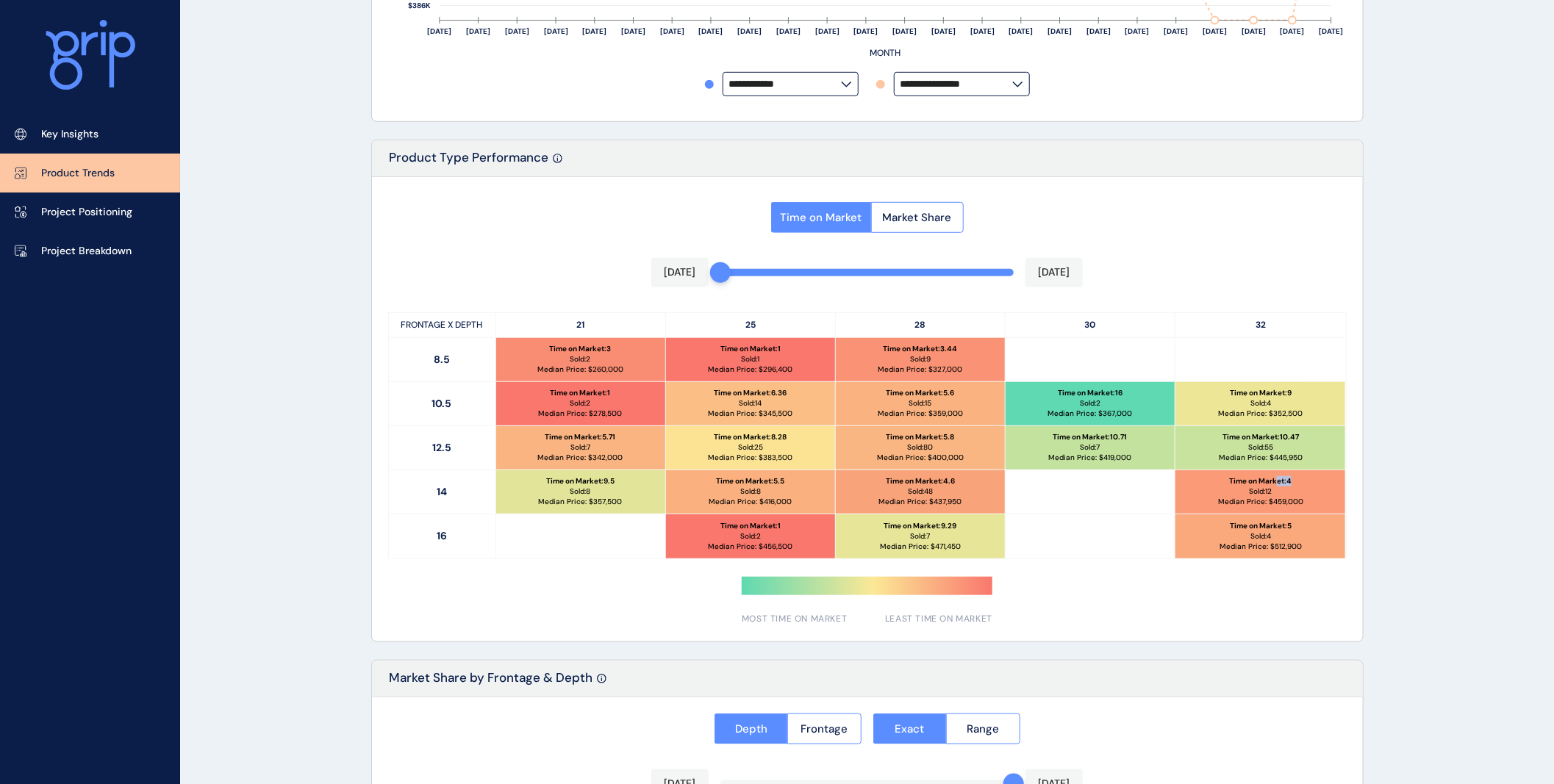
drag, startPoint x: 1303, startPoint y: 481, endPoint x: 1274, endPoint y: 481, distance: 29.0
click at [1274, 481] on div "Time on Market : 4 Sold: 12 Median Price: $ 459,000" at bounding box center [1261, 492] width 170 height 44
click at [960, 481] on div "Time on Market : 4.6 Sold: 48 Median Price: $ 437,950" at bounding box center [920, 492] width 169 height 44
drag, startPoint x: 790, startPoint y: 437, endPoint x: 761, endPoint y: 436, distance: 29.0
click at [761, 436] on div "Time on Market : 8.28 Sold: 25 Median Price: $ 383,500" at bounding box center [750, 448] width 169 height 44
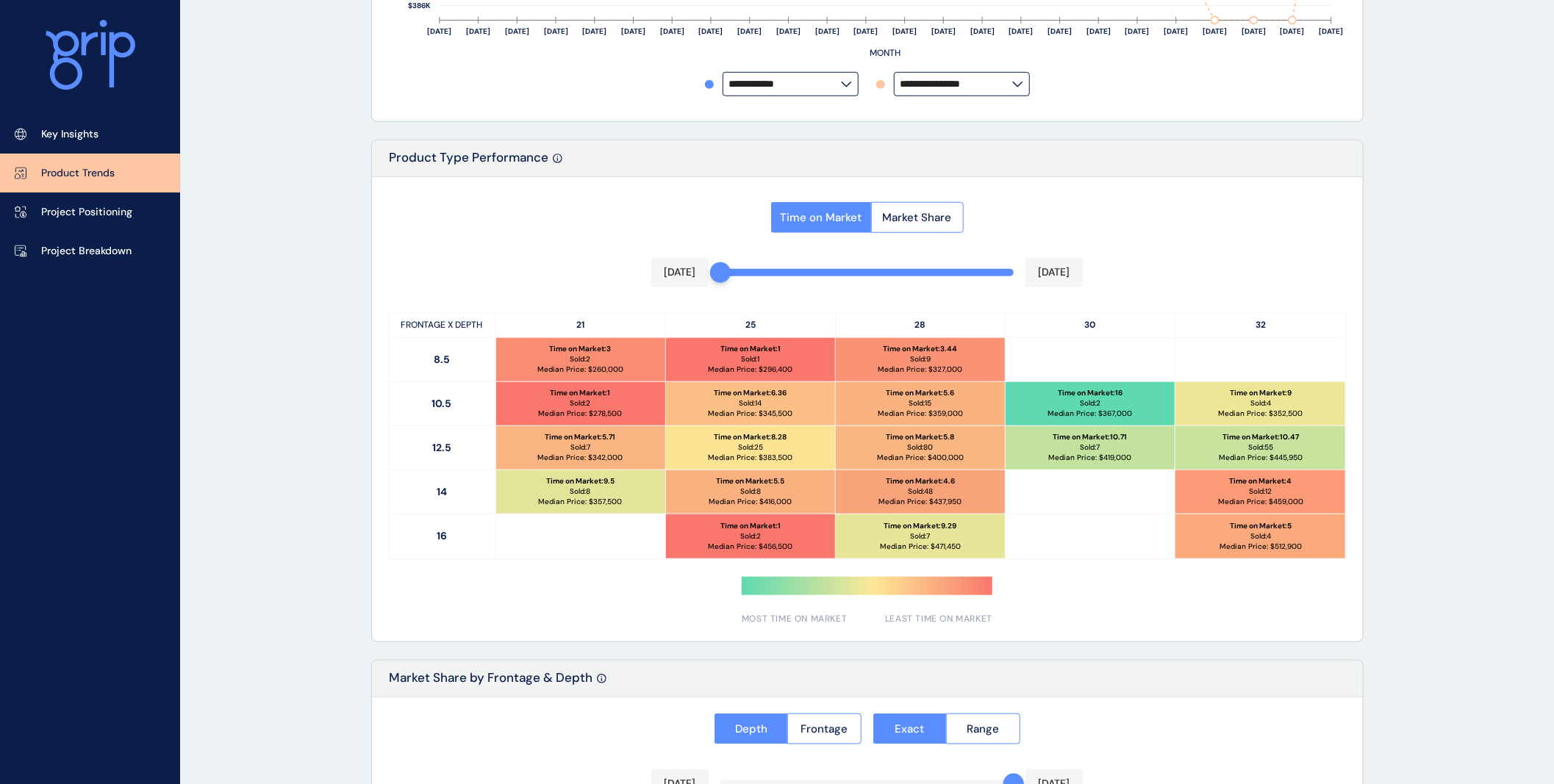
click at [662, 557] on div at bounding box center [581, 536] width 170 height 44
click at [78, 208] on p "Project Positioning" at bounding box center [87, 212] width 91 height 15
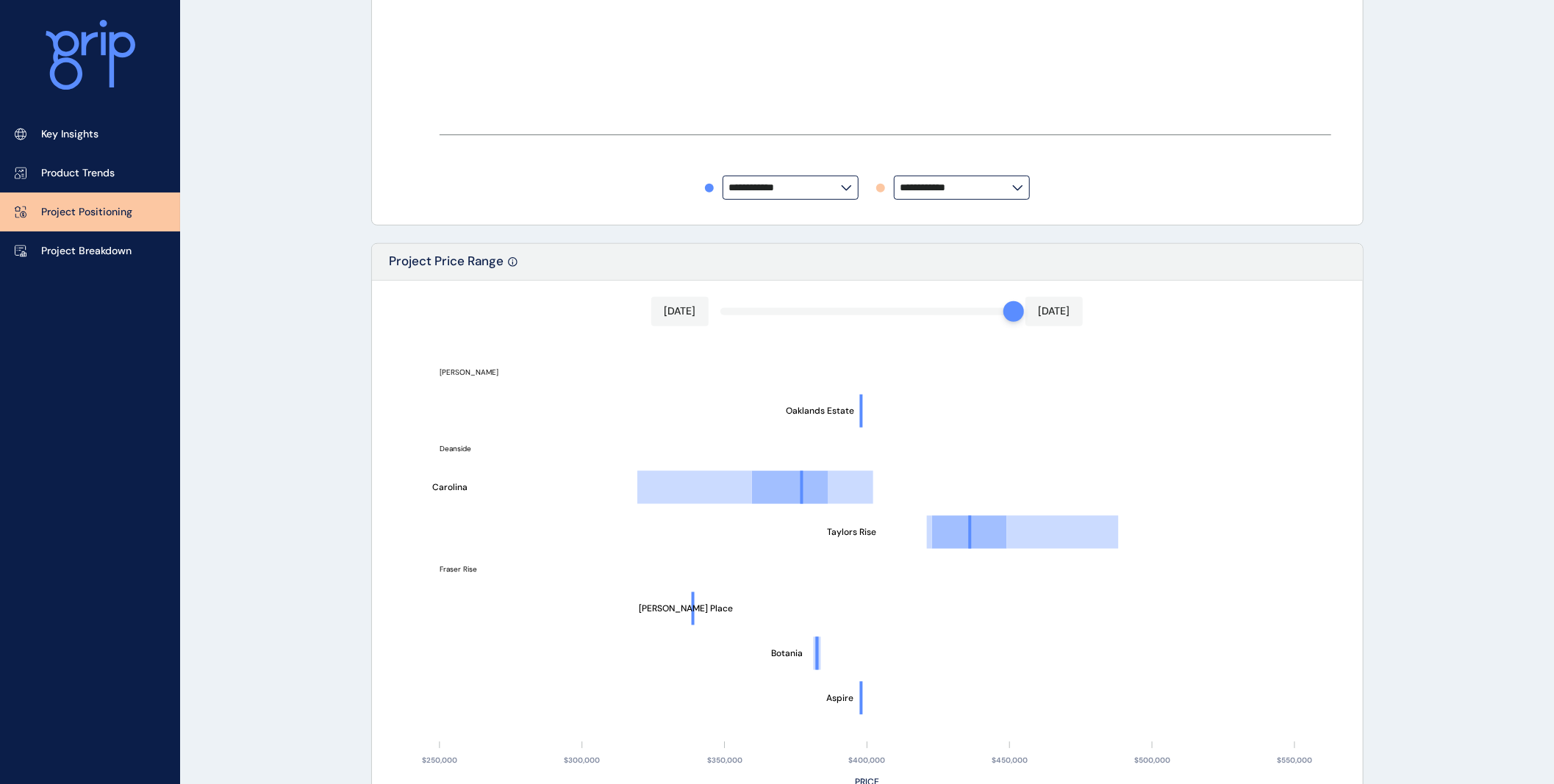
type input "**********"
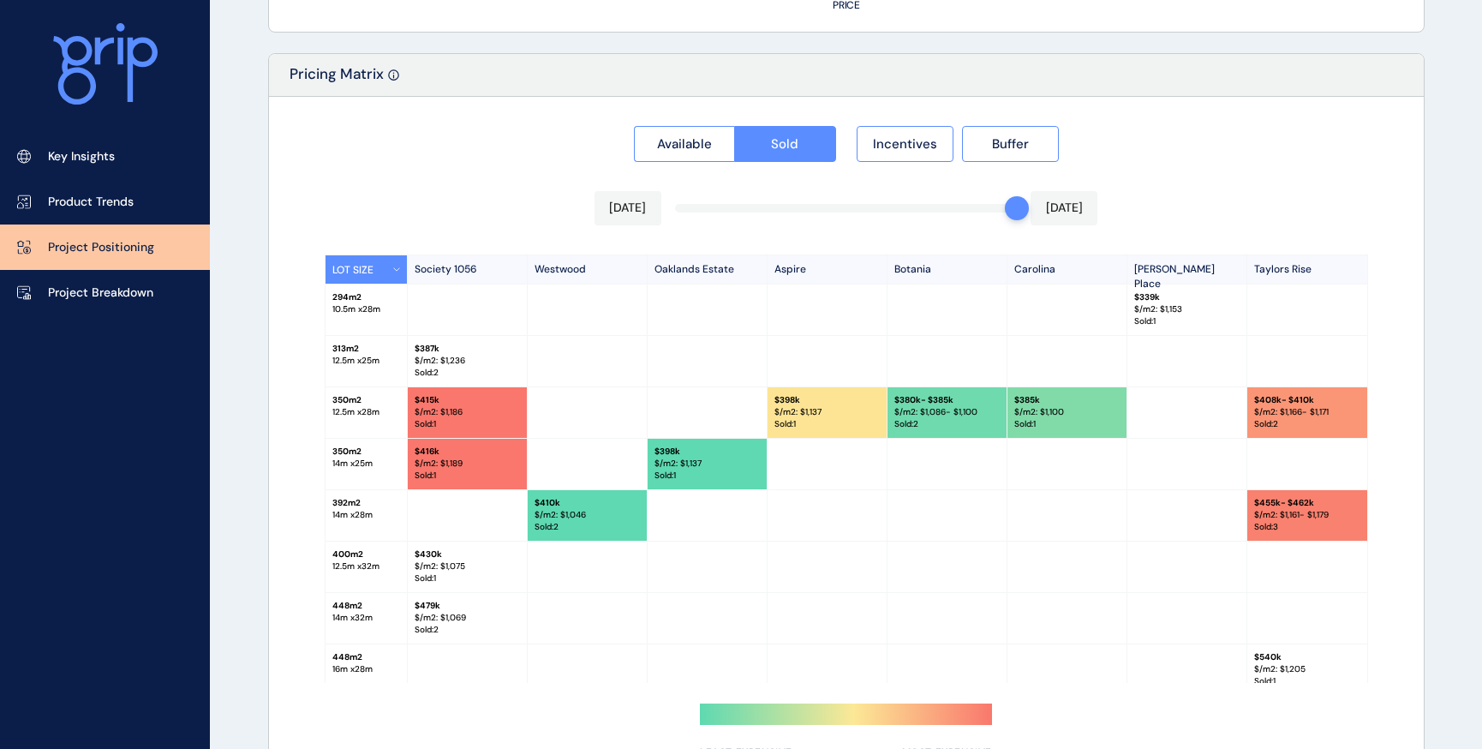
scroll to position [1612, 0]
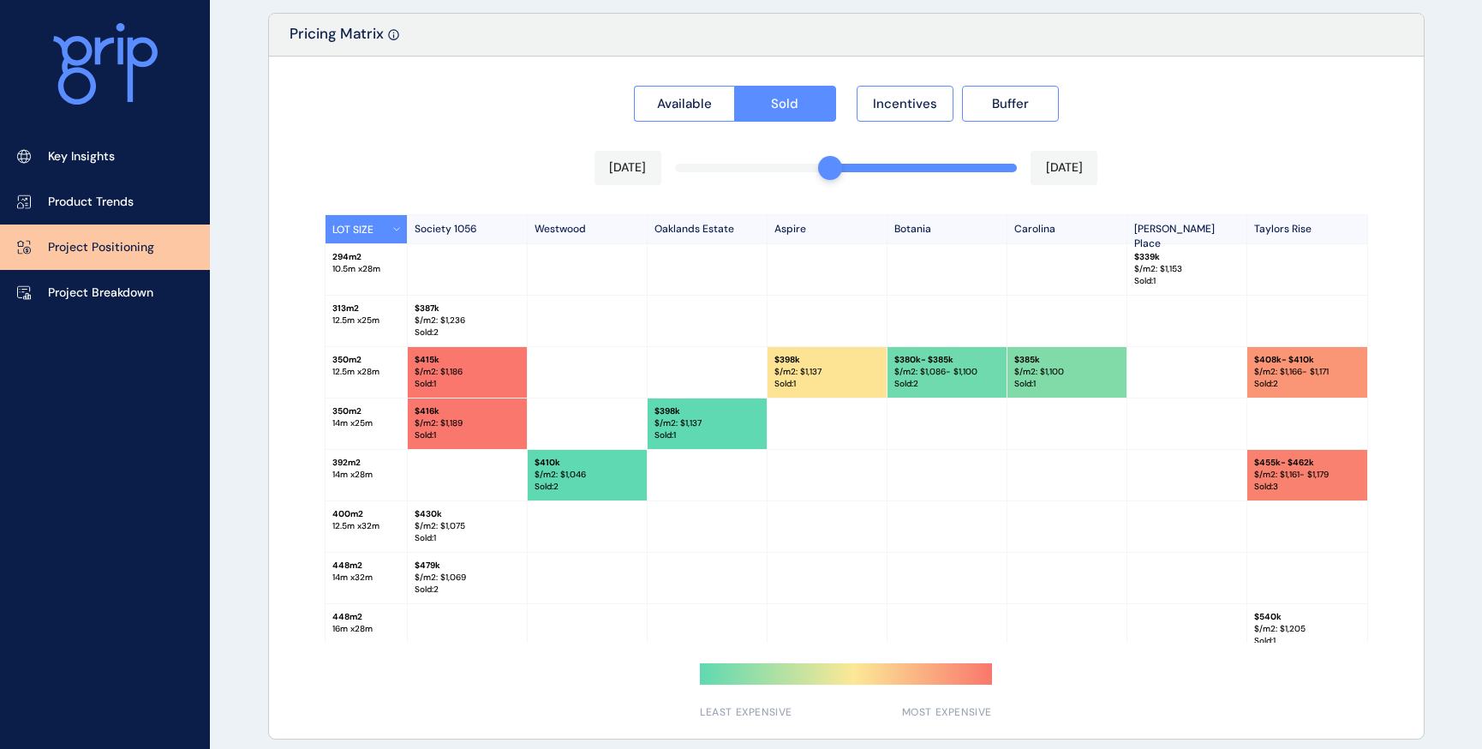
drag, startPoint x: 1015, startPoint y: 164, endPoint x: 852, endPoint y: 164, distance: 162.7
click at [852, 164] on div "Available Sold Incentives Buffer [DATE] [DATE] LOT SIZE Society 1056 [GEOGRAPHI…" at bounding box center [846, 398] width 1155 height 682
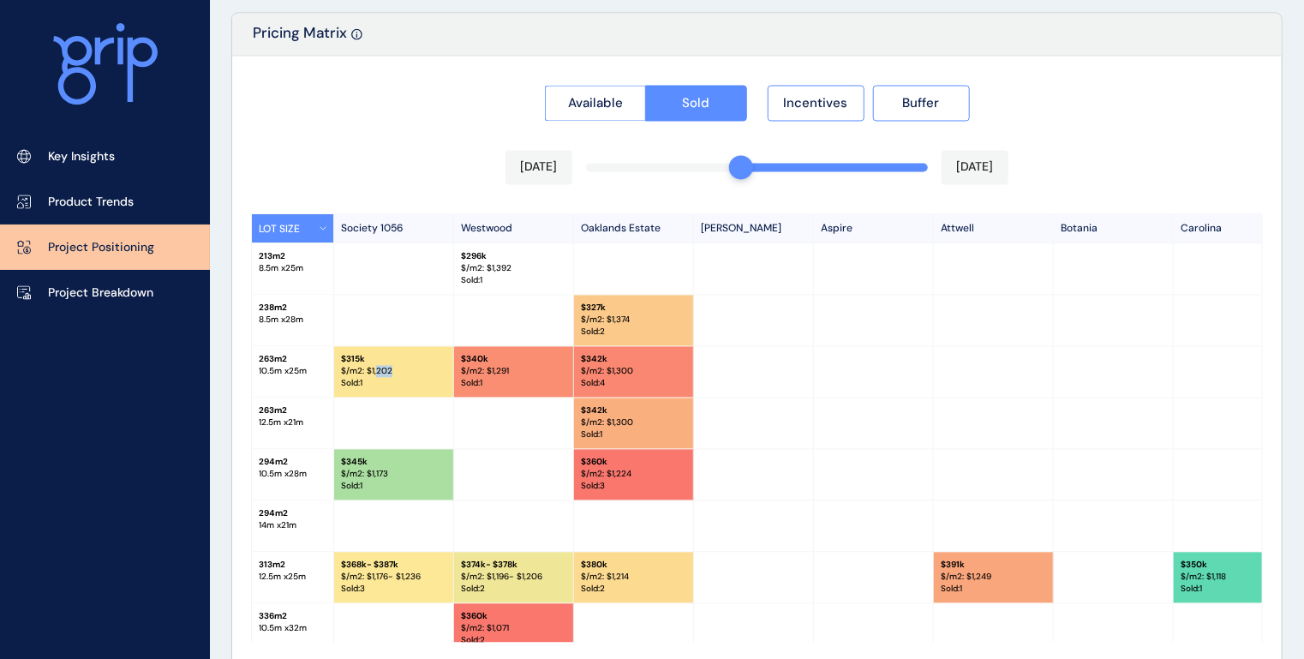
drag, startPoint x: 377, startPoint y: 367, endPoint x: 391, endPoint y: 369, distance: 13.8
click at [391, 369] on p "$/m2: $ 1,202" at bounding box center [393, 372] width 105 height 12
click at [512, 372] on p "$/m2: $ 1,291" at bounding box center [513, 372] width 105 height 12
click at [633, 366] on p "$/m2: $ 1,300" at bounding box center [633, 372] width 105 height 12
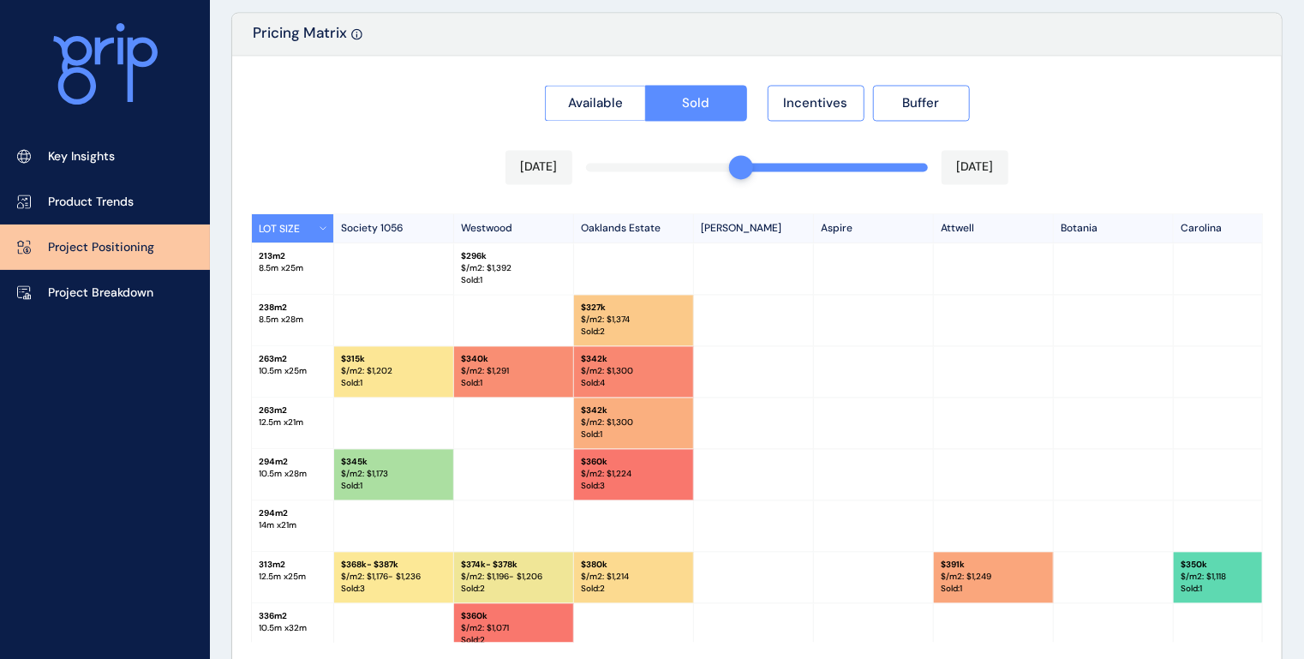
click at [528, 367] on p "$/m2: $ 1,291" at bounding box center [513, 372] width 105 height 12
click at [103, 213] on link "Product Trends" at bounding box center [105, 201] width 210 height 45
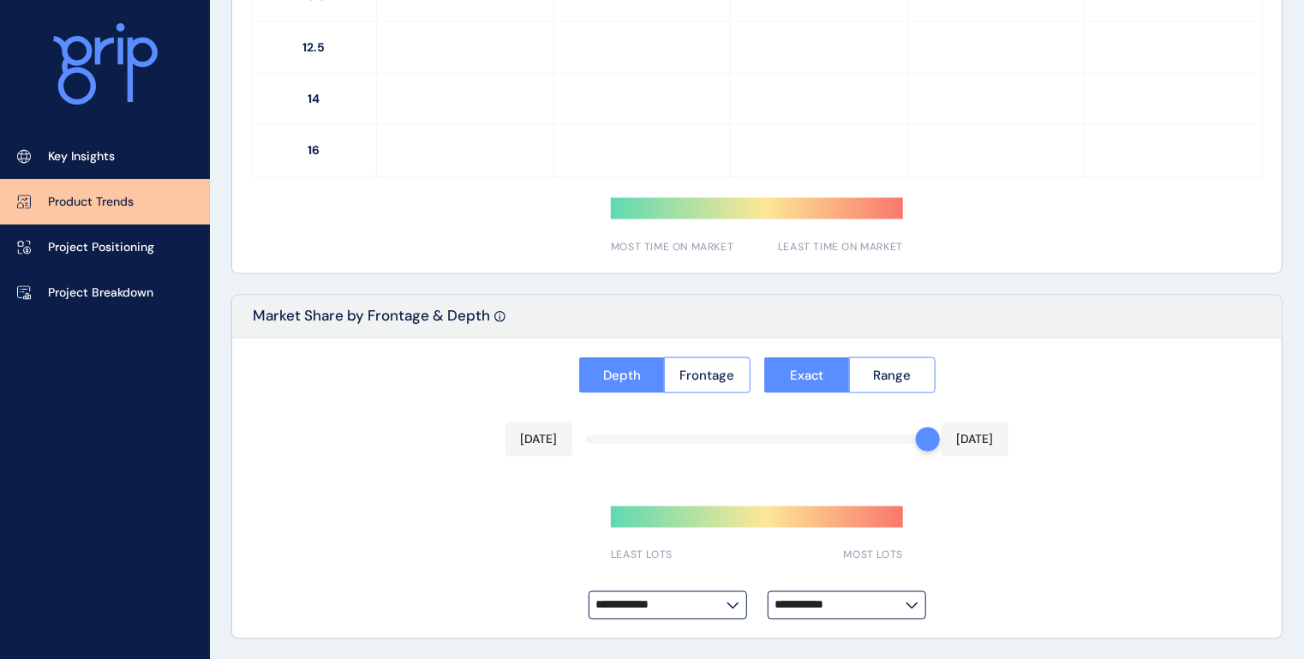
scroll to position [1344, 0]
type input "**********"
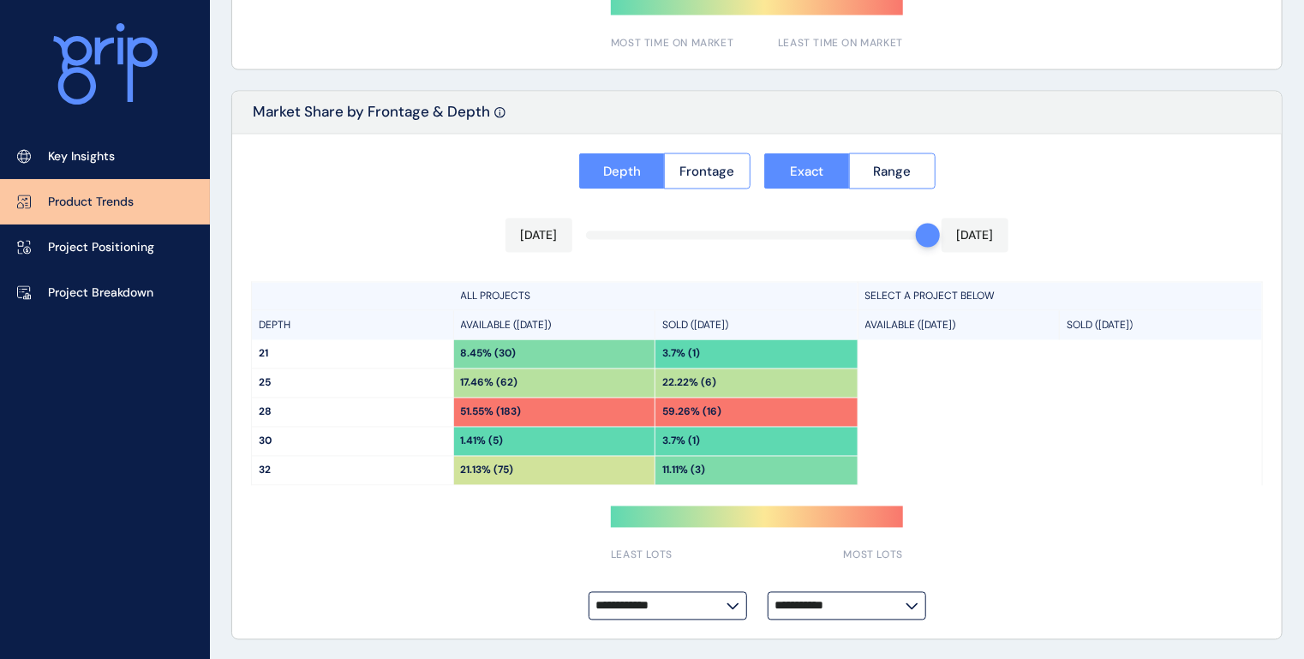
click at [880, 606] on input "**********" at bounding box center [840, 606] width 130 height 13
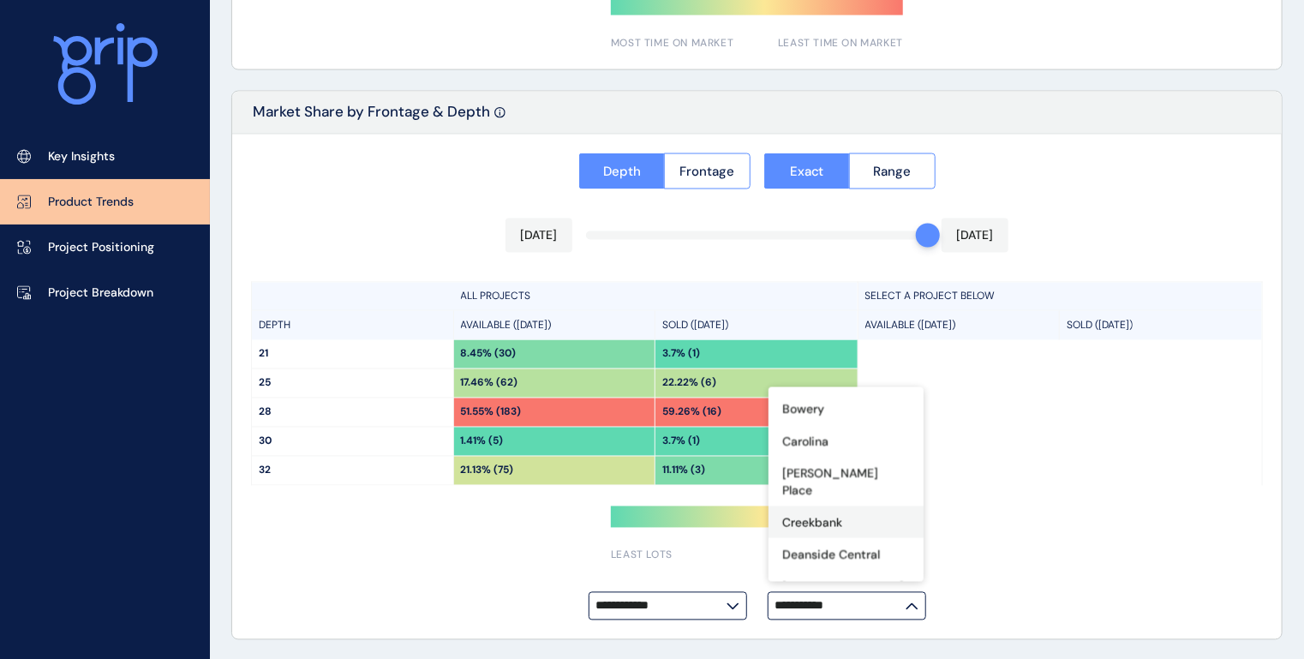
scroll to position [274, 0]
click at [831, 478] on p "Deanside Central" at bounding box center [831, 486] width 98 height 17
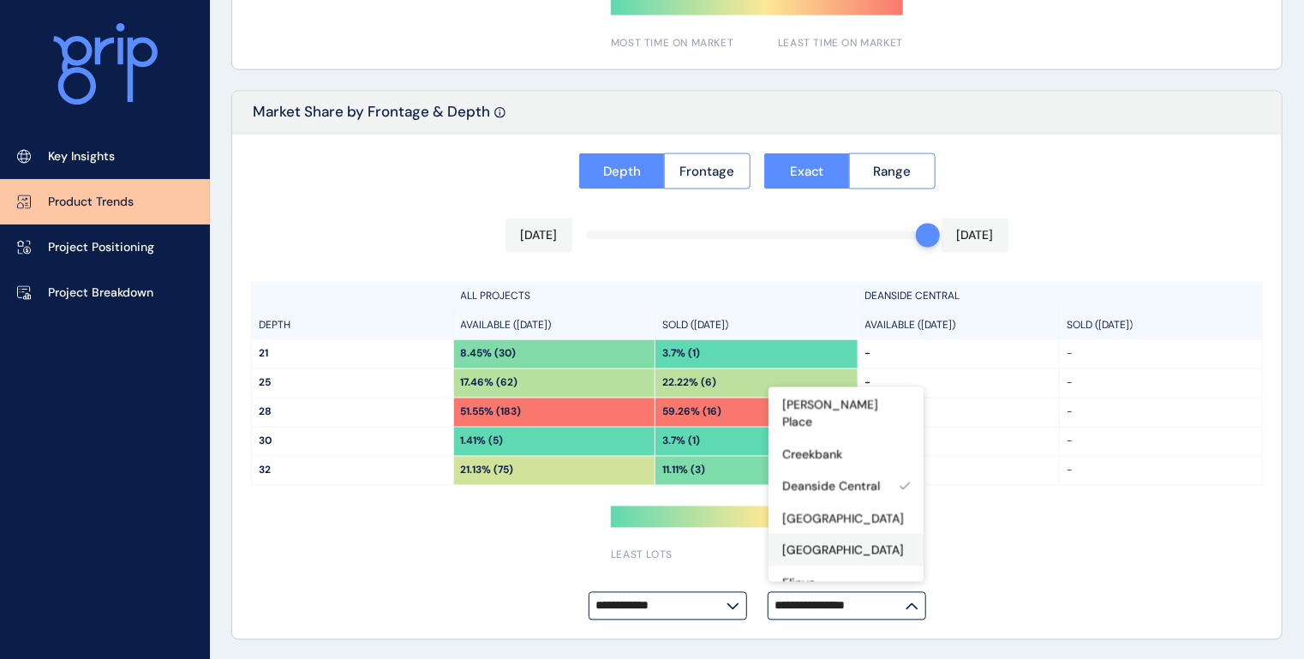
click at [828, 542] on p "[GEOGRAPHIC_DATA]" at bounding box center [843, 550] width 122 height 17
type input "**********"
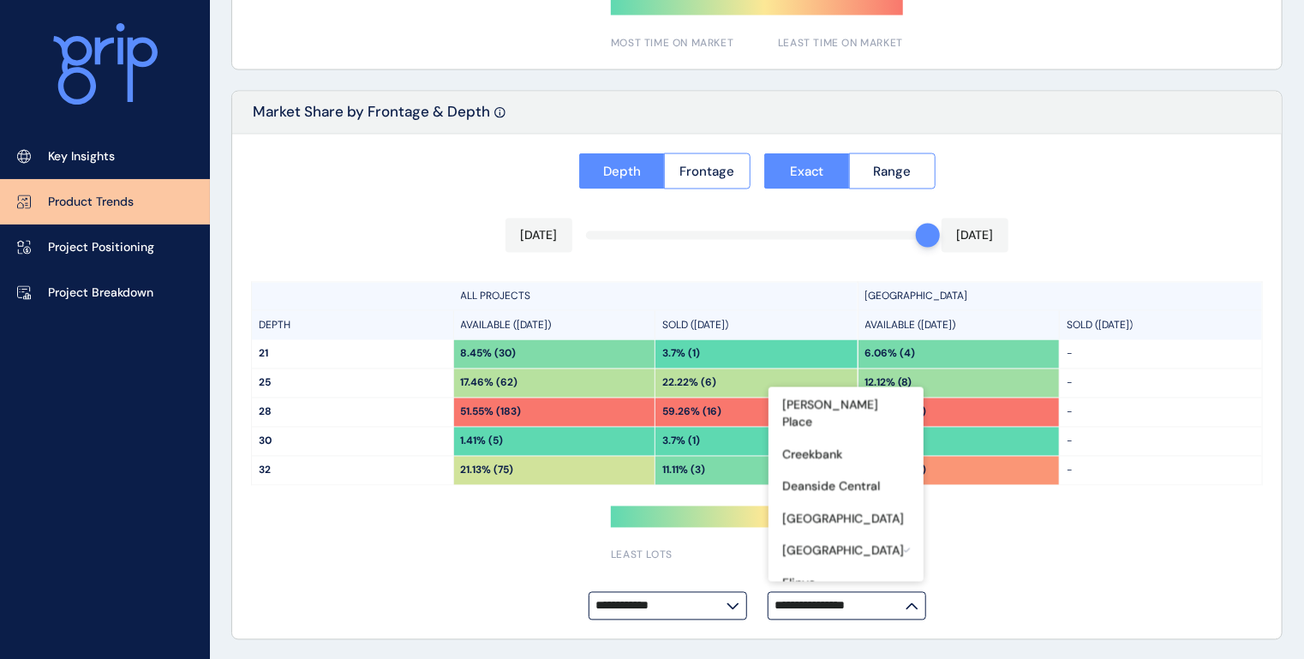
click at [1036, 557] on div "**********" at bounding box center [756, 386] width 1049 height 505
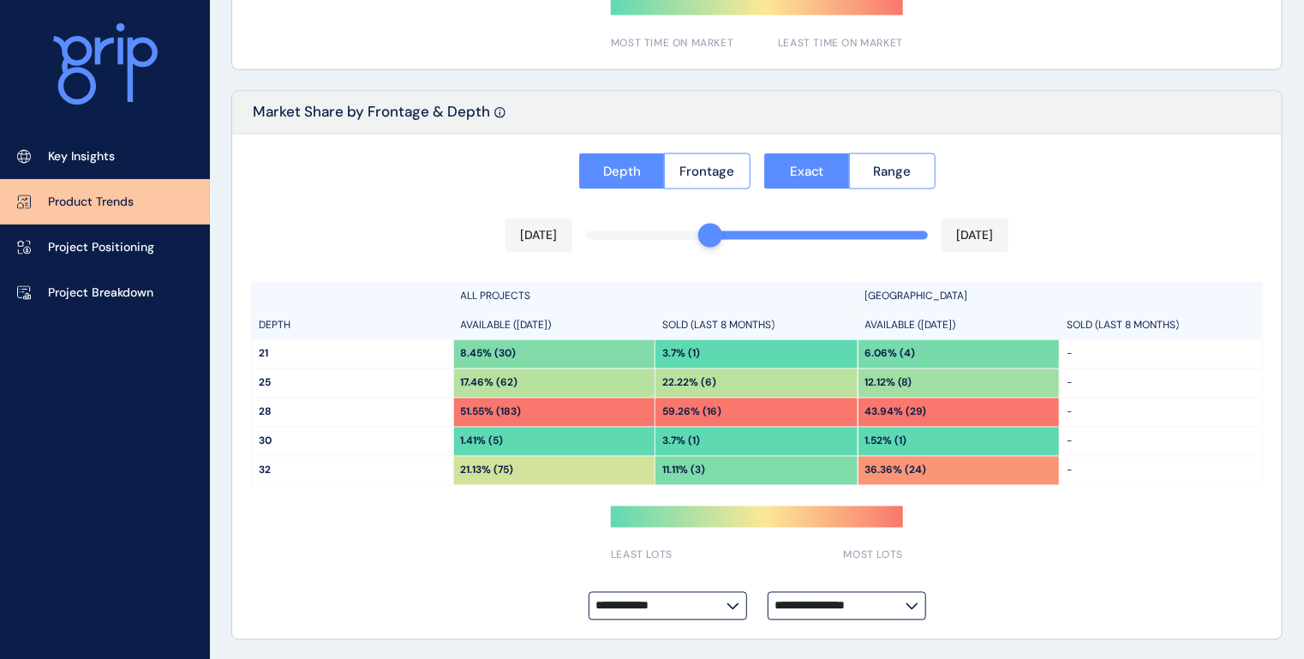
drag, startPoint x: 922, startPoint y: 240, endPoint x: 722, endPoint y: 230, distance: 199.8
click at [722, 230] on div "**********" at bounding box center [756, 386] width 1049 height 505
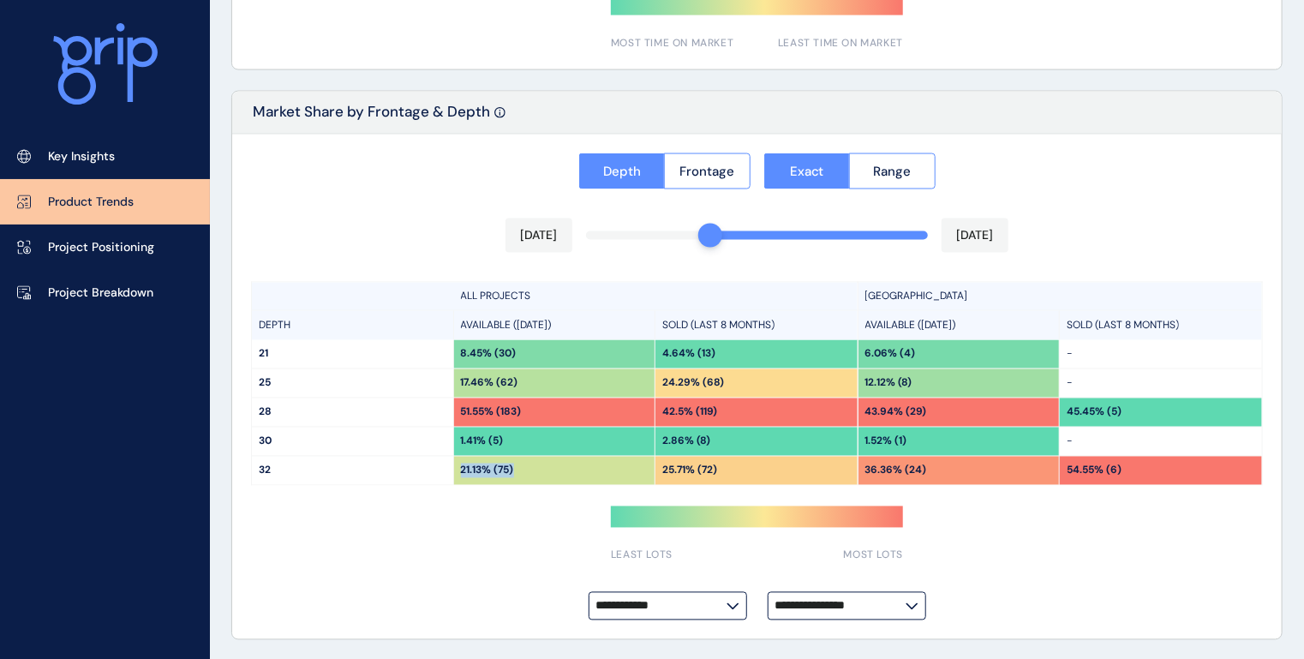
drag, startPoint x: 461, startPoint y: 469, endPoint x: 538, endPoint y: 472, distance: 77.1
click at [538, 472] on div "21.13% (75)" at bounding box center [554, 471] width 201 height 28
click at [915, 160] on button "Range" at bounding box center [892, 171] width 87 height 36
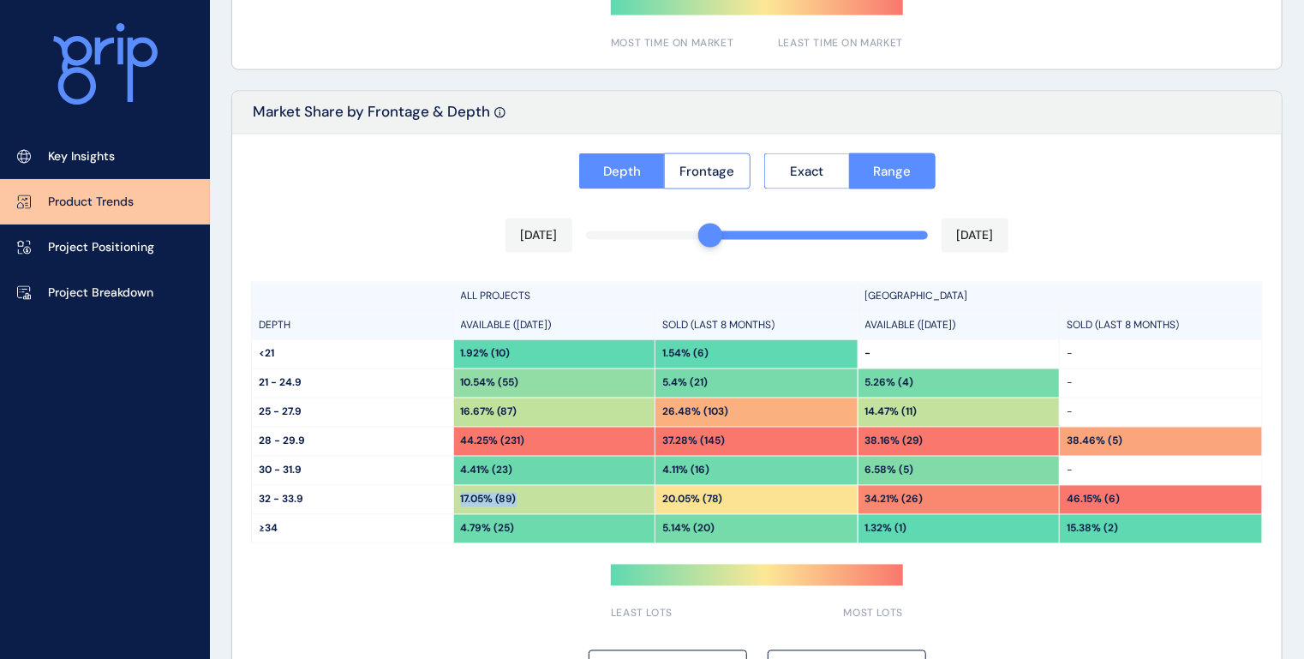
drag, startPoint x: 457, startPoint y: 498, endPoint x: 522, endPoint y: 497, distance: 64.3
click at [522, 497] on div "17.05% (89)" at bounding box center [554, 500] width 201 height 28
drag, startPoint x: 868, startPoint y: 497, endPoint x: 928, endPoint y: 504, distance: 61.2
click at [928, 504] on div "34.21% (26)" at bounding box center [958, 500] width 201 height 28
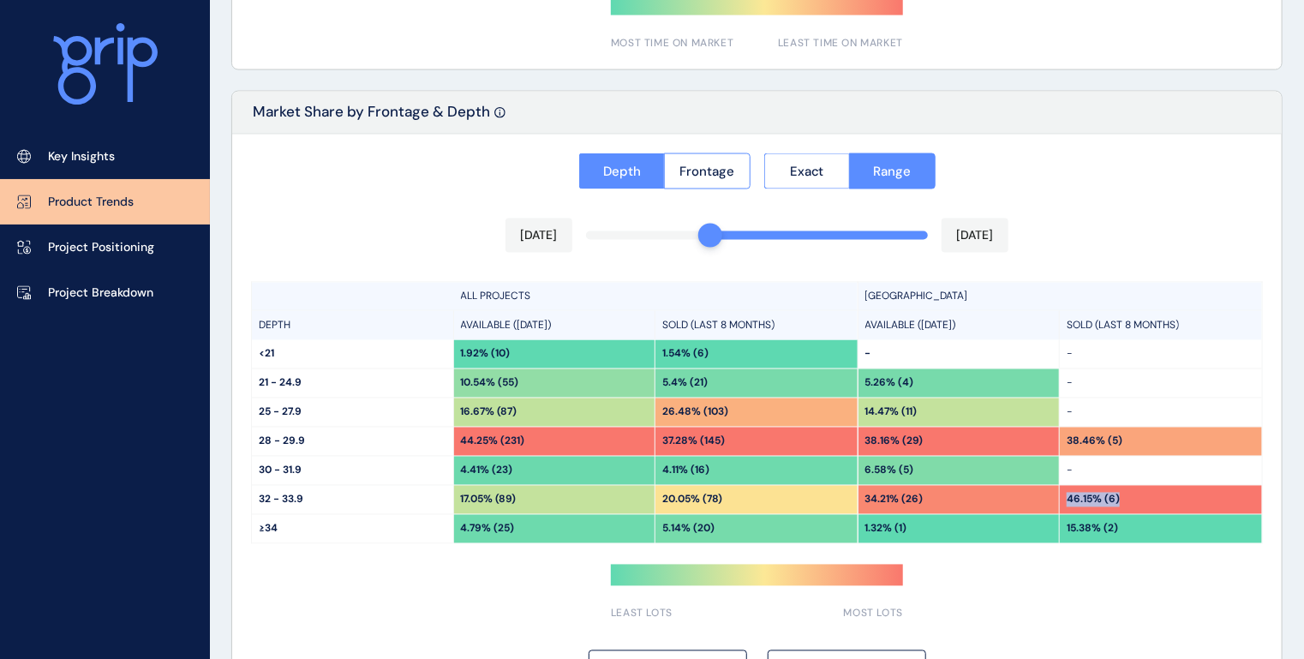
drag, startPoint x: 1067, startPoint y: 497, endPoint x: 1119, endPoint y: 497, distance: 52.2
click at [1119, 497] on div "46.15% (6)" at bounding box center [1161, 500] width 202 height 28
click at [1119, 495] on div "46.15% (6)" at bounding box center [1161, 500] width 202 height 28
drag, startPoint x: 660, startPoint y: 408, endPoint x: 743, endPoint y: 408, distance: 83.1
click at [743, 408] on div "26.48% (103)" at bounding box center [756, 412] width 202 height 28
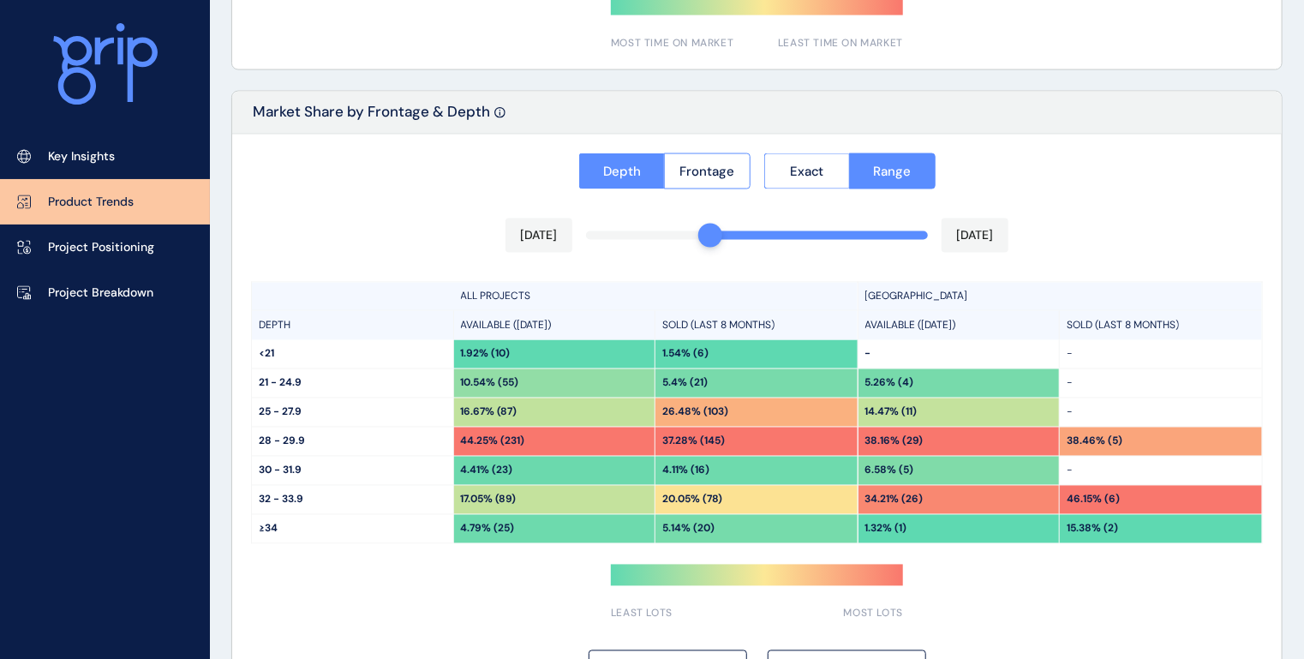
click at [934, 412] on div "14.47% (11)" at bounding box center [958, 412] width 201 height 28
drag, startPoint x: 1108, startPoint y: 409, endPoint x: 1059, endPoint y: 409, distance: 49.7
click at [1059, 409] on div "14.47% (11) -" at bounding box center [1059, 412] width 403 height 29
click at [939, 409] on div "14.47% (11)" at bounding box center [958, 412] width 201 height 28
click at [904, 413] on p "14.47% (11)" at bounding box center [891, 412] width 52 height 15
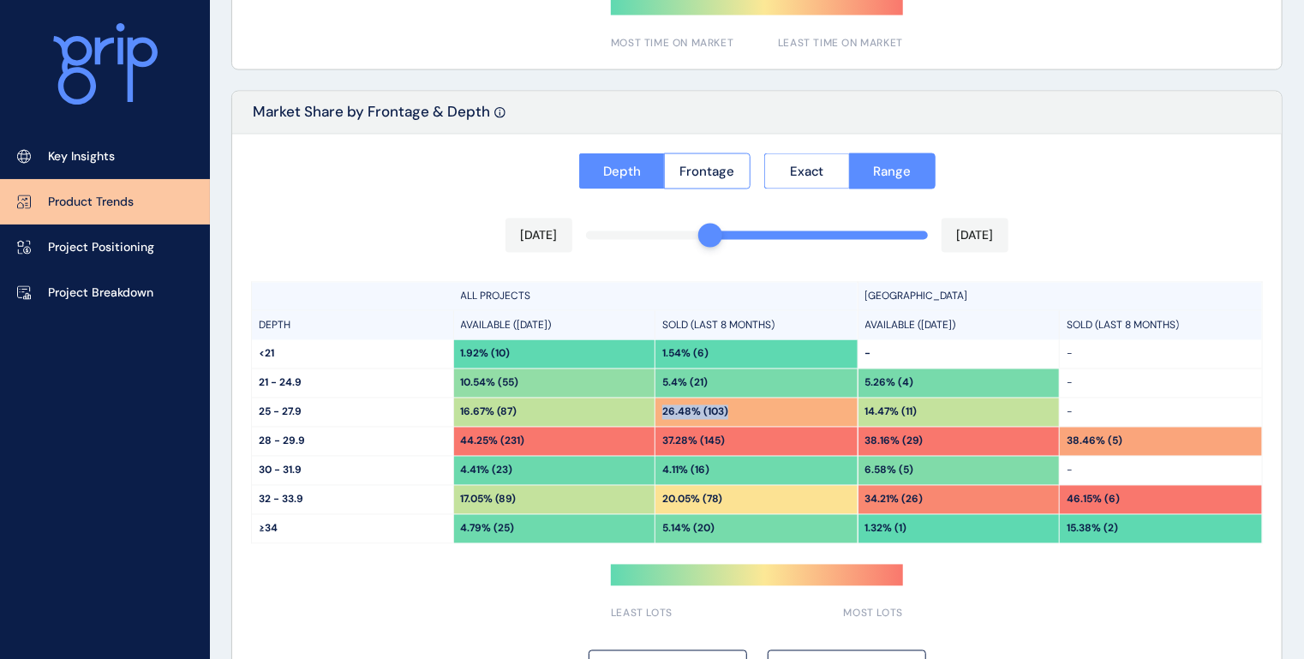
drag, startPoint x: 730, startPoint y: 409, endPoint x: 658, endPoint y: 410, distance: 72.0
click at [658, 410] on div "26.48% (103)" at bounding box center [756, 412] width 202 height 28
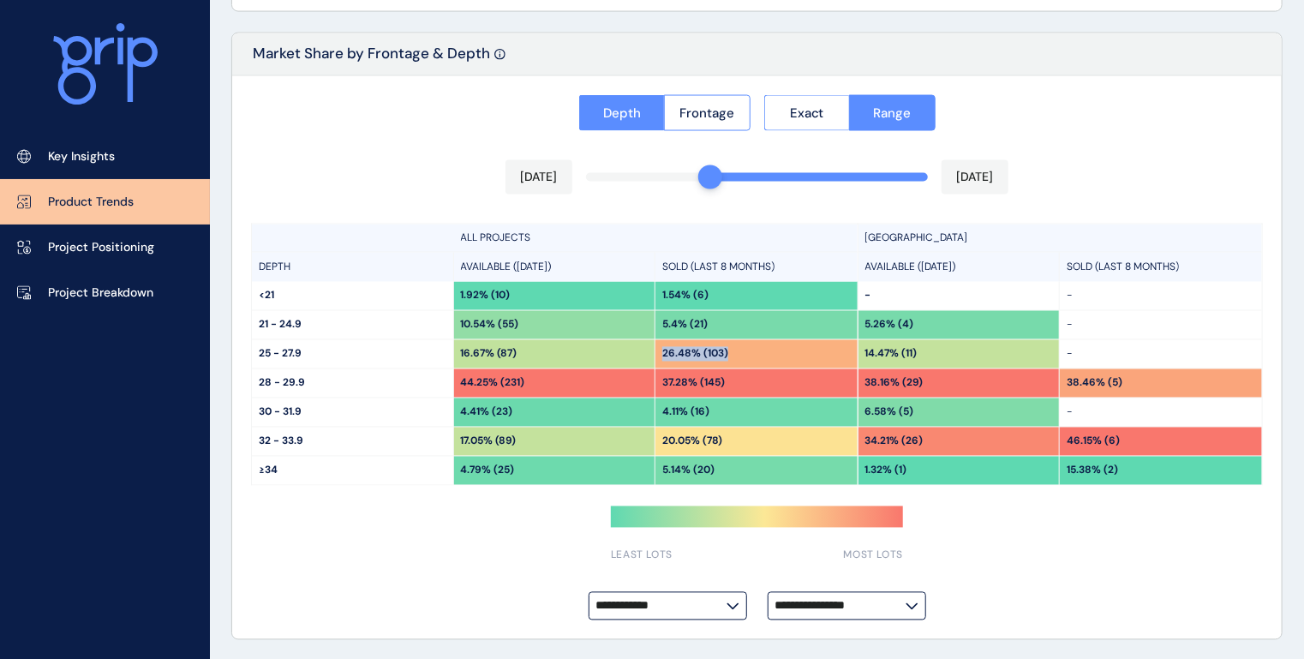
click at [761, 356] on div "26.48% (103)" at bounding box center [756, 354] width 202 height 28
click at [748, 367] on div "ALL PROJECTS DEPTH AVAILABLE ([DATE]) SOLD (LAST 8 MONTHS) <21 1.92% (10) 1.54%…" at bounding box center [554, 355] width 607 height 263
click at [104, 289] on p "Project Breakdown" at bounding box center [100, 292] width 105 height 17
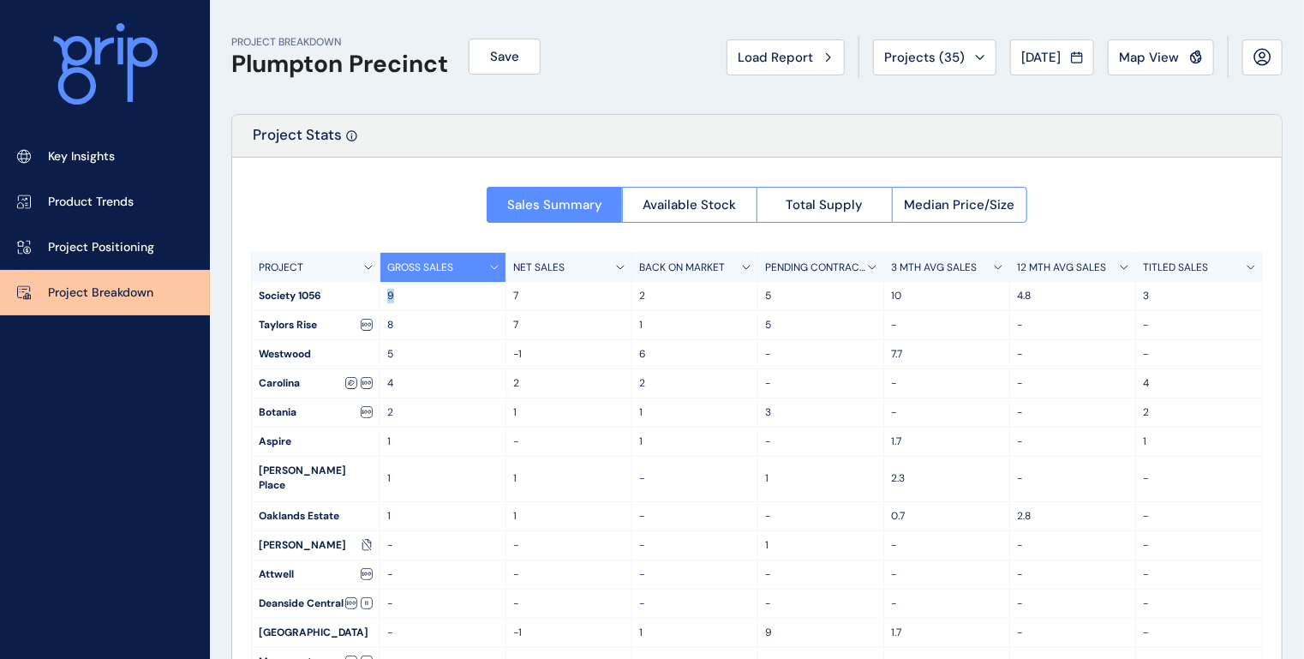
drag, startPoint x: 385, startPoint y: 300, endPoint x: 394, endPoint y: 299, distance: 8.6
click at [394, 299] on div "9" at bounding box center [443, 296] width 126 height 28
click at [394, 299] on p "9" at bounding box center [442, 296] width 111 height 15
click at [428, 293] on p "9" at bounding box center [442, 296] width 111 height 15
click at [388, 301] on p "9" at bounding box center [442, 296] width 111 height 15
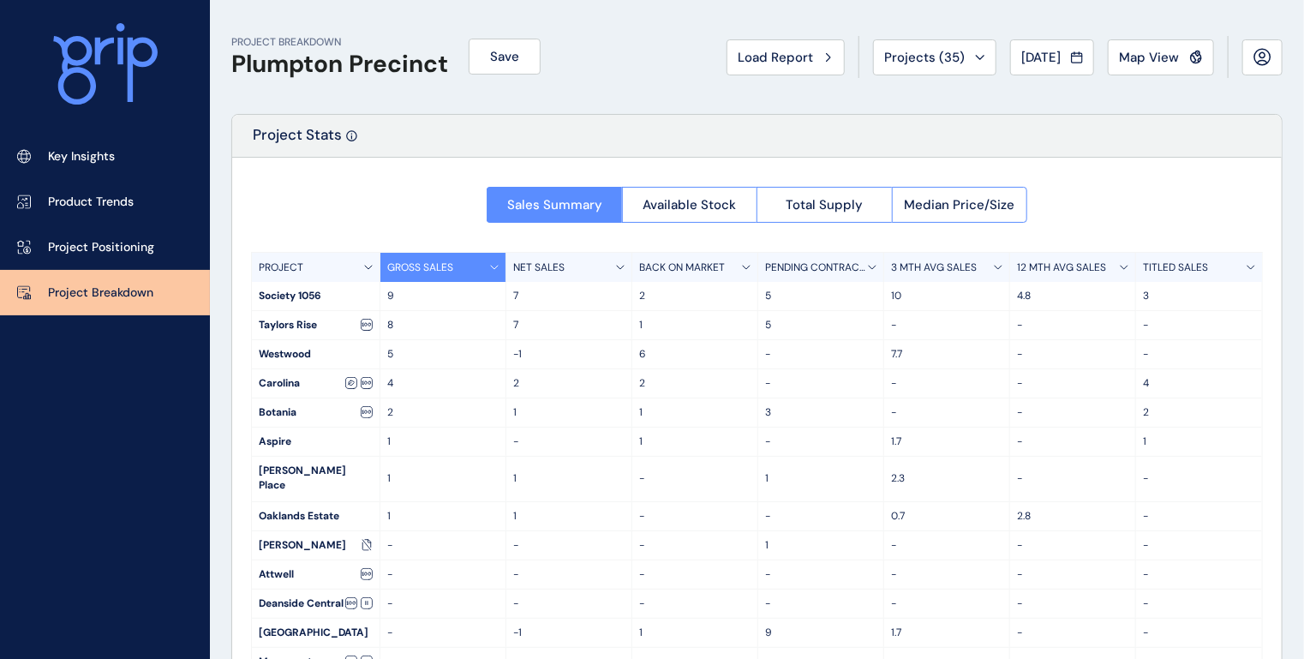
click at [976, 269] on div "3 MTH AVG SALES" at bounding box center [947, 267] width 126 height 29
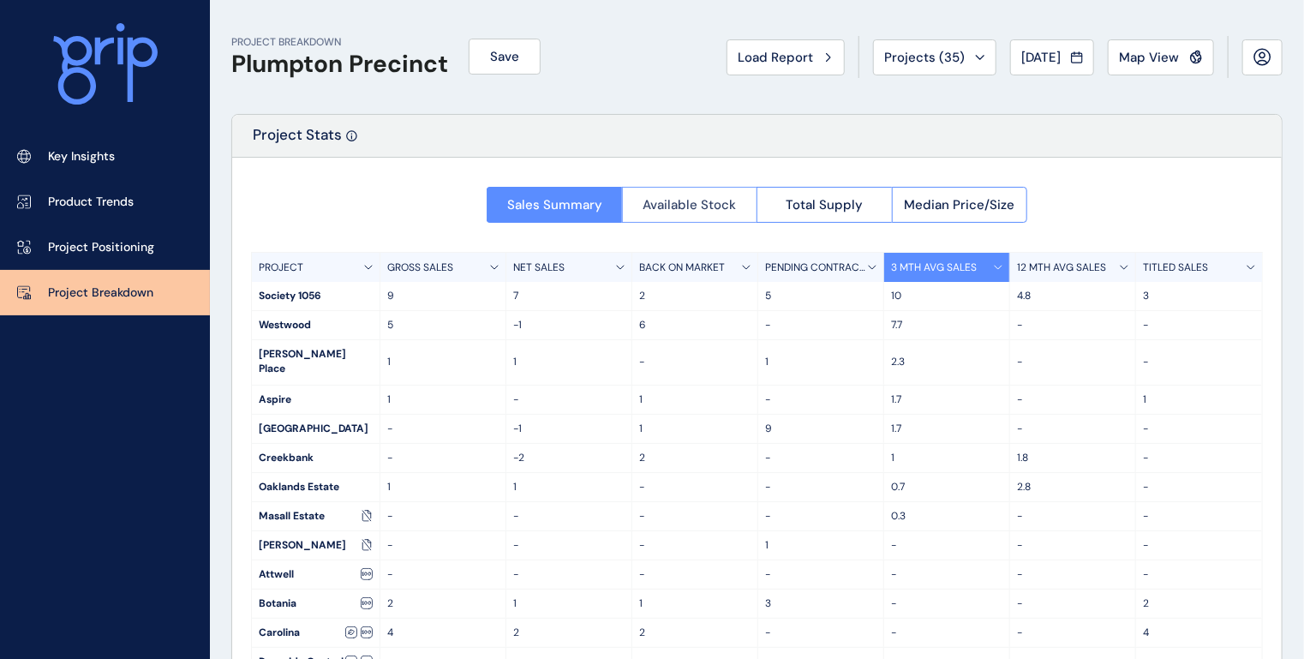
click at [715, 205] on span "Available Stock" at bounding box center [688, 204] width 93 height 17
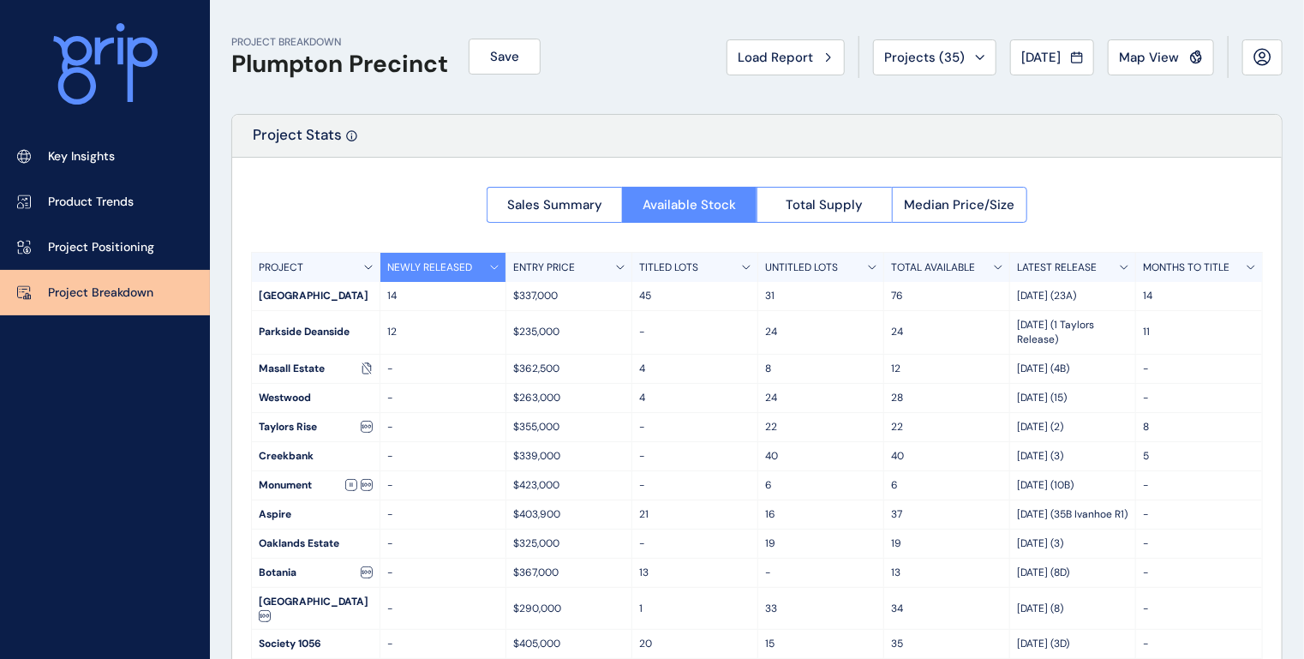
click at [678, 266] on p "TITLED LOTS" at bounding box center [668, 267] width 59 height 15
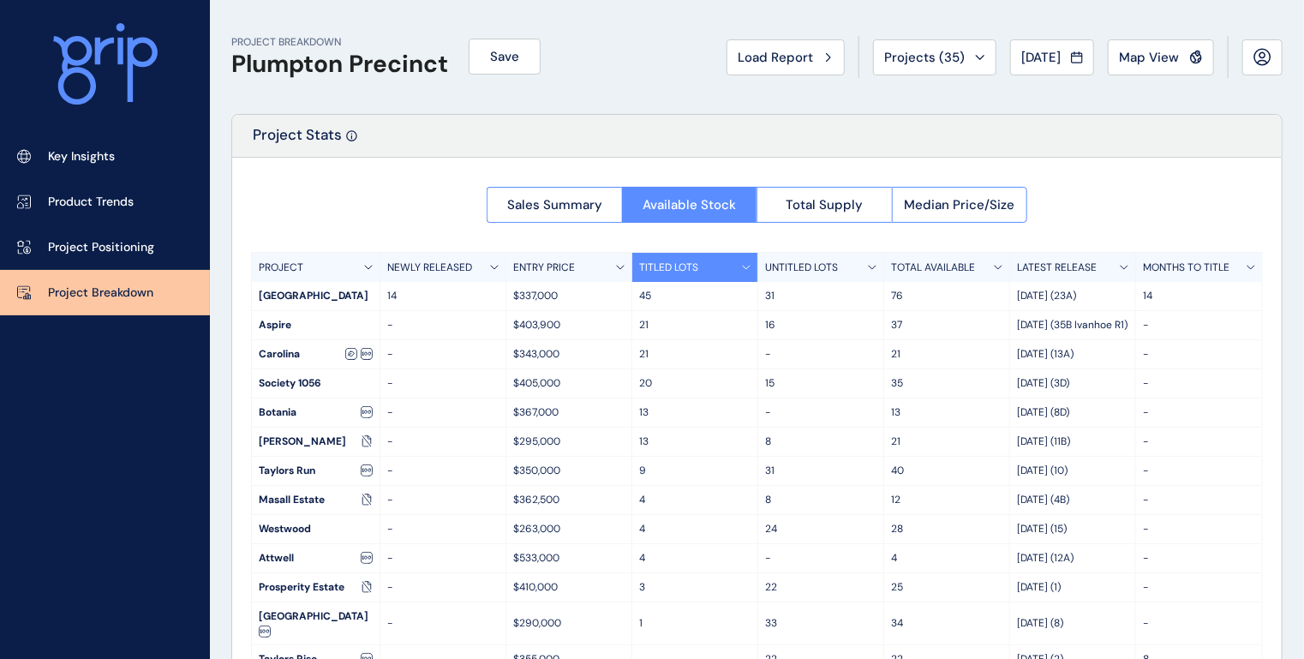
click at [1107, 264] on div "LATEST RELEASE" at bounding box center [1073, 267] width 126 height 29
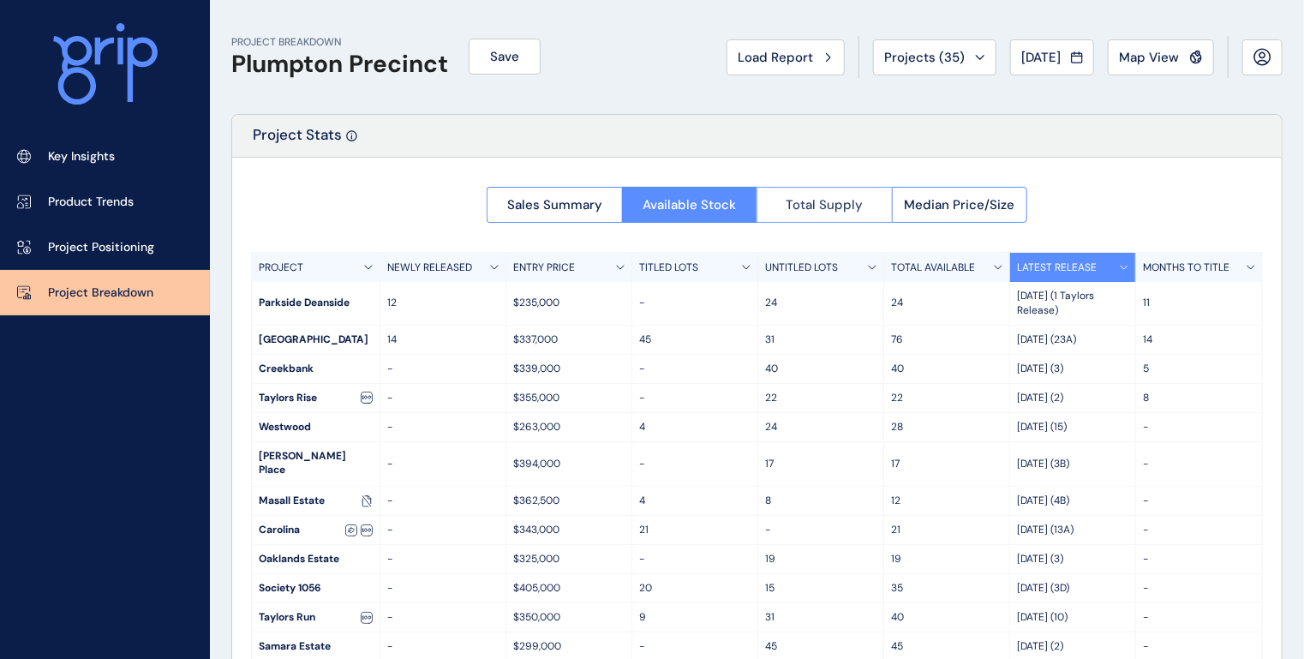
click at [841, 208] on span "Total Supply" at bounding box center [823, 204] width 77 height 17
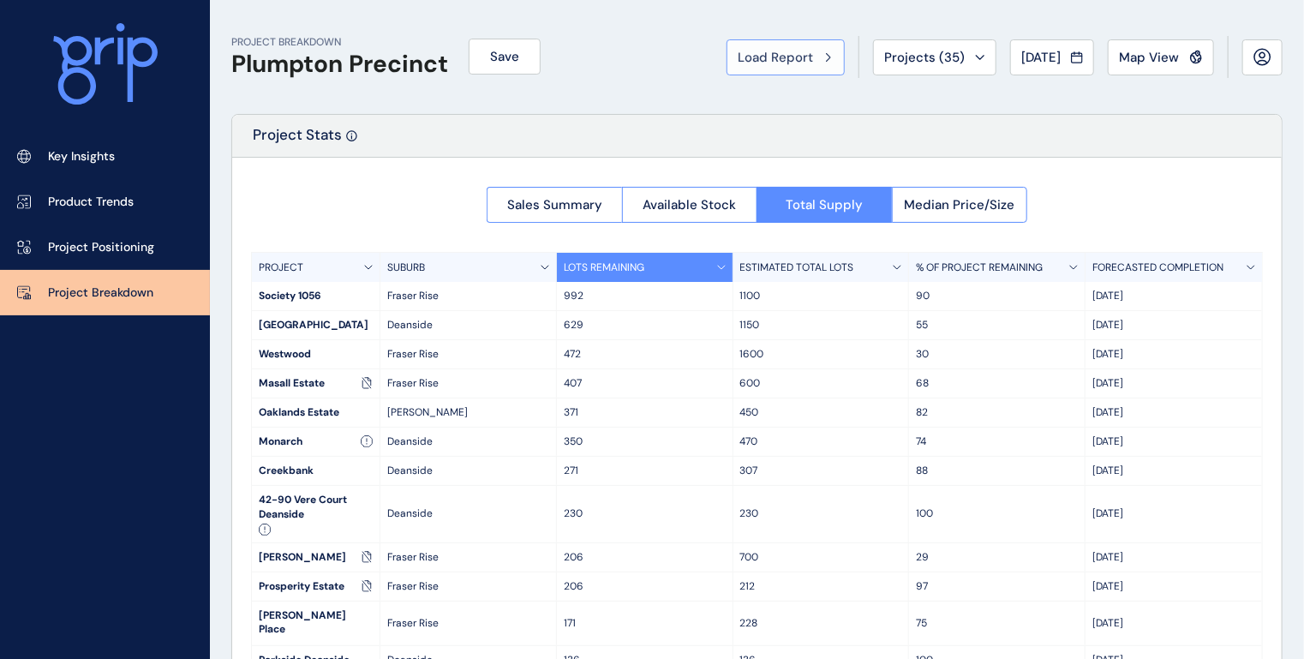
click at [789, 50] on span "Load Report" at bounding box center [774, 57] width 75 height 17
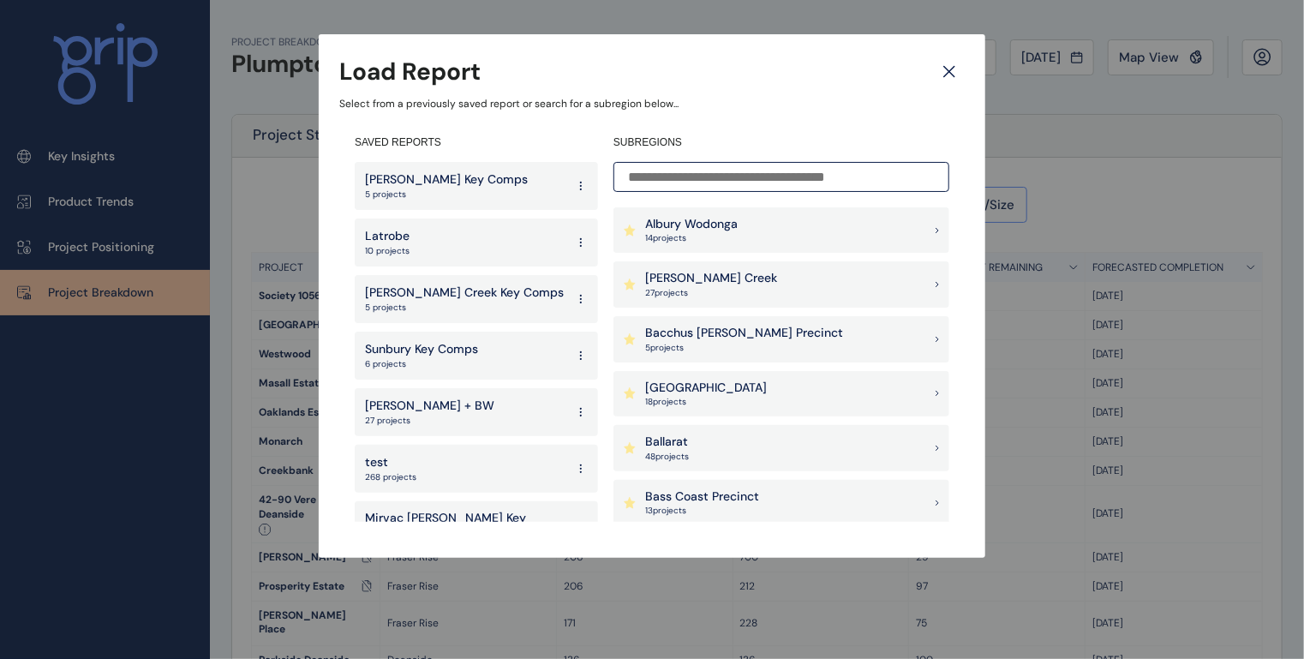
drag, startPoint x: 668, startPoint y: 164, endPoint x: 670, endPoint y: 175, distance: 10.4
click at [668, 168] on input at bounding box center [781, 177] width 336 height 30
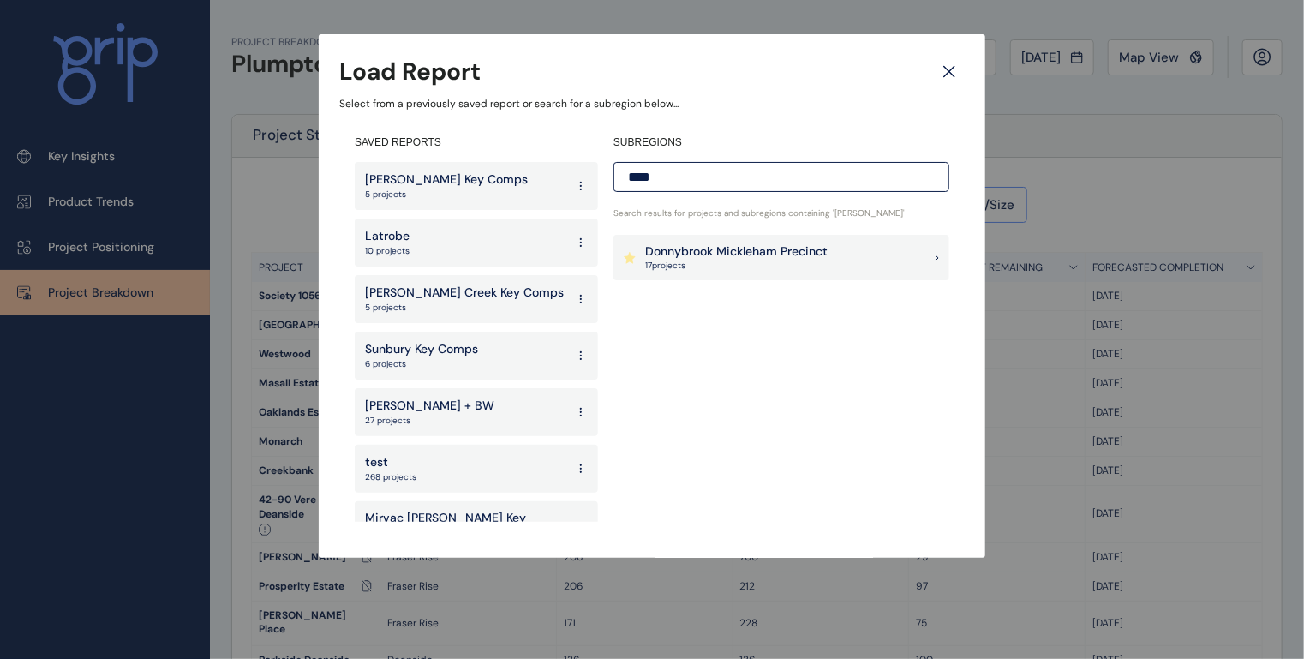
type input "****"
click at [661, 245] on p "Donnybrook Mickleham Precinct" at bounding box center [736, 251] width 182 height 17
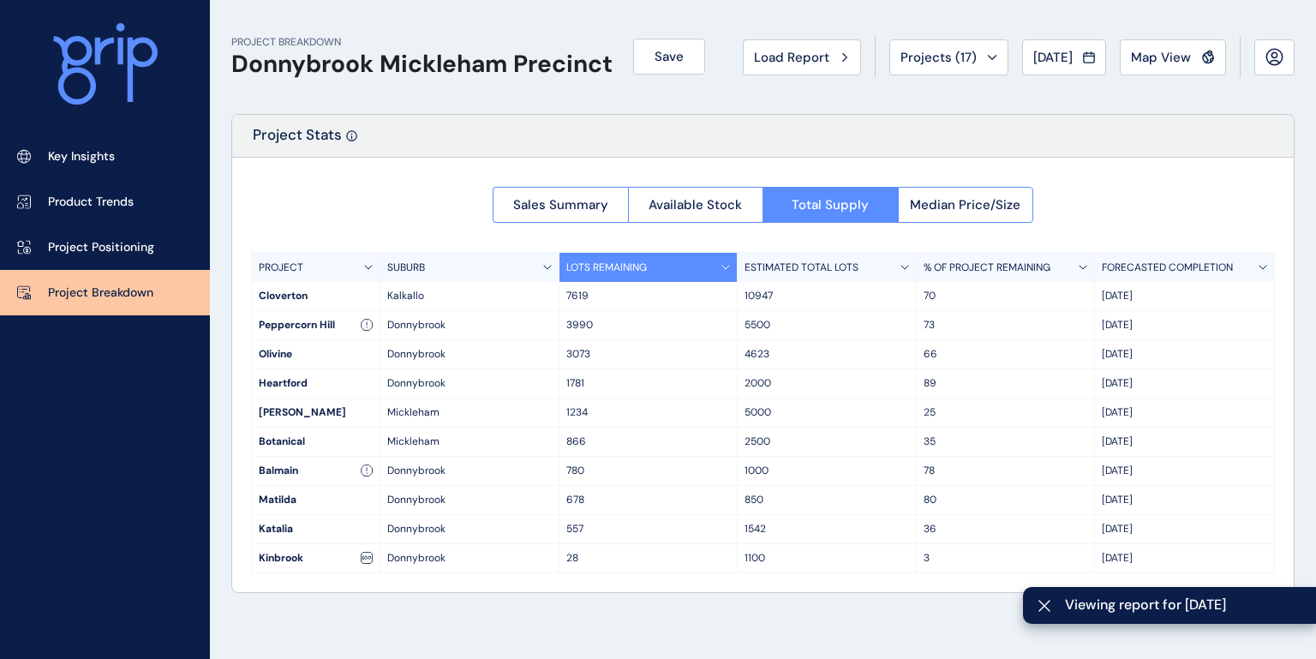
click at [612, 297] on p "7619" at bounding box center [648, 296] width 164 height 15
drag, startPoint x: 599, startPoint y: 296, endPoint x: 557, endPoint y: 295, distance: 42.0
click at [557, 295] on div "[PERSON_NAME] 7619 10947 70 Sep '46" at bounding box center [763, 296] width 1022 height 29
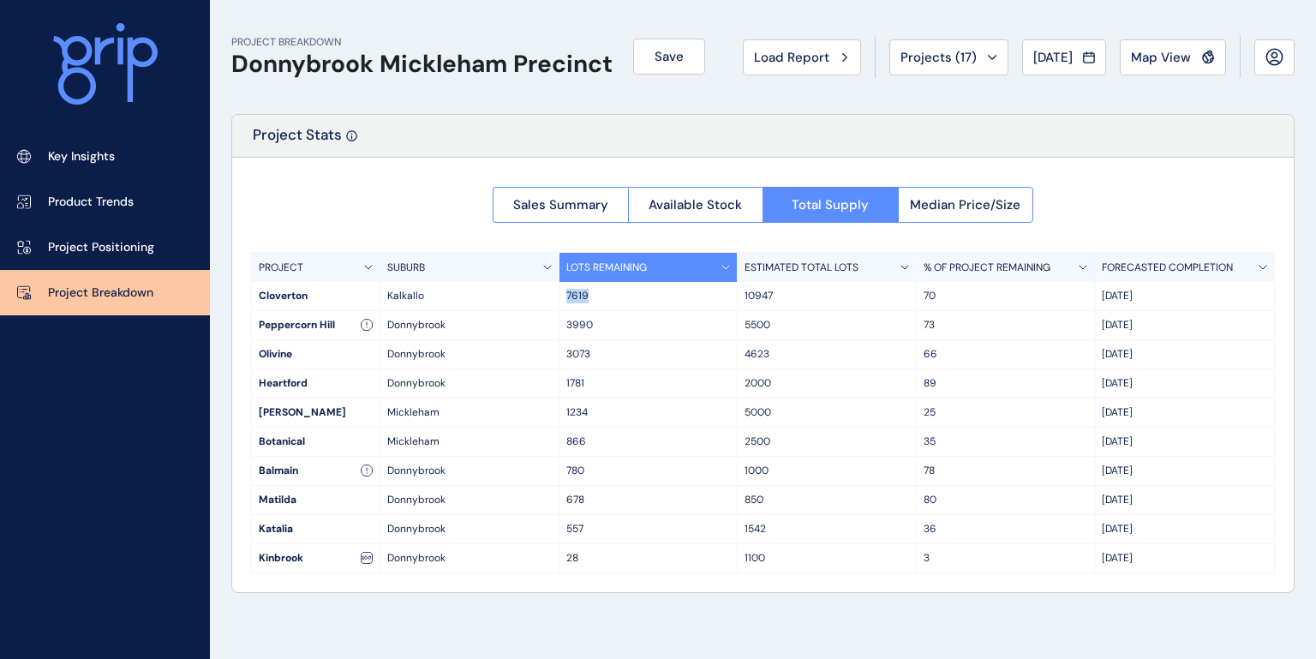
click at [556, 298] on div "Kalkallo" at bounding box center [469, 296] width 179 height 28
click at [594, 295] on p "7619" at bounding box center [648, 296] width 164 height 15
click at [596, 326] on p "3990" at bounding box center [648, 325] width 164 height 15
click at [569, 194] on button "Sales Summary" at bounding box center [559, 205] width 135 height 36
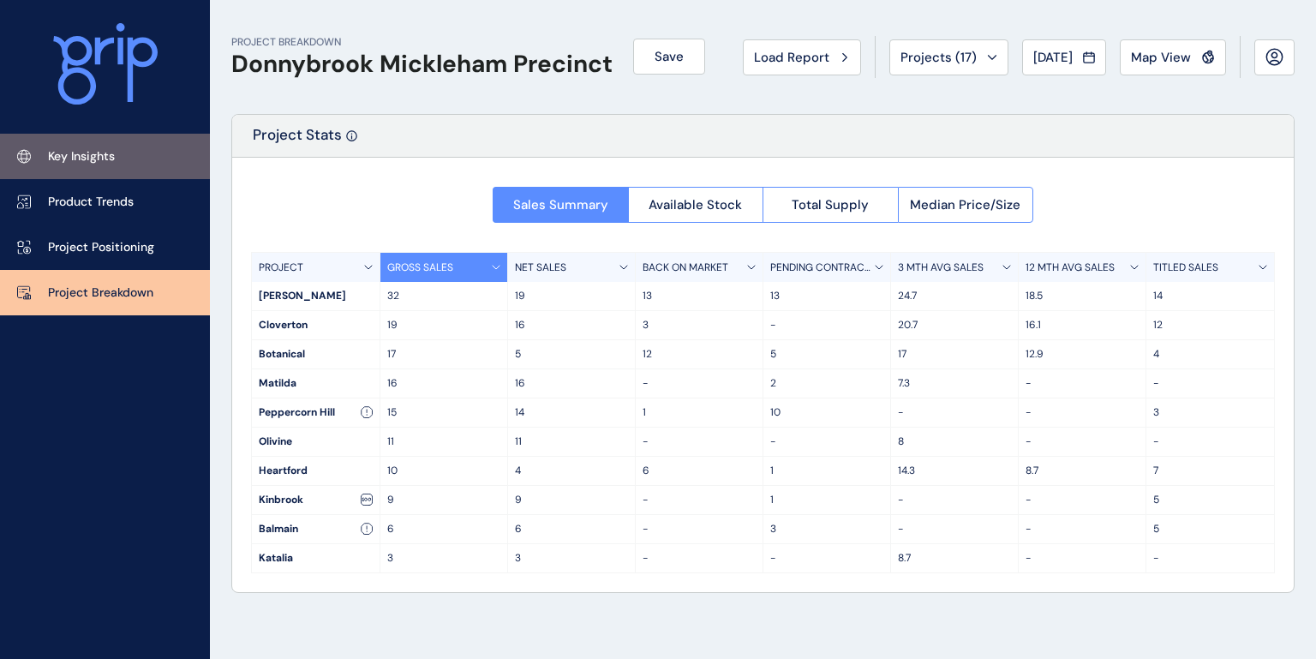
click at [108, 151] on p "Key Insights" at bounding box center [81, 156] width 67 height 17
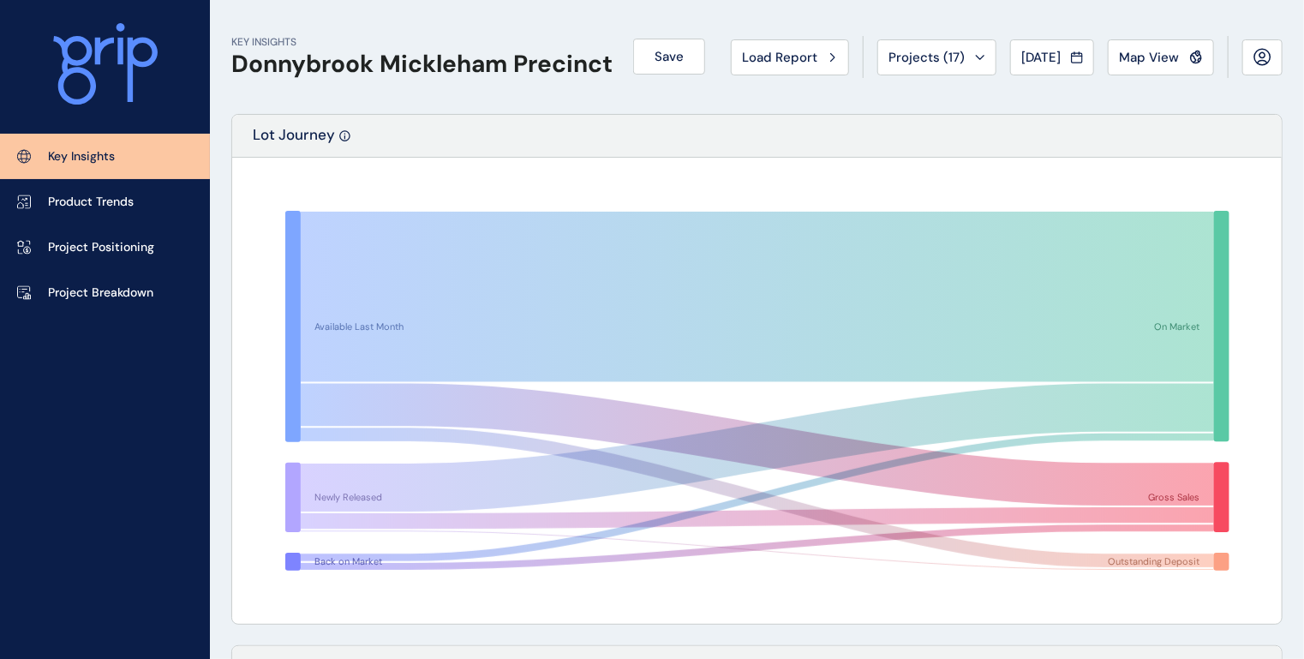
click at [785, 45] on button "Load Report" at bounding box center [790, 57] width 118 height 36
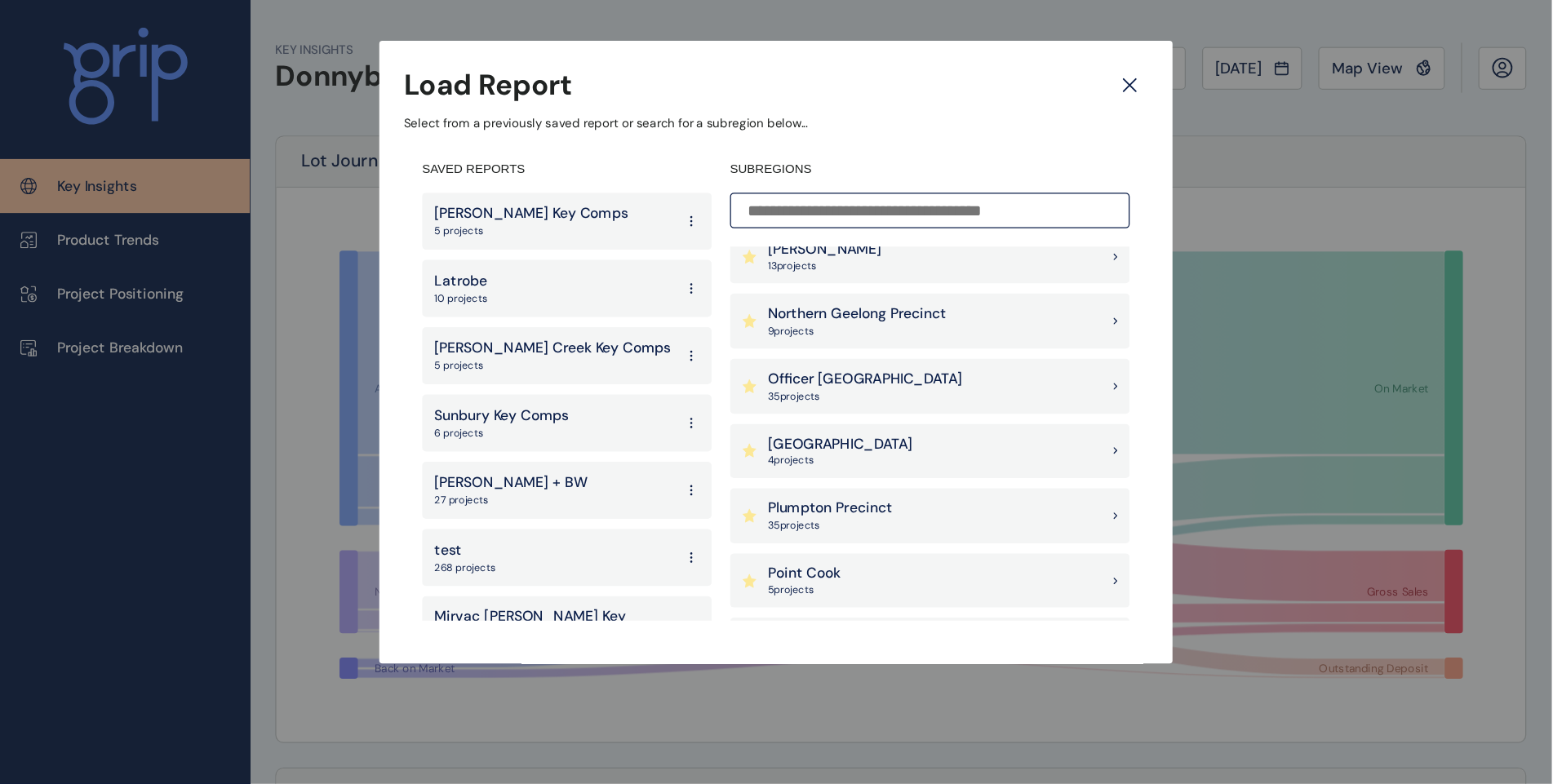
scroll to position [1175, 0]
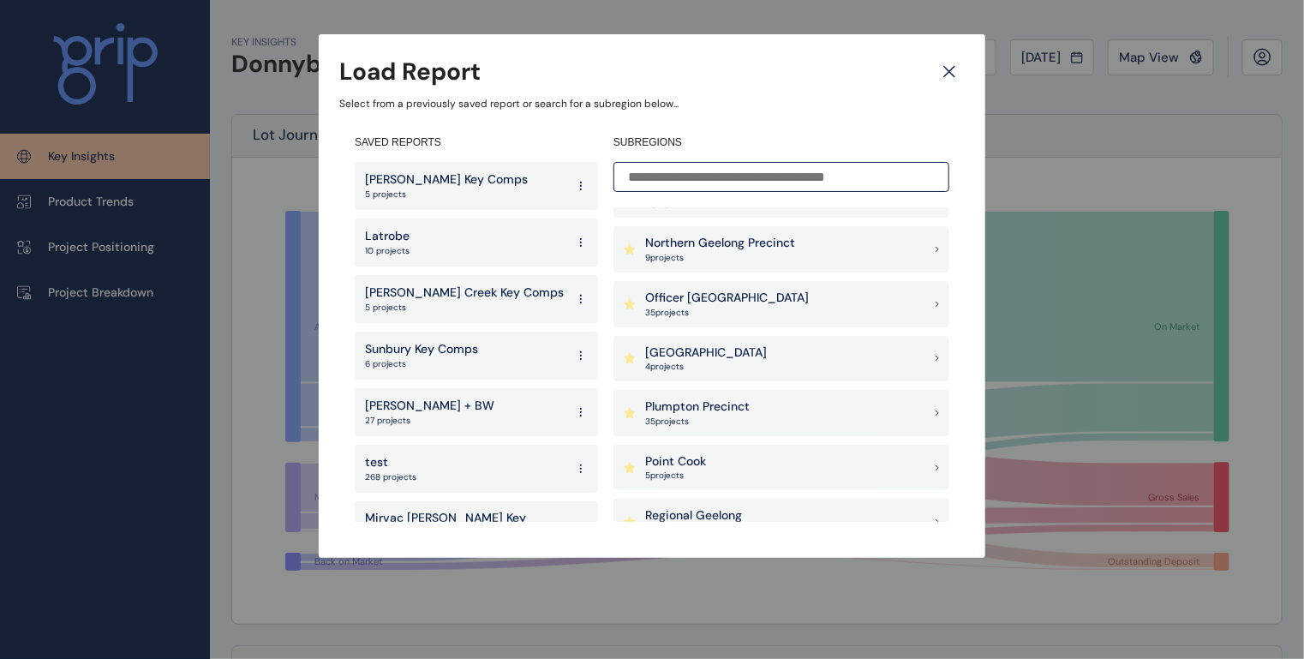
click at [949, 72] on icon at bounding box center [949, 72] width 10 height 10
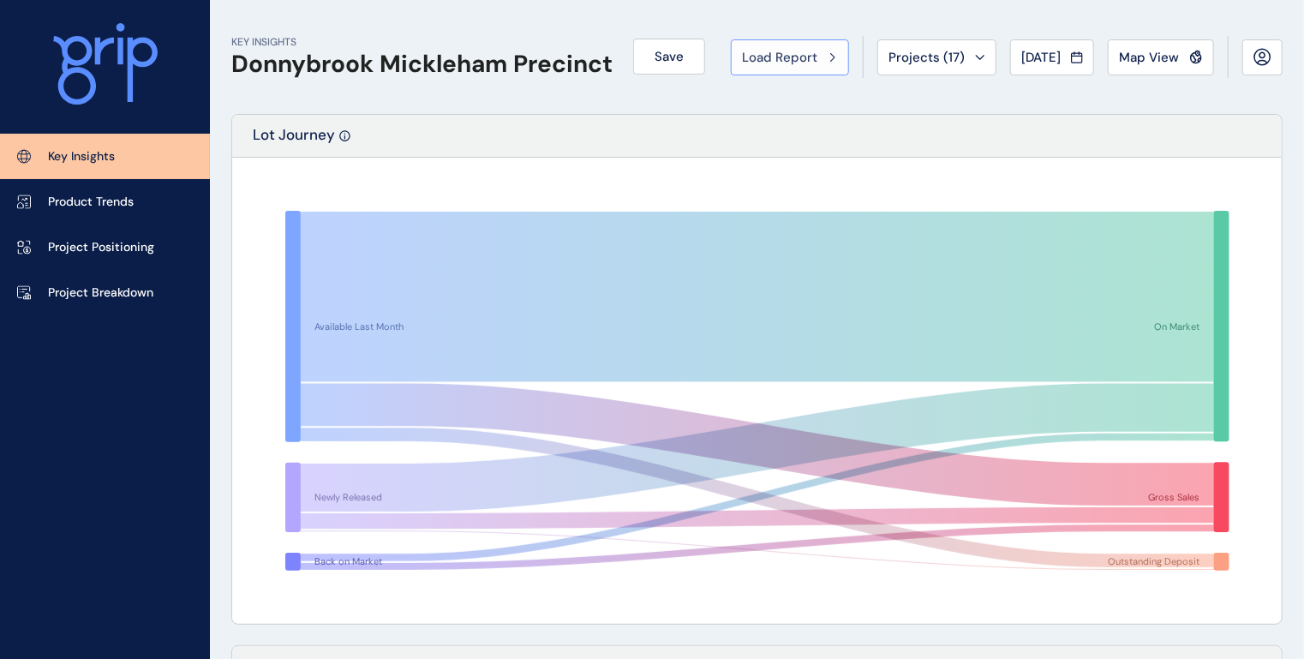
click at [767, 58] on span "Load Report" at bounding box center [779, 57] width 75 height 17
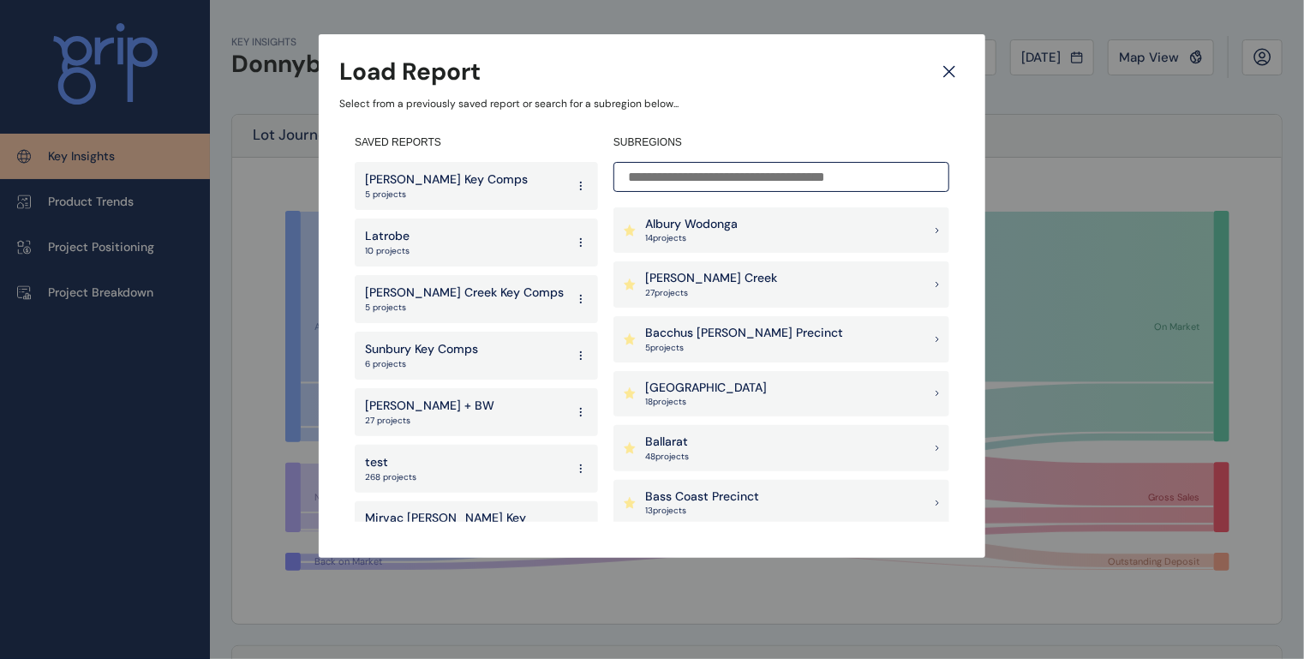
click at [688, 177] on input at bounding box center [781, 177] width 336 height 30
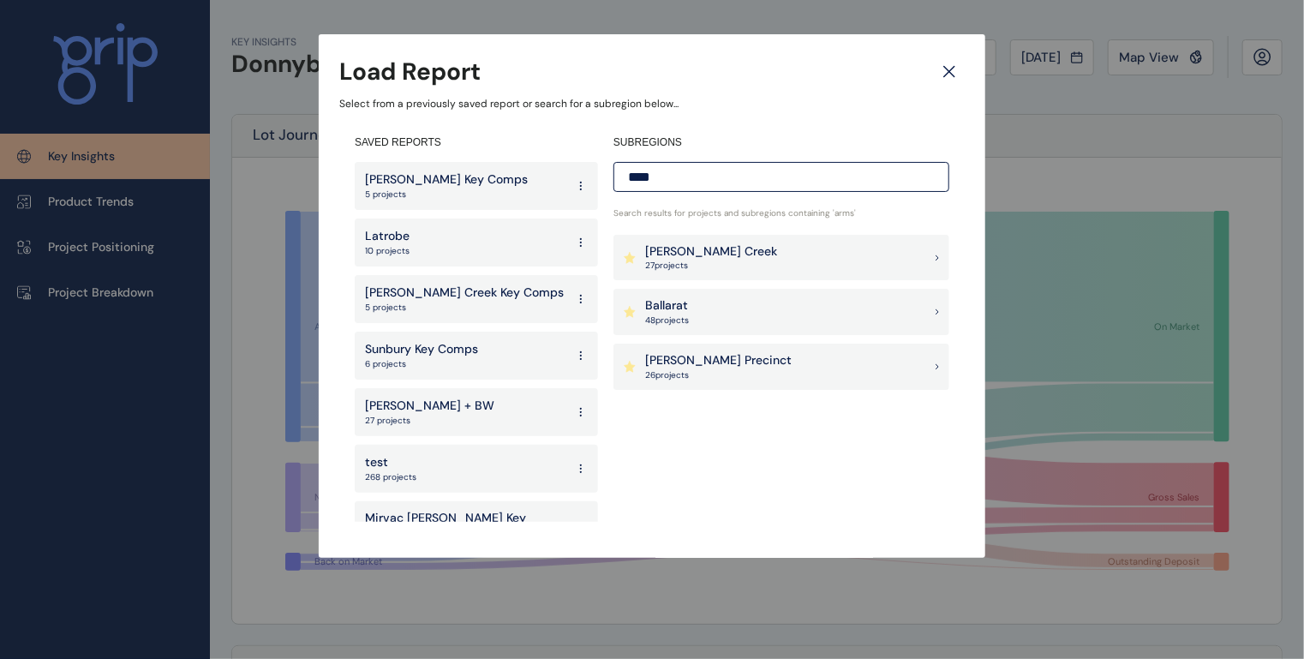
type input "****"
click at [771, 270] on div "[PERSON_NAME] Creek 27 project s" at bounding box center [781, 258] width 336 height 46
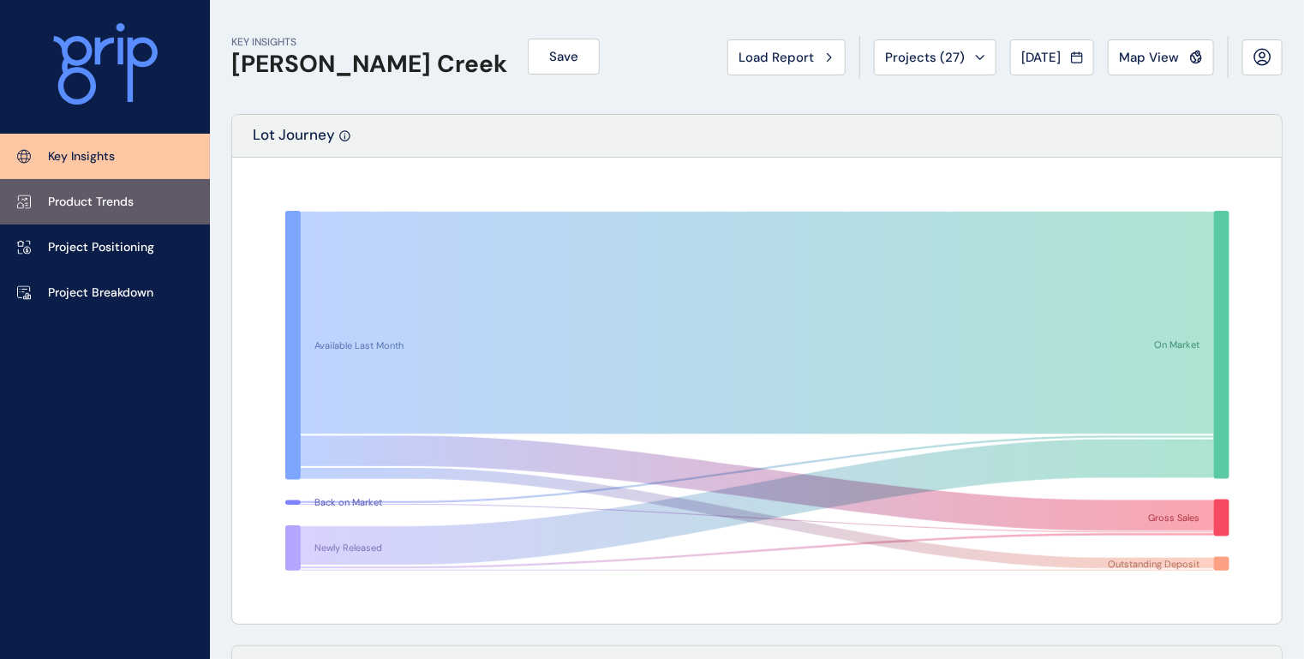
click at [136, 204] on link "Product Trends" at bounding box center [105, 201] width 210 height 45
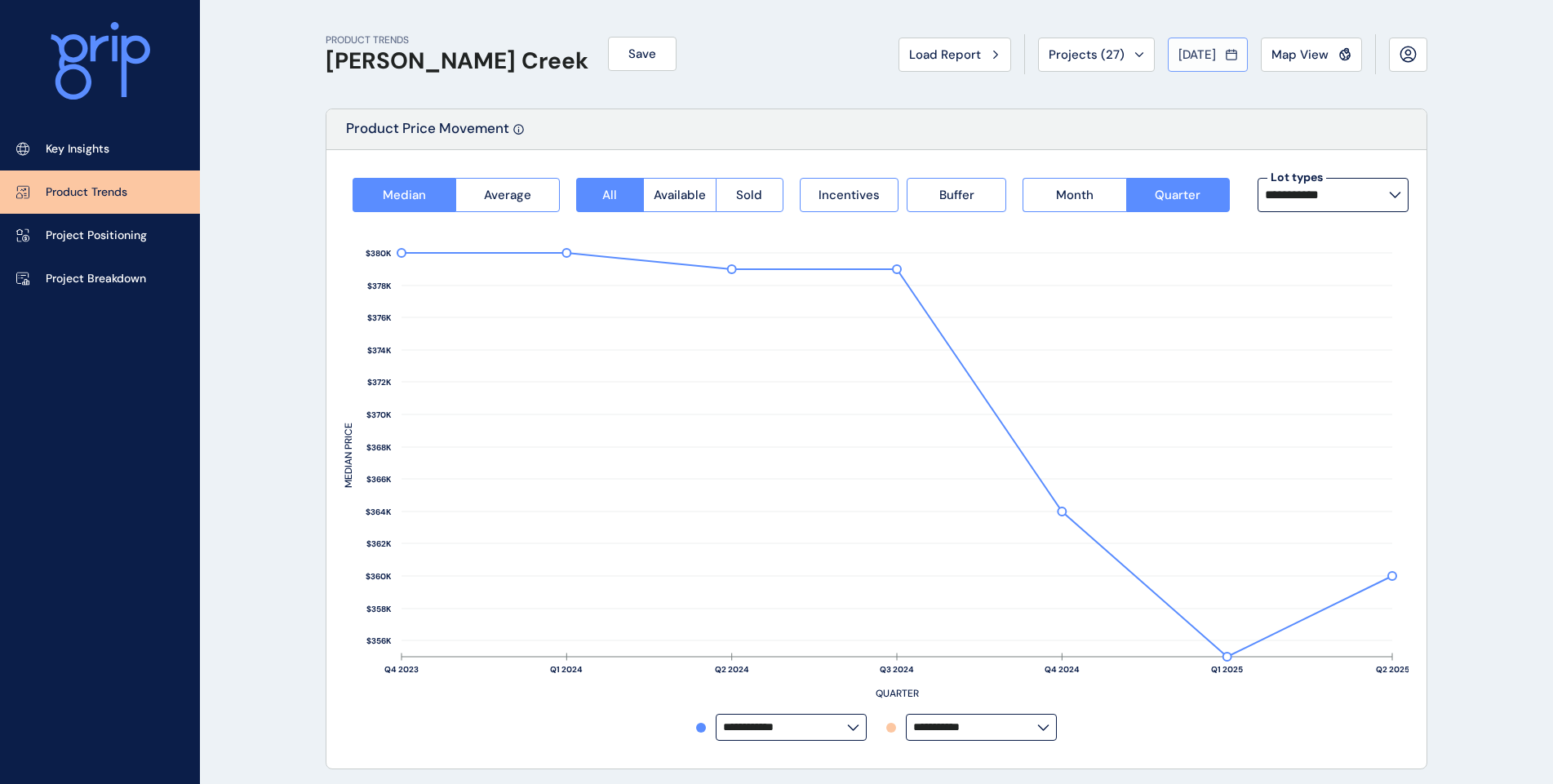
click at [1179, 54] on span "[DATE]" at bounding box center [1197, 54] width 37 height 16
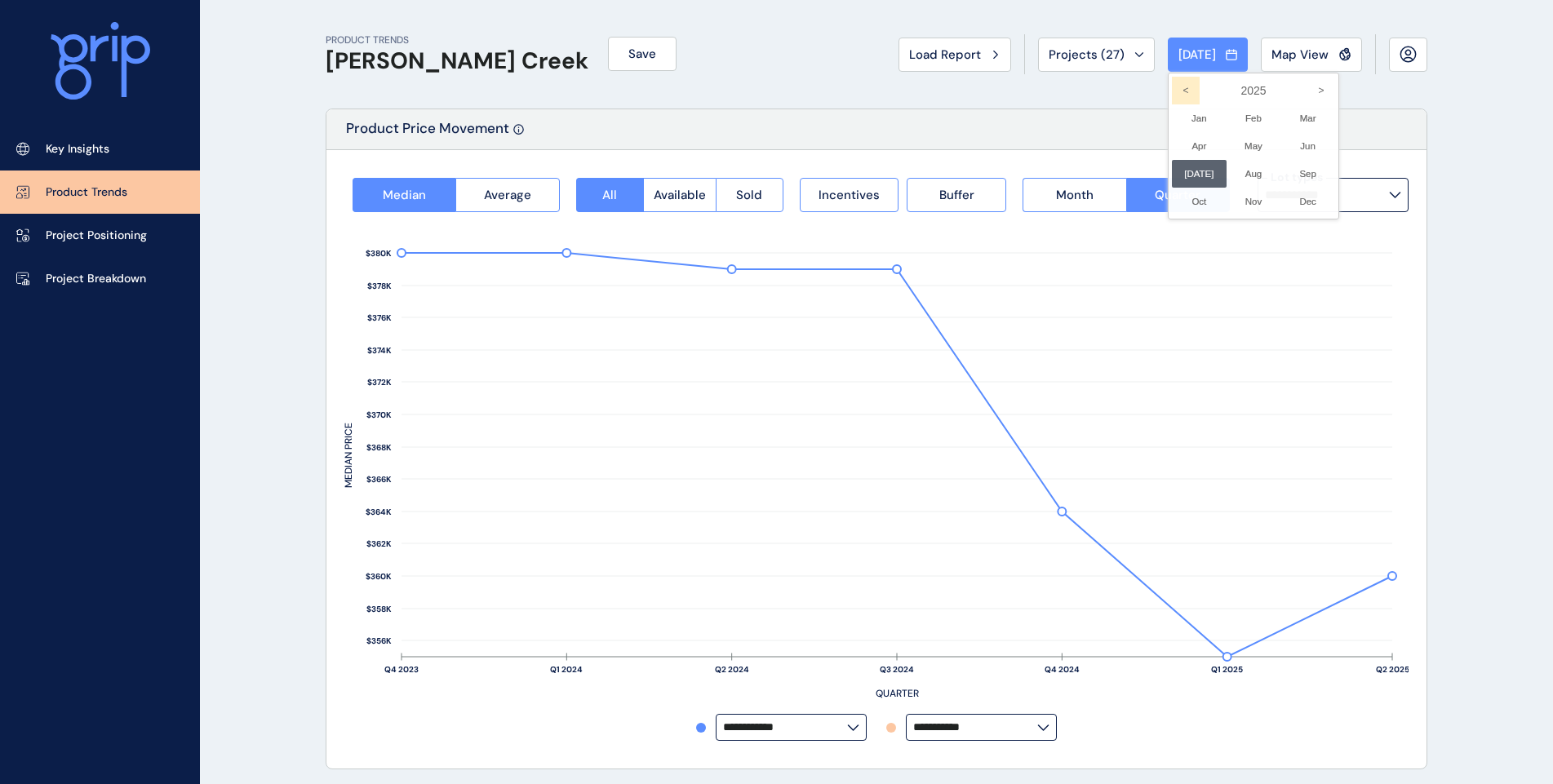
click at [1180, 90] on icon "<" at bounding box center [1185, 90] width 28 height 28
click at [1177, 90] on icon "<" at bounding box center [1185, 90] width 28 height 28
click at [1300, 144] on li "Jun No report is available for this period. New months are usually published 5 …" at bounding box center [1307, 146] width 54 height 28
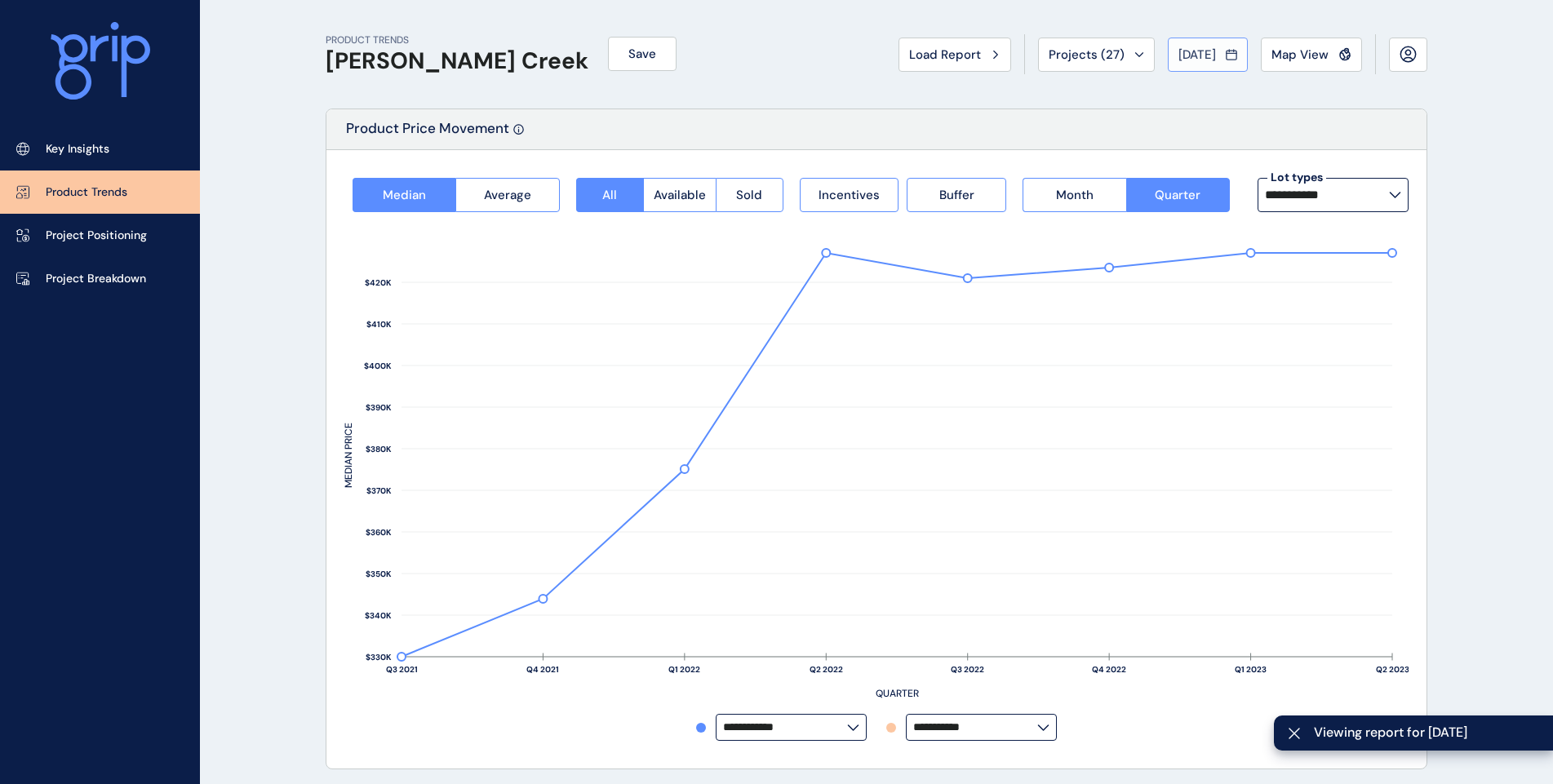
click at [1188, 53] on span "[DATE]" at bounding box center [1197, 54] width 37 height 16
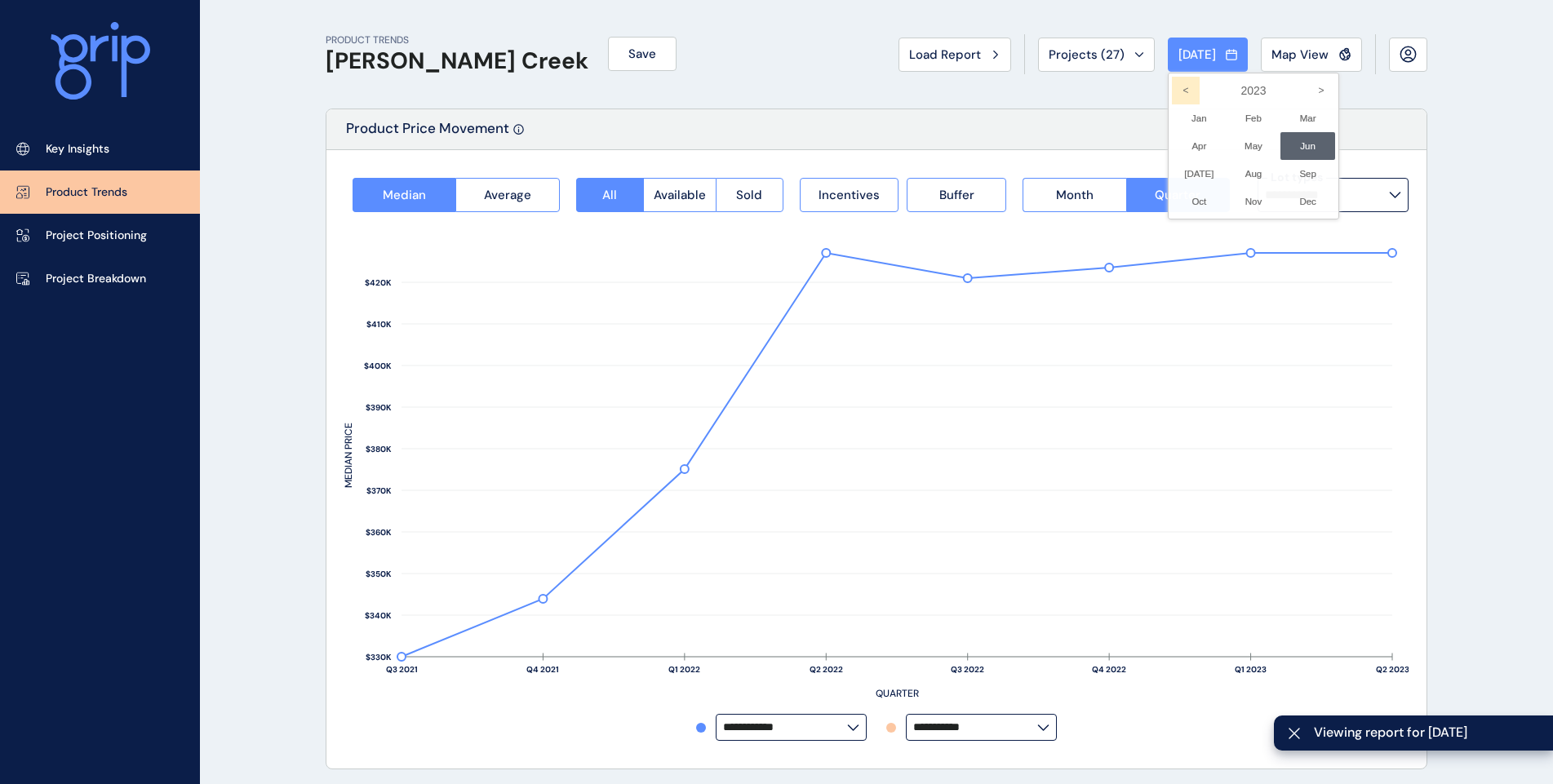
click at [1172, 93] on icon "<" at bounding box center [1185, 90] width 28 height 28
click at [1293, 149] on li "Jun No report is available for this period. New months are usually published 5 …" at bounding box center [1307, 146] width 54 height 28
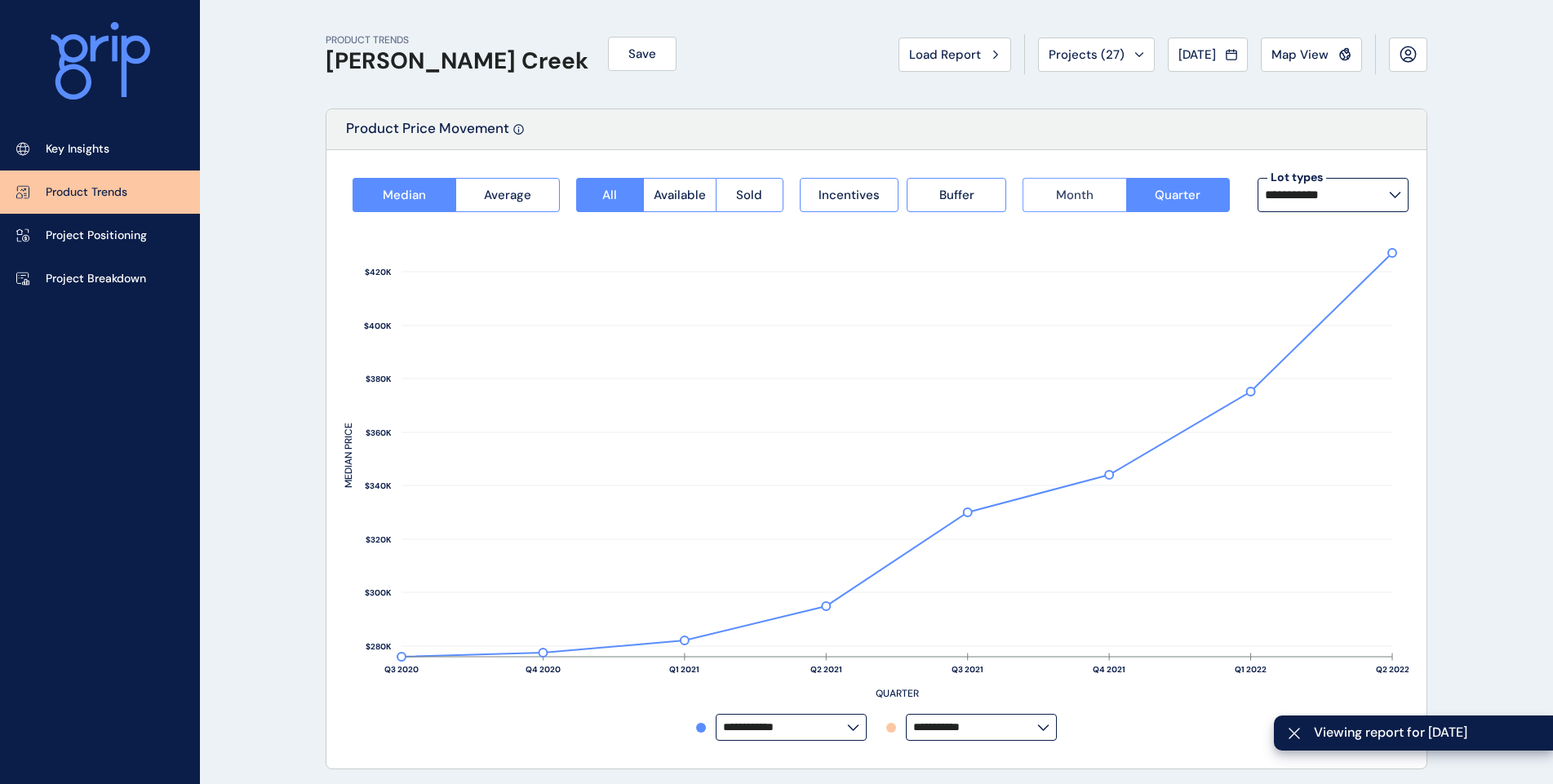
click at [1078, 199] on span "Month" at bounding box center [1074, 194] width 37 height 16
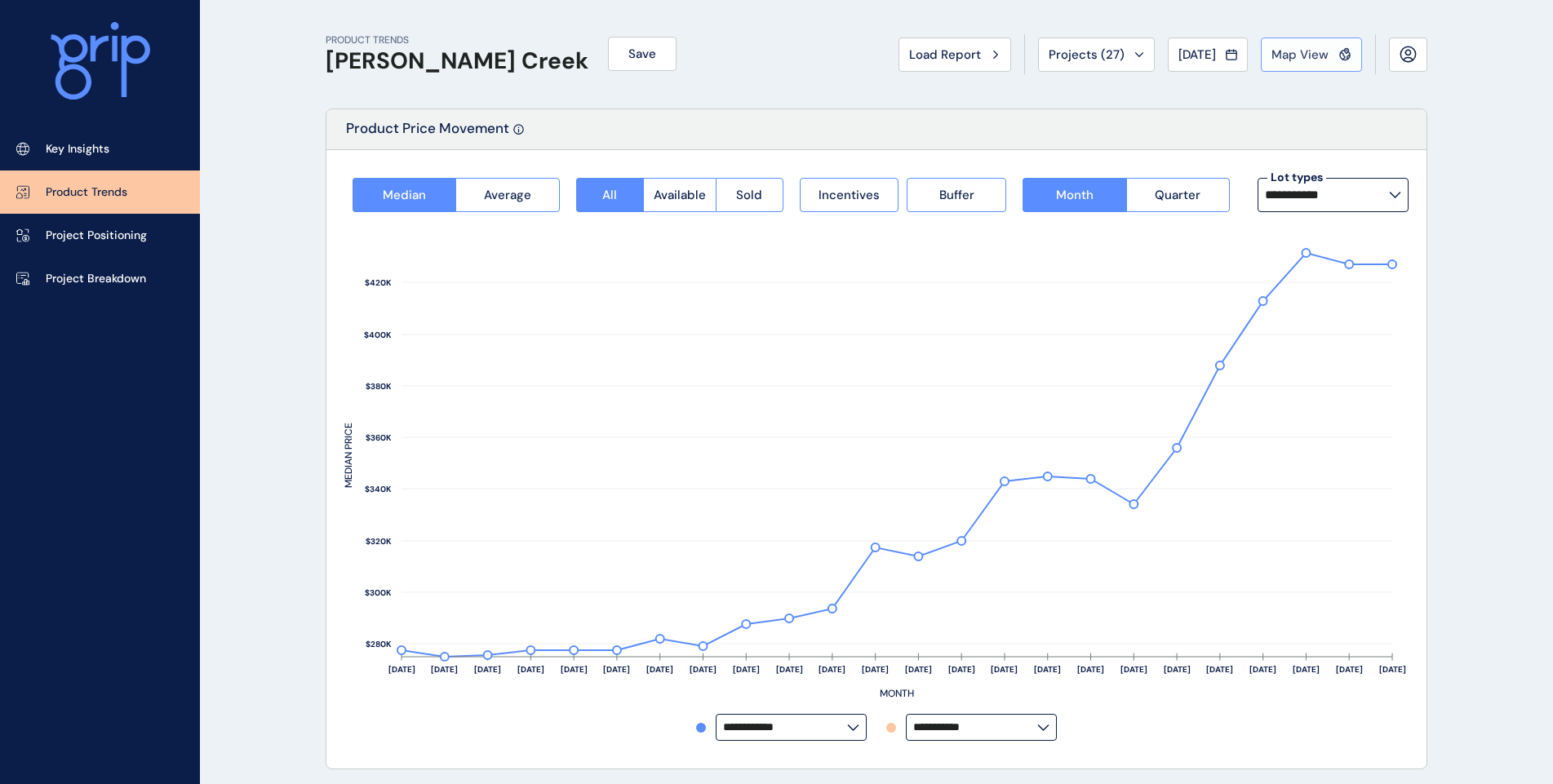
click at [1302, 59] on span "Map View" at bounding box center [1300, 54] width 57 height 16
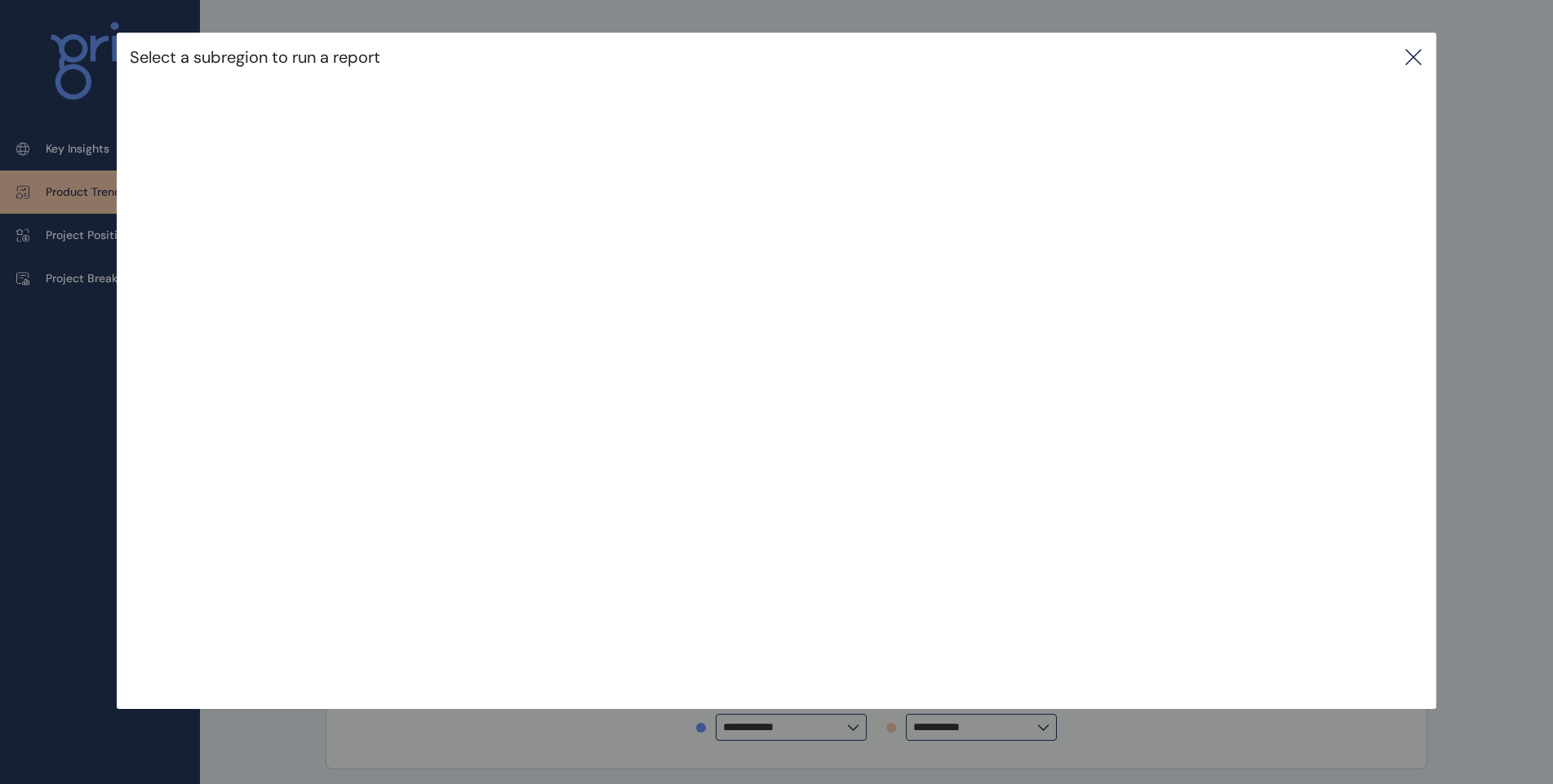
click at [1422, 57] on icon at bounding box center [1413, 57] width 20 height 20
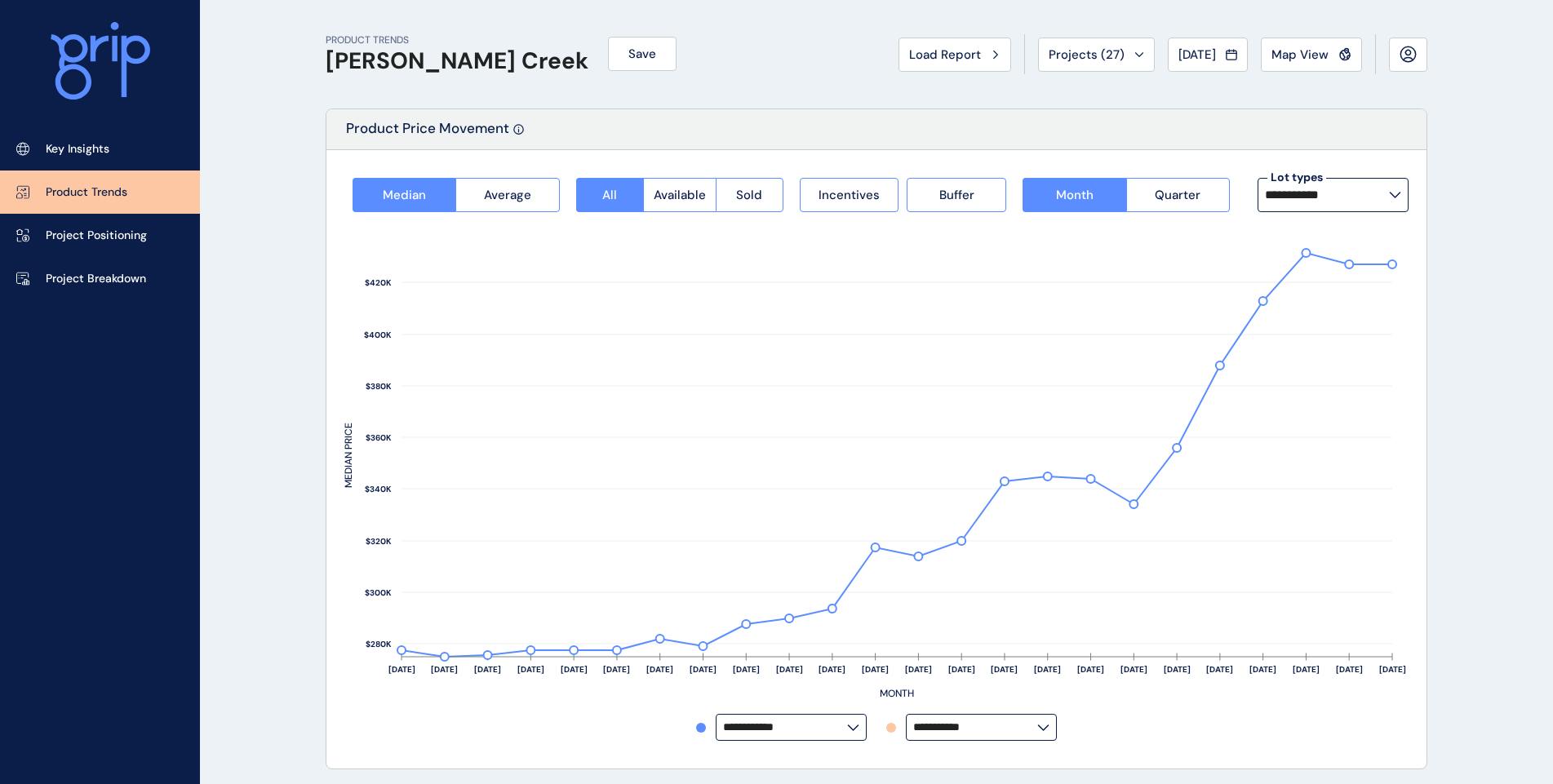
click at [1220, 50] on div "[DATE]" at bounding box center [1208, 54] width 59 height 16
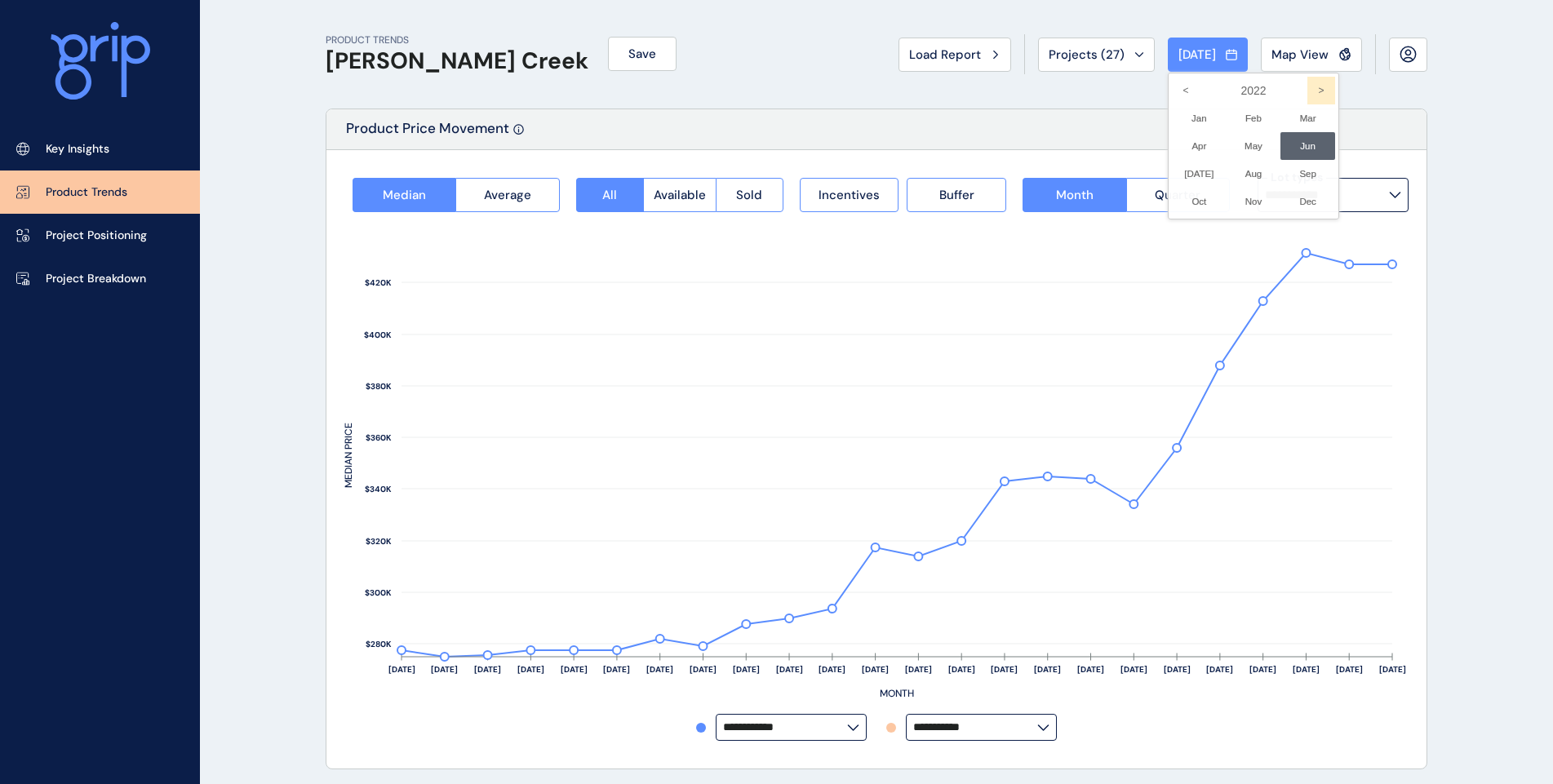
click at [1311, 91] on icon ">" at bounding box center [1321, 90] width 28 height 28
click at [1311, 90] on icon ">" at bounding box center [1321, 90] width 28 height 28
click at [1192, 175] on li "[DATE] No report is available for this period. New months are usually published…" at bounding box center [1199, 173] width 54 height 28
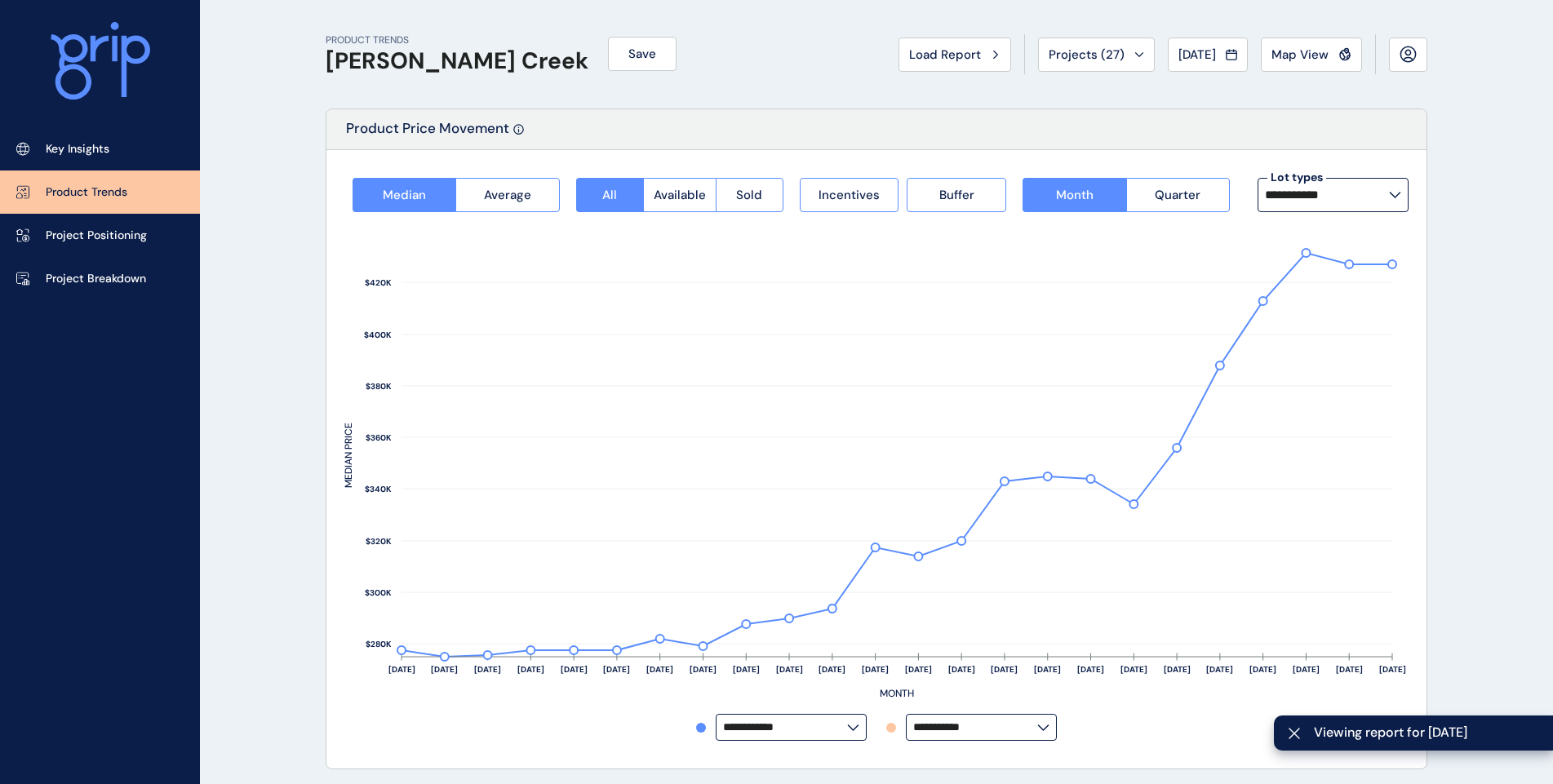
type input "**********"
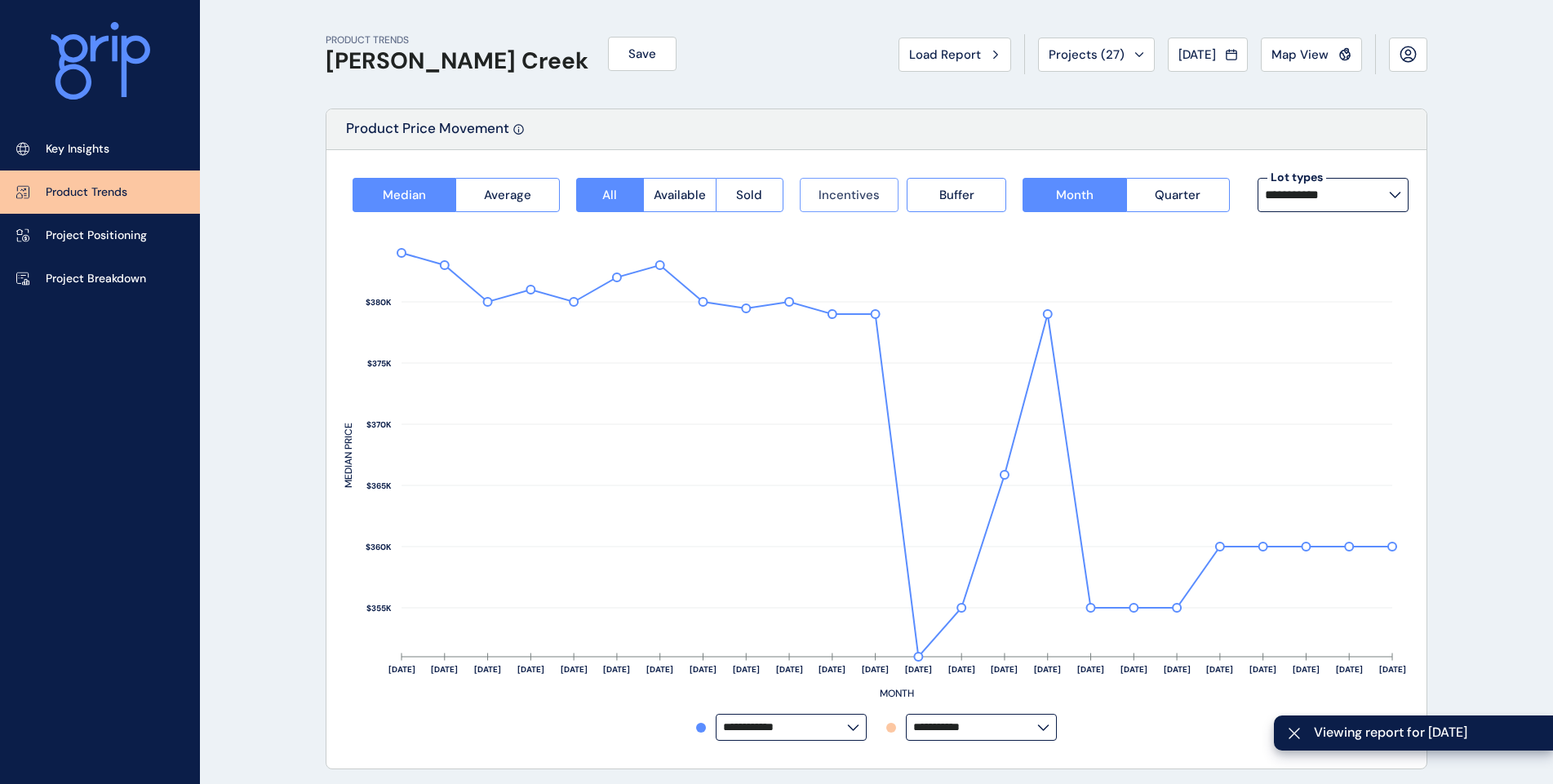
click at [832, 197] on span "Incentives" at bounding box center [849, 194] width 61 height 16
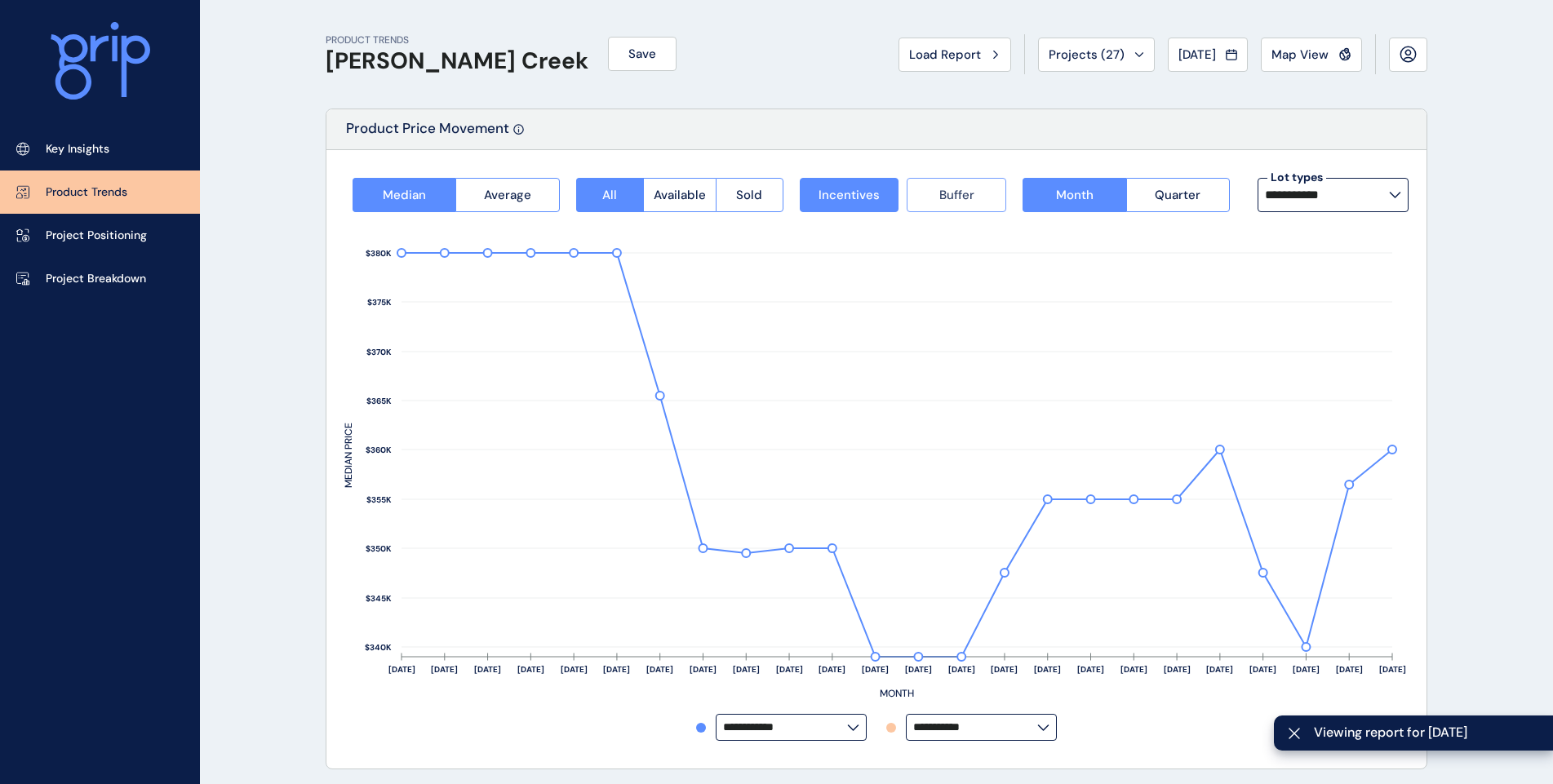
click at [931, 197] on button "Buffer" at bounding box center [957, 195] width 99 height 34
